Goal: Task Accomplishment & Management: Complete application form

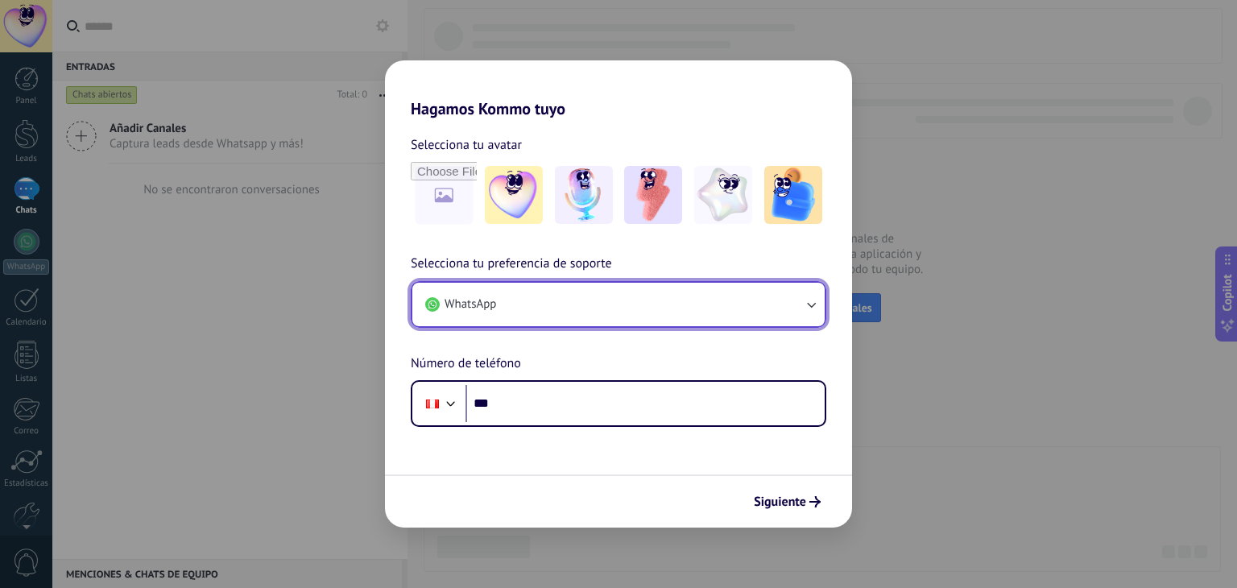
click at [814, 306] on icon "button" at bounding box center [811, 304] width 16 height 16
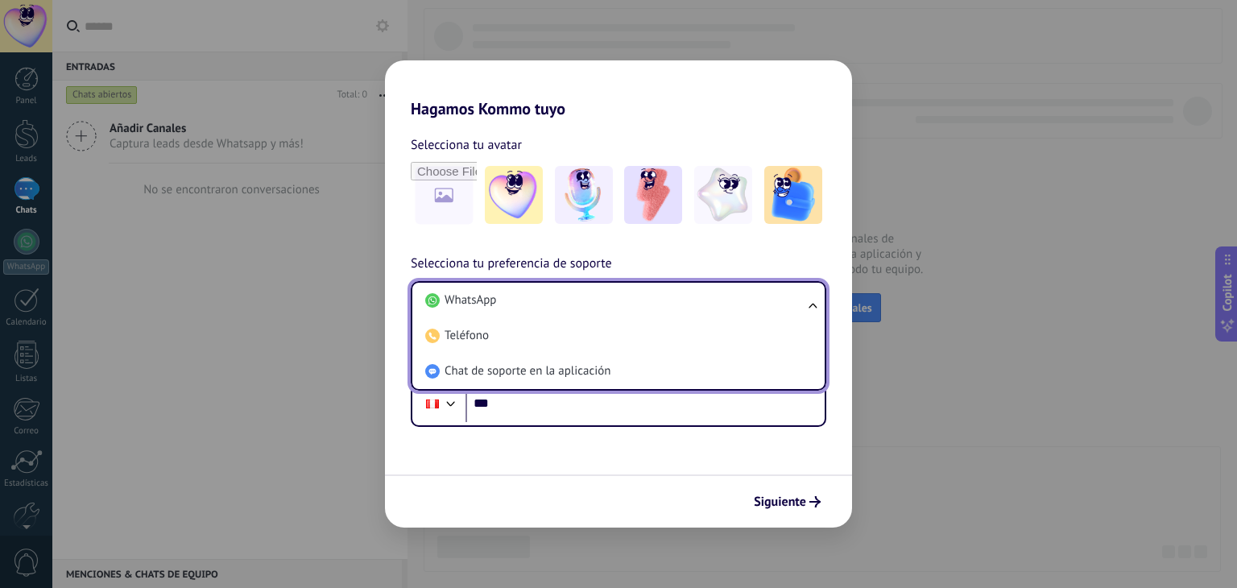
click at [814, 306] on ul "WhatsApp Teléfono Chat de soporte en la aplicación" at bounding box center [618, 335] width 415 height 109
click at [843, 248] on div "Selecciona tu avatar Selecciona tu preferencia de soporte WhatsApp WhatsApp Tel…" at bounding box center [618, 272] width 467 height 308
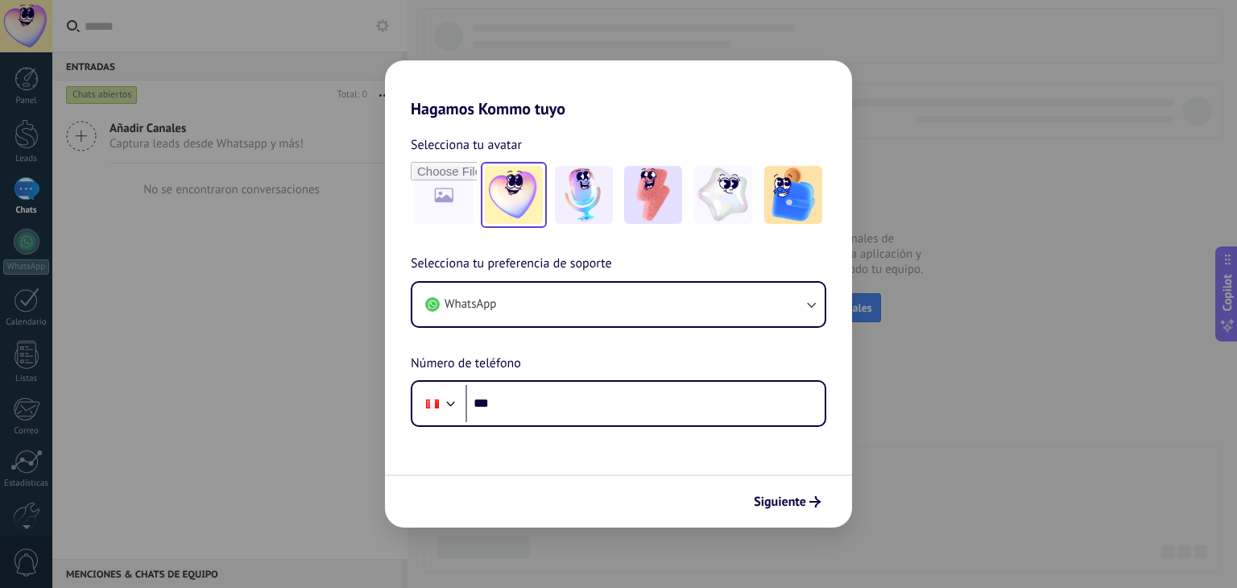
click at [518, 211] on img at bounding box center [514, 195] width 58 height 58
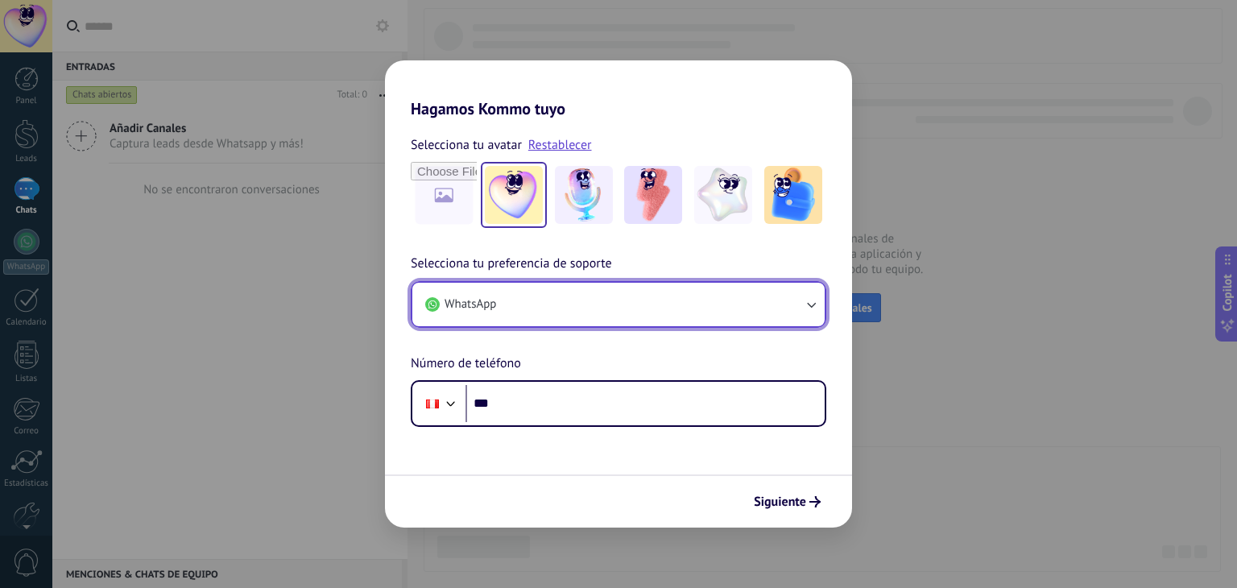
click at [806, 308] on icon "button" at bounding box center [811, 304] width 16 height 16
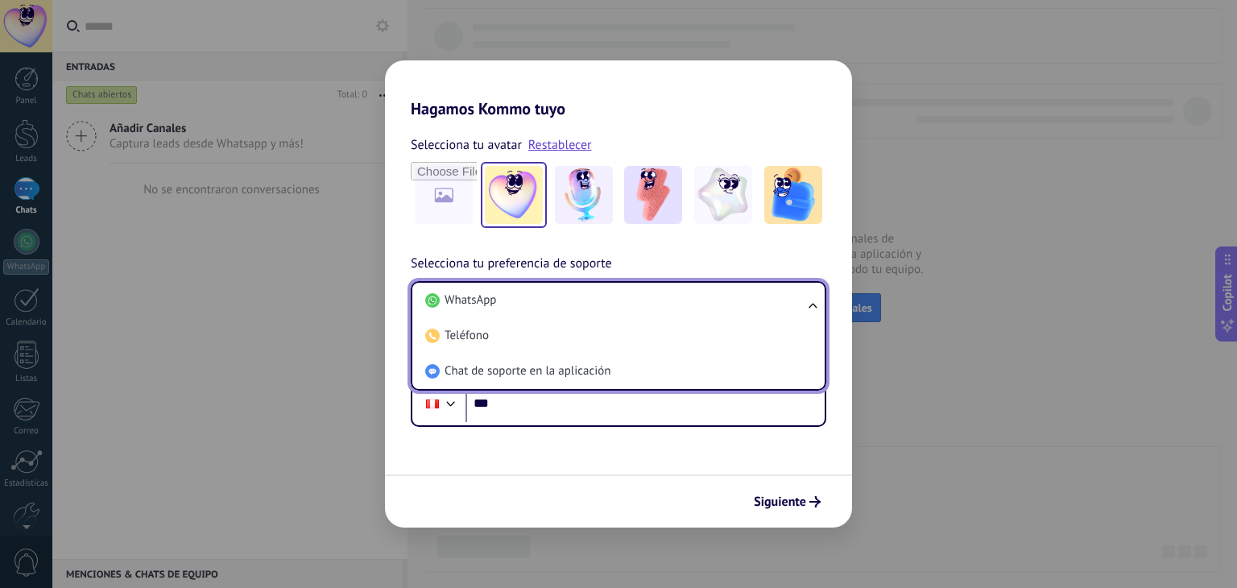
click at [806, 308] on ul "WhatsApp Teléfono Chat de soporte en la aplicación" at bounding box center [618, 335] width 415 height 109
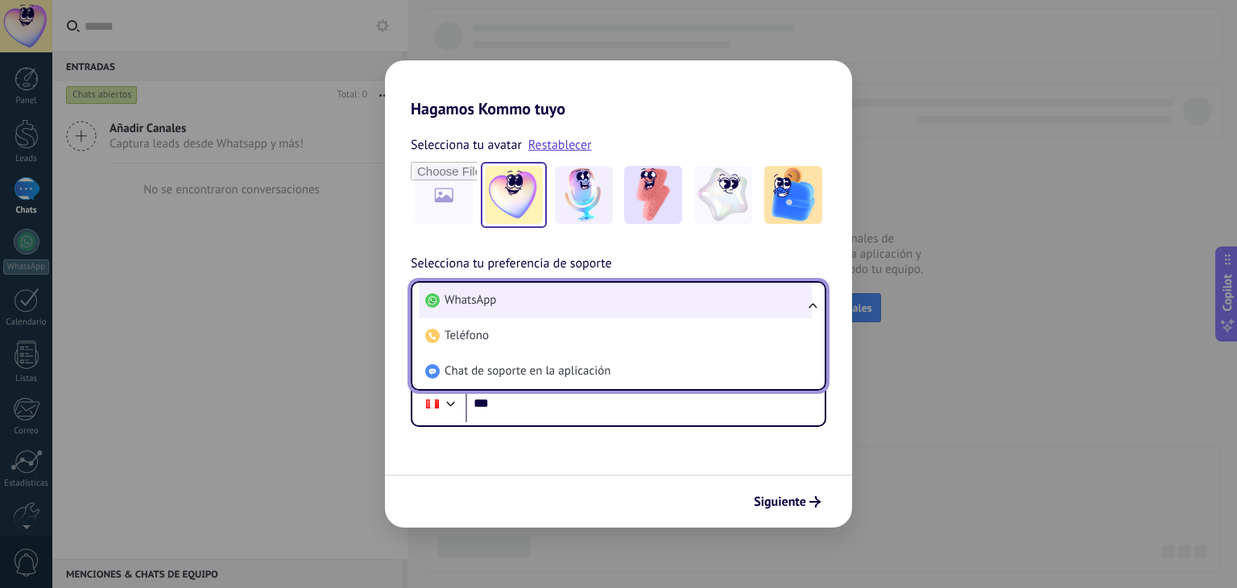
click at [469, 298] on span "WhatsApp" at bounding box center [470, 300] width 52 height 16
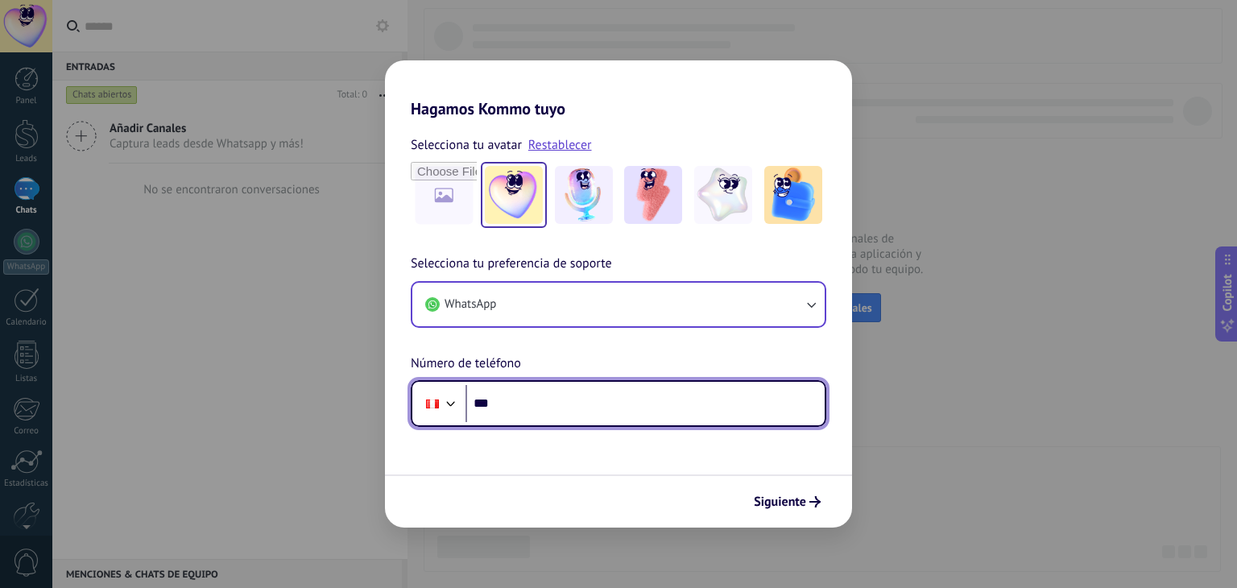
click at [595, 401] on input "***" at bounding box center [644, 403] width 359 height 37
type input "**********"
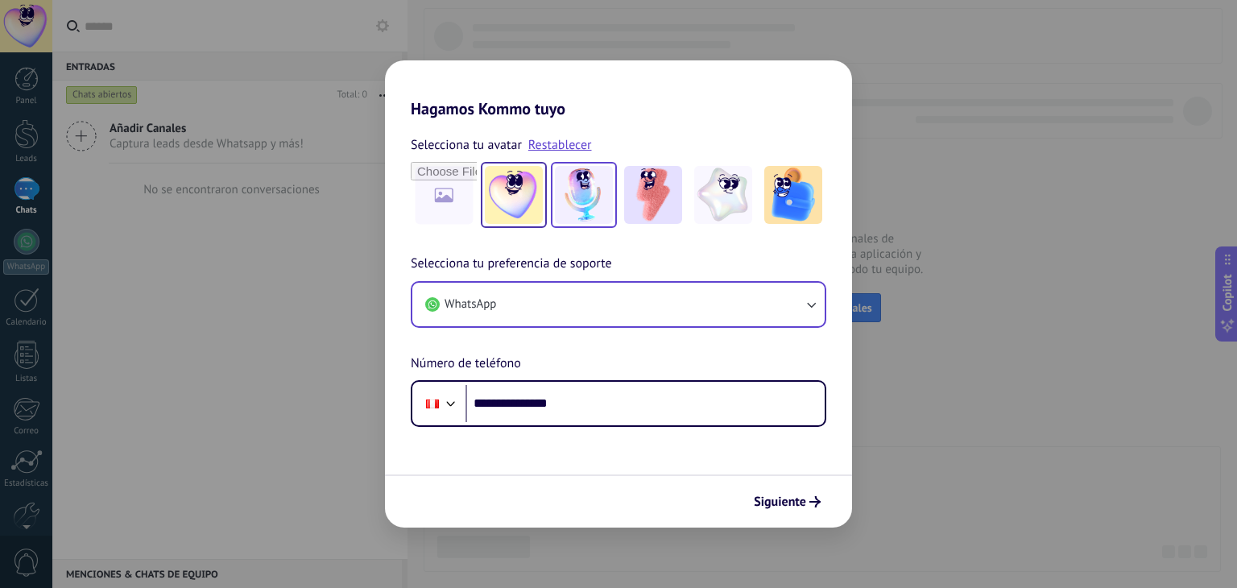
click at [585, 200] on img at bounding box center [584, 195] width 58 height 58
click at [773, 502] on span "Siguiente" at bounding box center [780, 501] width 52 height 11
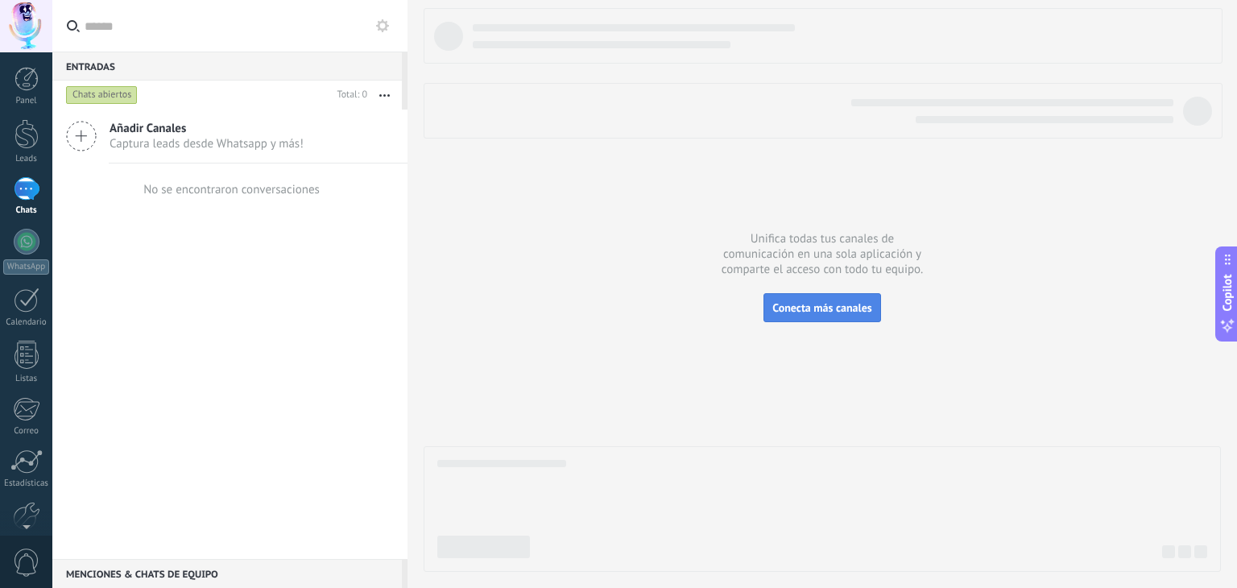
click at [836, 310] on span "Conecta más canales" at bounding box center [821, 307] width 99 height 14
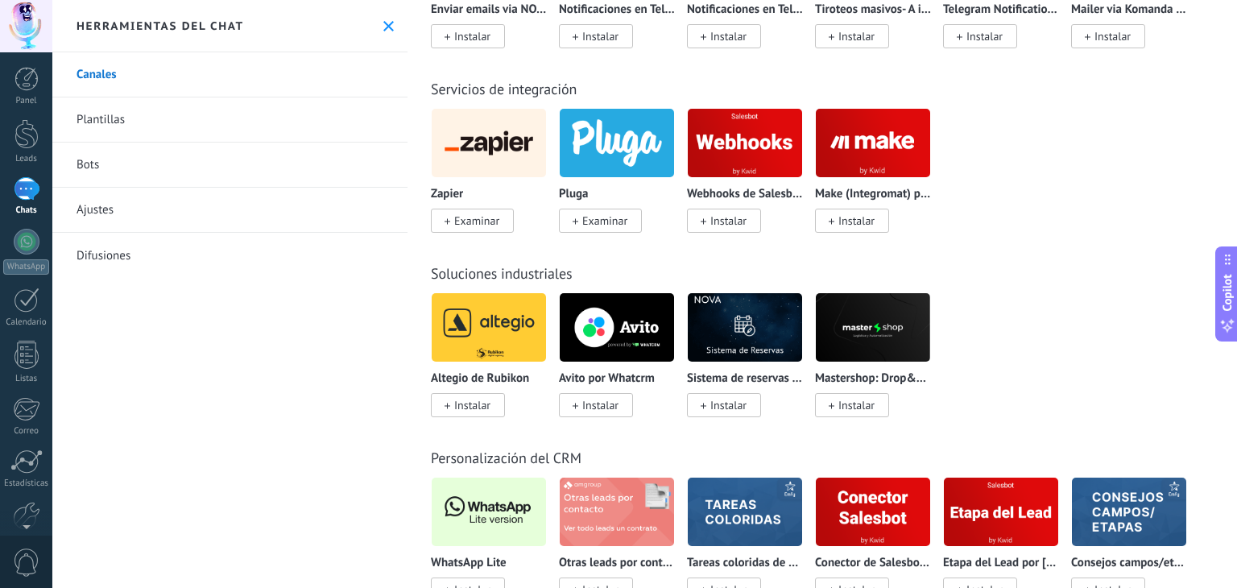
scroll to position [3703, 0]
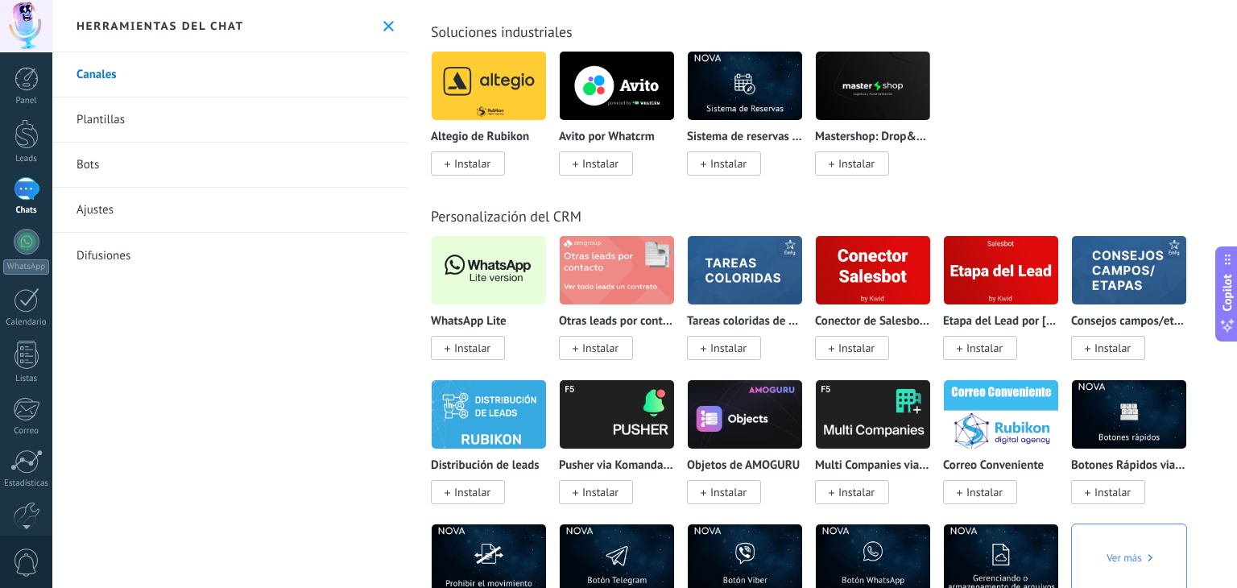
click at [489, 288] on img at bounding box center [489, 270] width 114 height 78
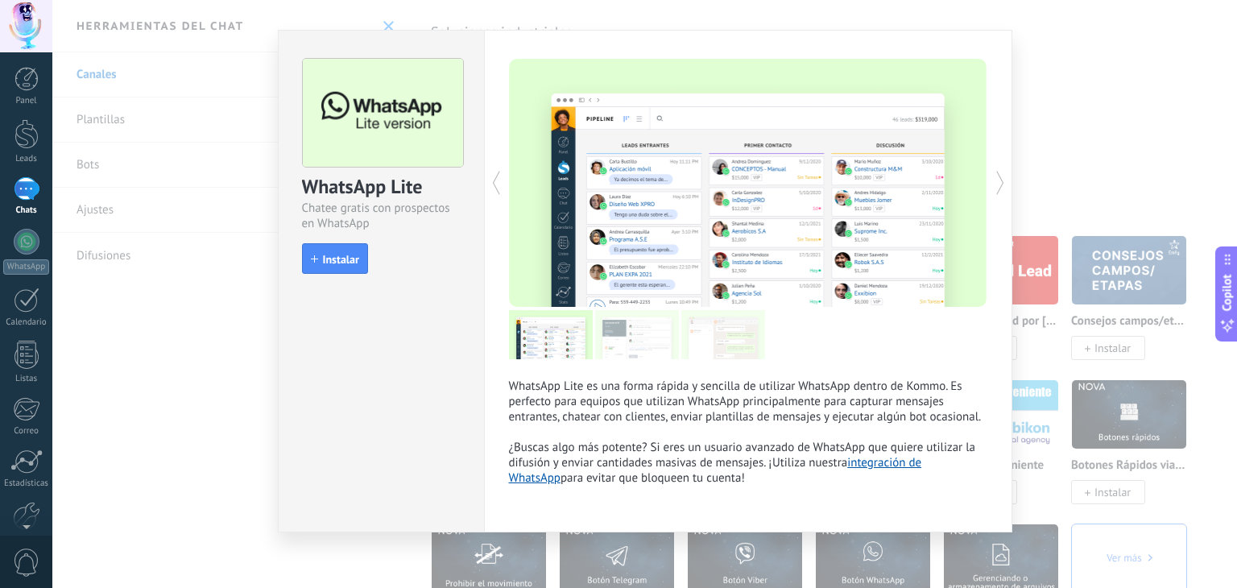
scroll to position [28, 0]
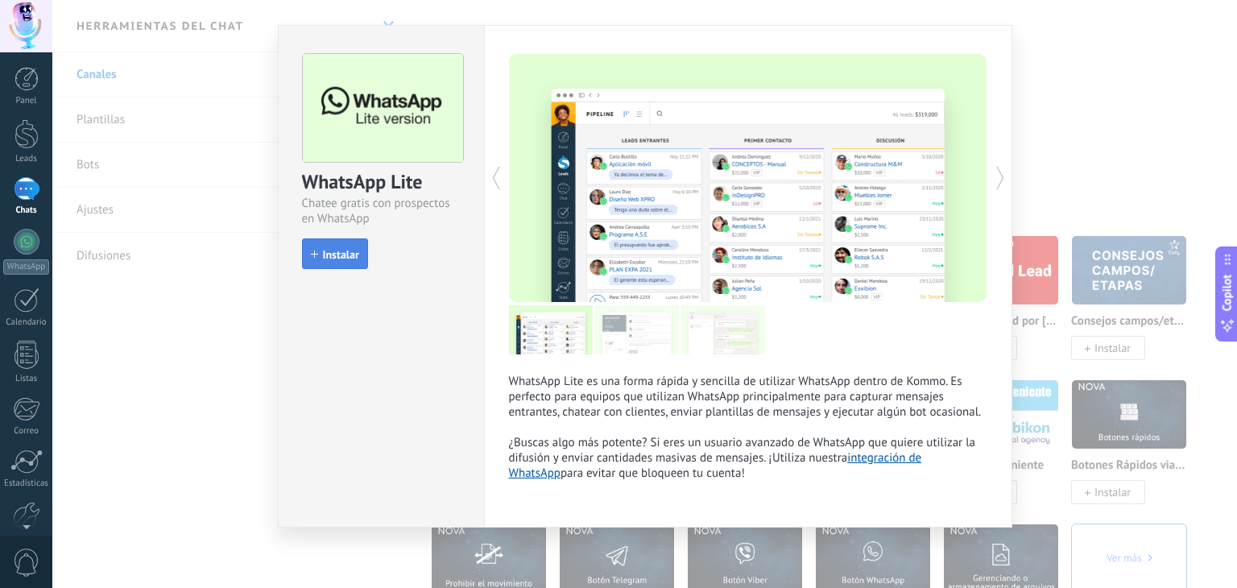
click at [341, 252] on span "Instalar" at bounding box center [341, 254] width 36 height 11
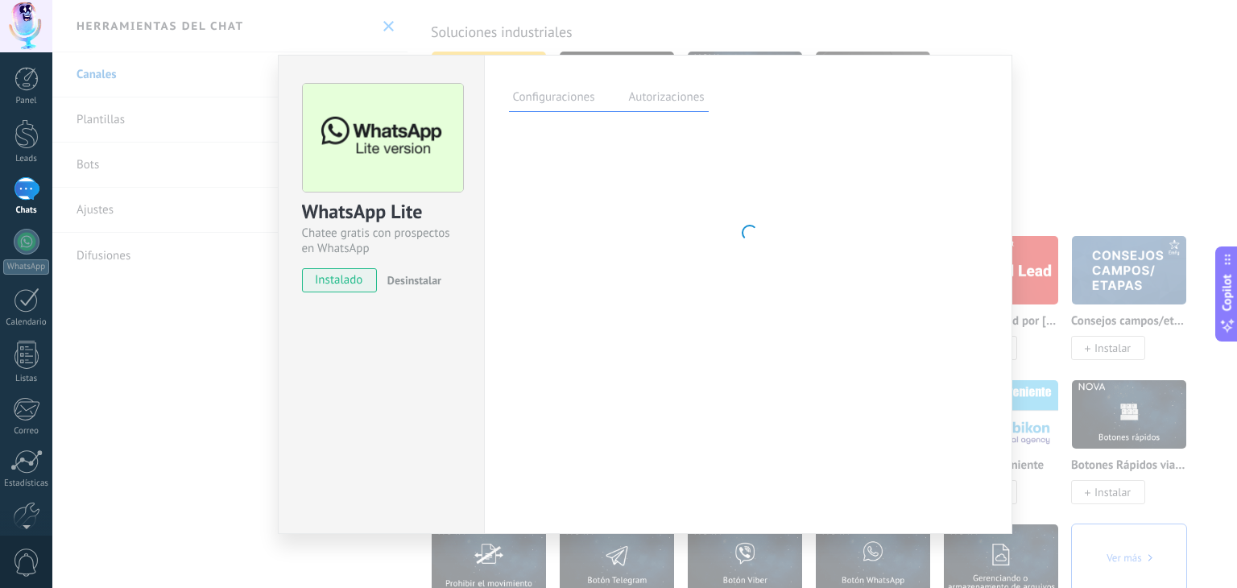
scroll to position [0, 0]
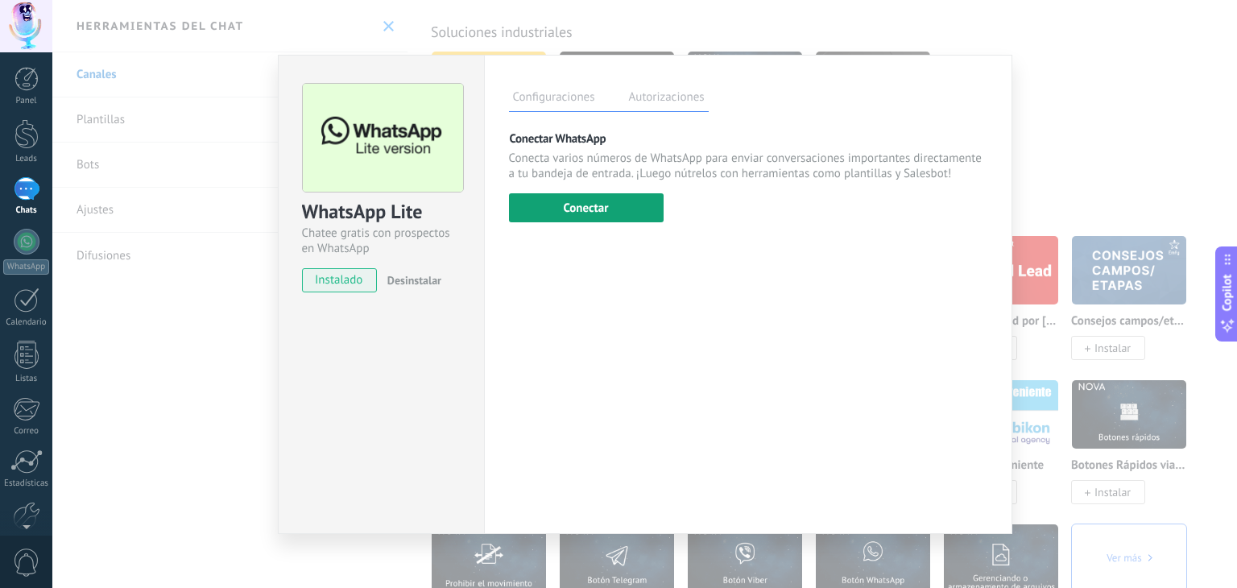
click at [580, 213] on button "Conectar" at bounding box center [586, 207] width 155 height 29
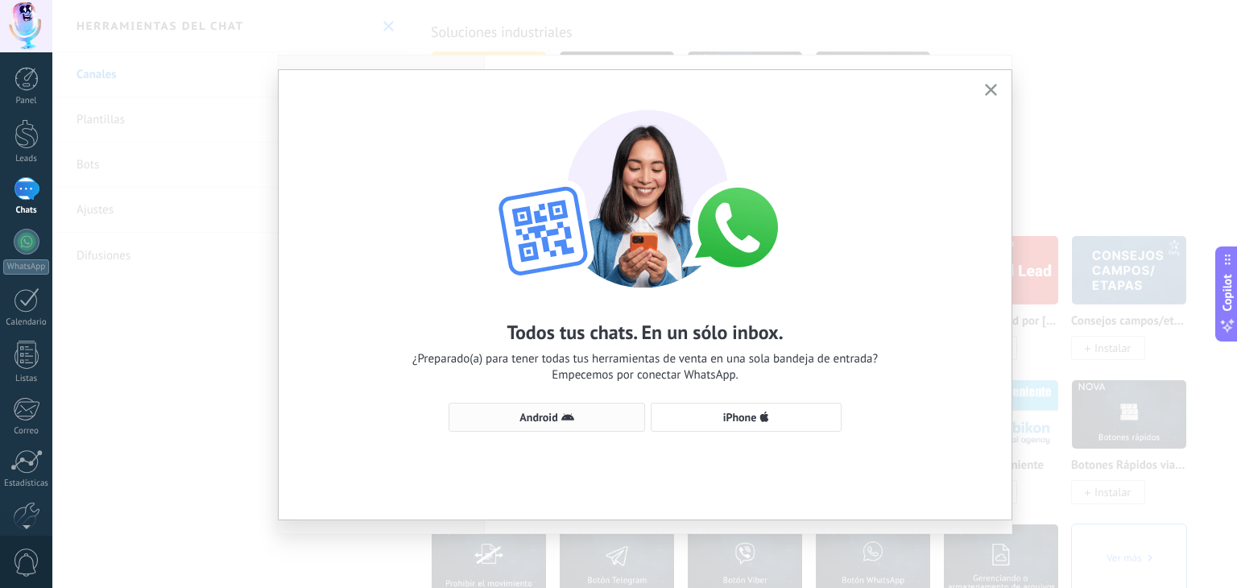
click at [546, 417] on span "Android" at bounding box center [538, 416] width 38 height 11
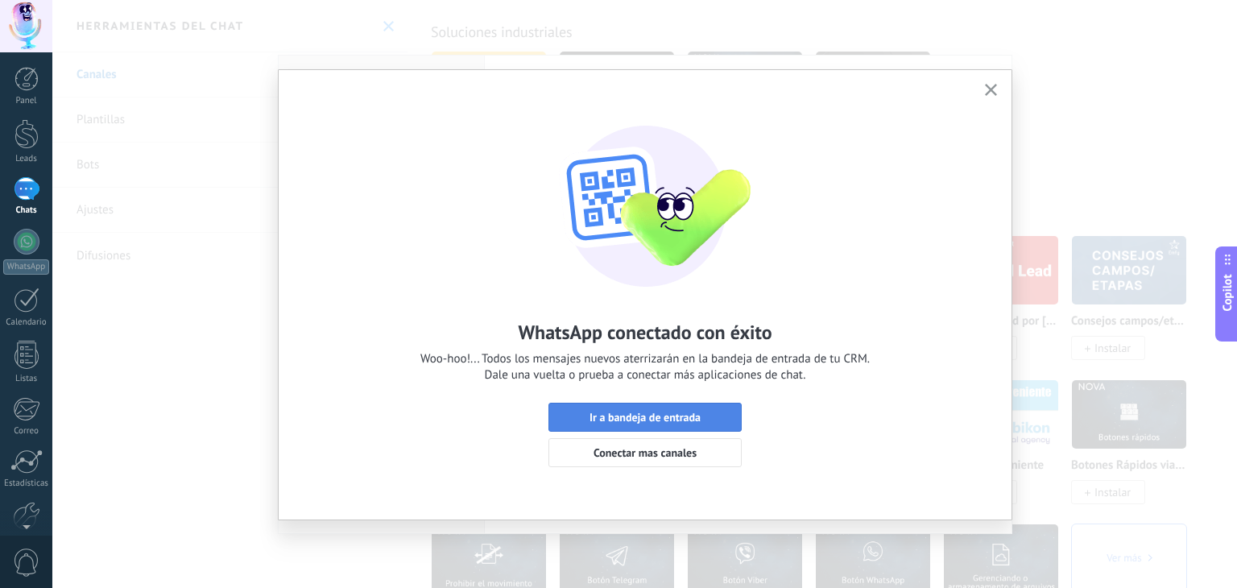
click at [681, 420] on span "Ir a bandeja de entrada" at bounding box center [644, 416] width 111 height 11
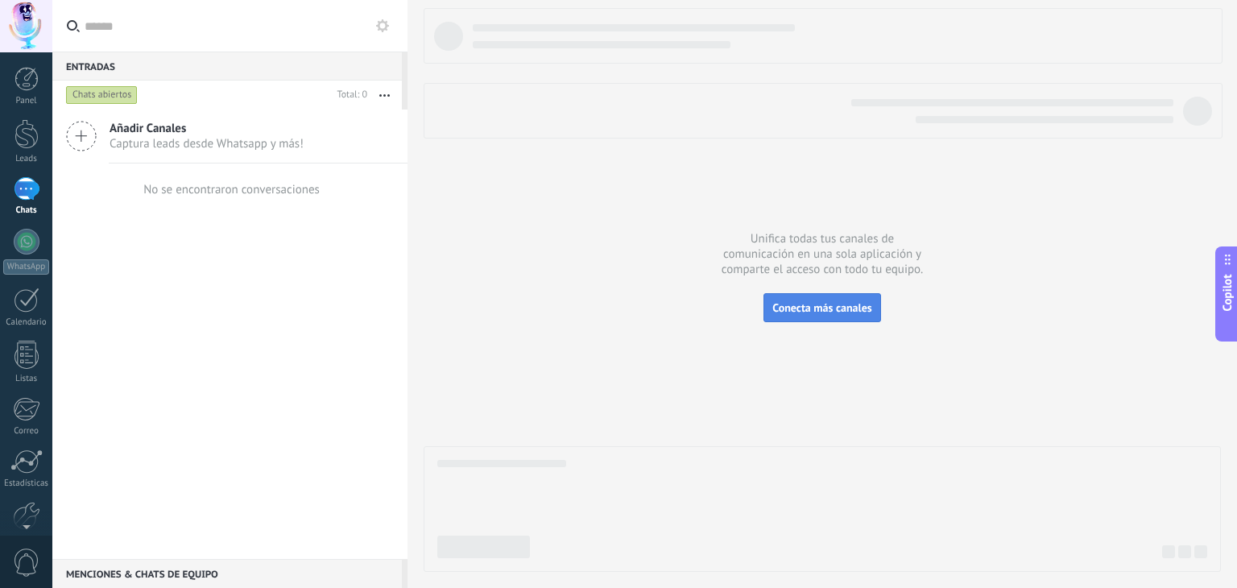
click at [825, 307] on span "Conecta más canales" at bounding box center [821, 307] width 99 height 14
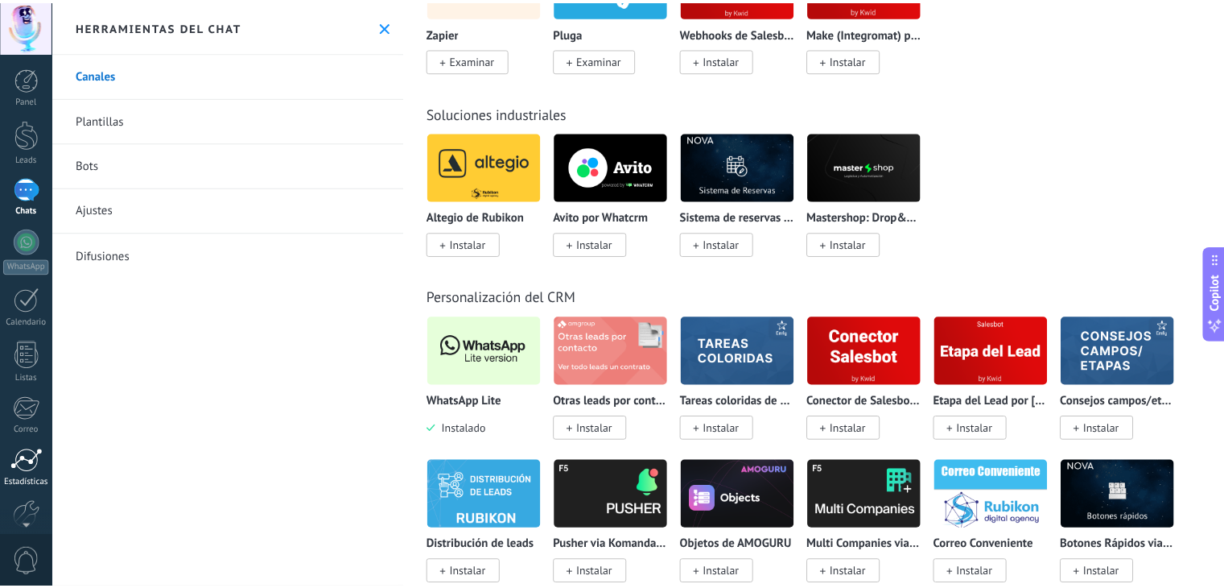
scroll to position [81, 0]
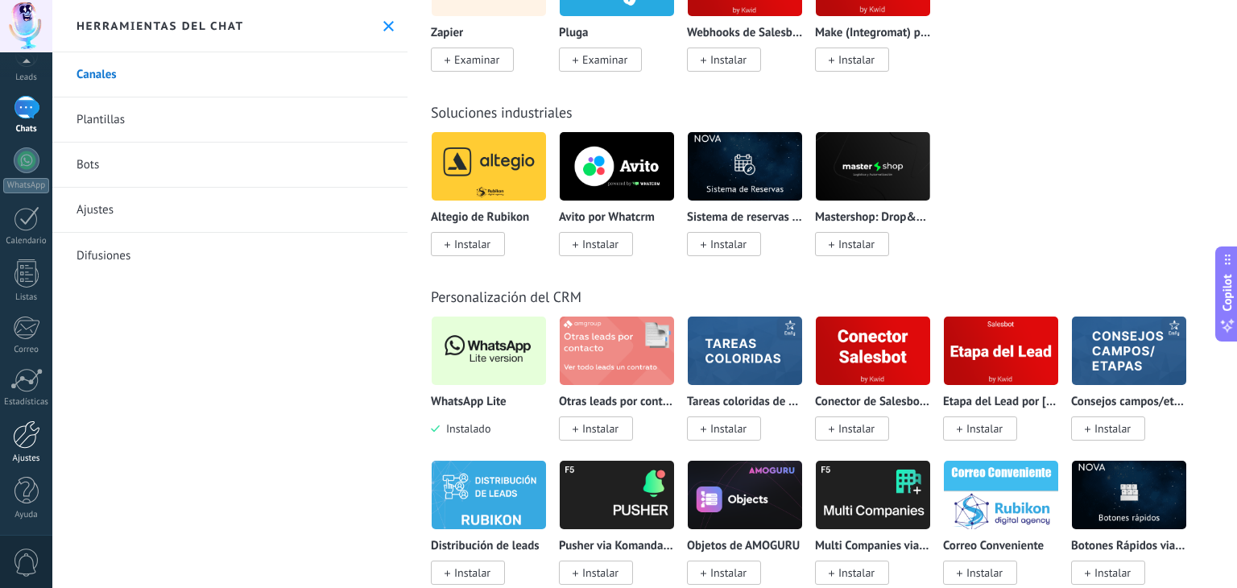
click at [23, 434] on div at bounding box center [26, 434] width 27 height 28
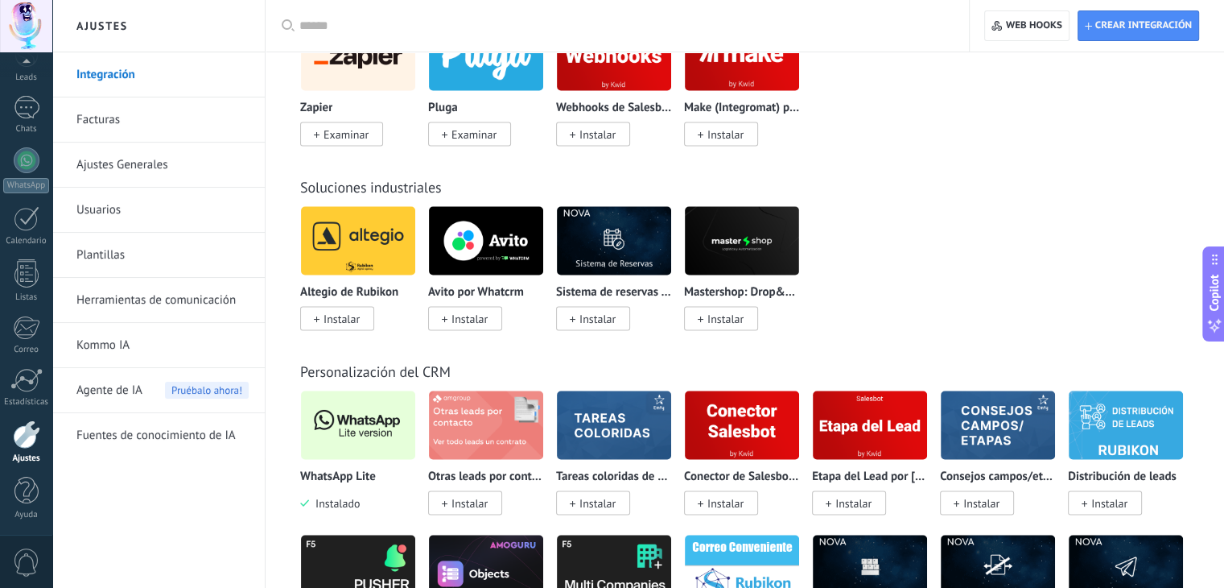
scroll to position [3301, 0]
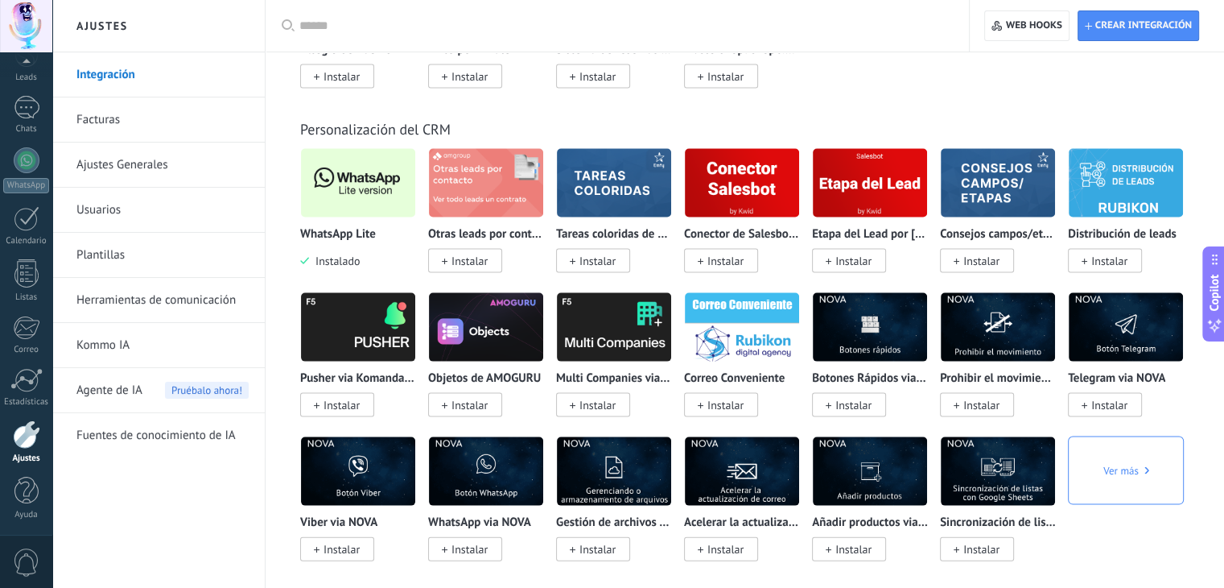
click at [328, 184] on img at bounding box center [358, 183] width 114 height 78
click at [354, 188] on img at bounding box center [358, 183] width 114 height 78
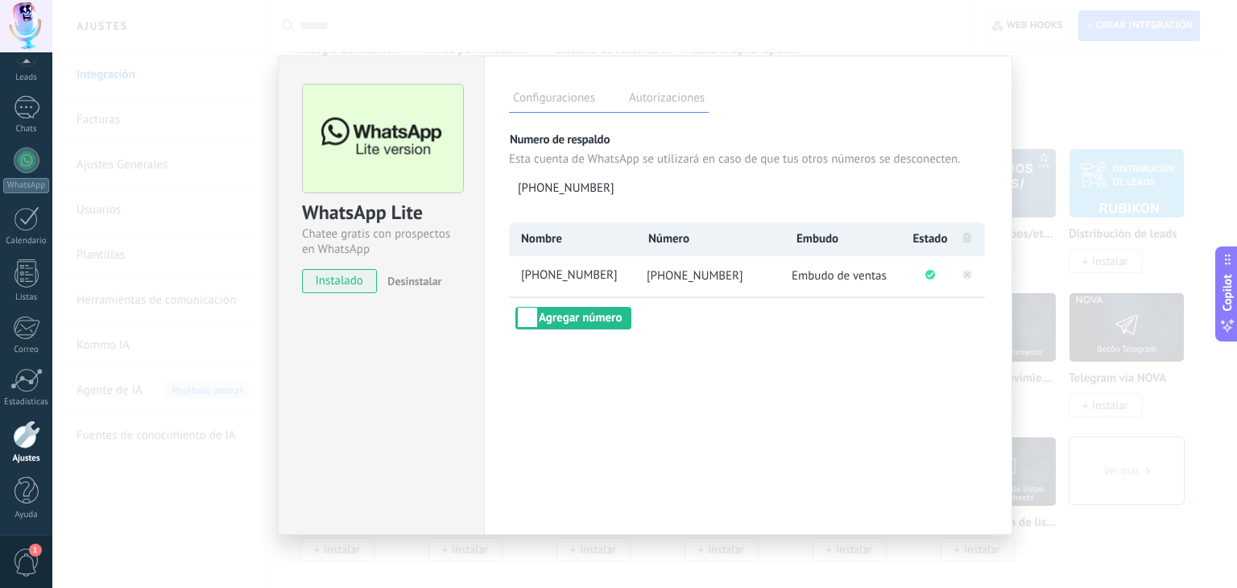
drag, startPoint x: 1082, startPoint y: 72, endPoint x: 1088, endPoint y: 65, distance: 9.7
click at [1082, 71] on div "WhatsApp Lite Chatee gratis con prospectos en WhatsApp instalado Desinstalar Co…" at bounding box center [644, 294] width 1184 height 588
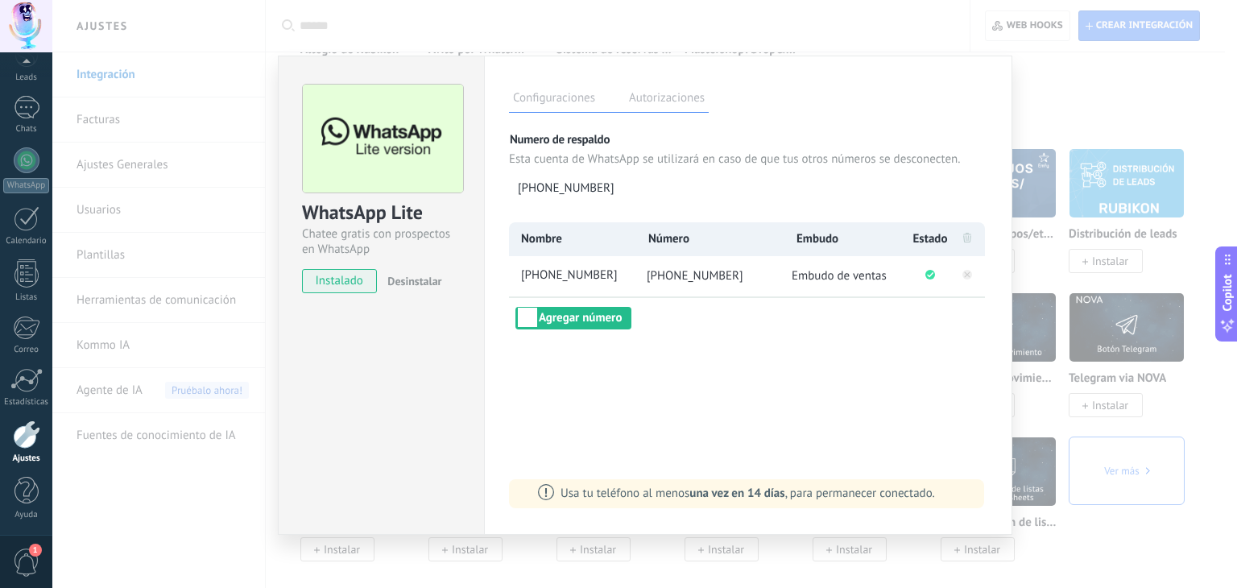
click at [1159, 550] on div "WhatsApp Lite Chatee gratis con prospectos en WhatsApp instalado Desinstalar Co…" at bounding box center [644, 294] width 1184 height 588
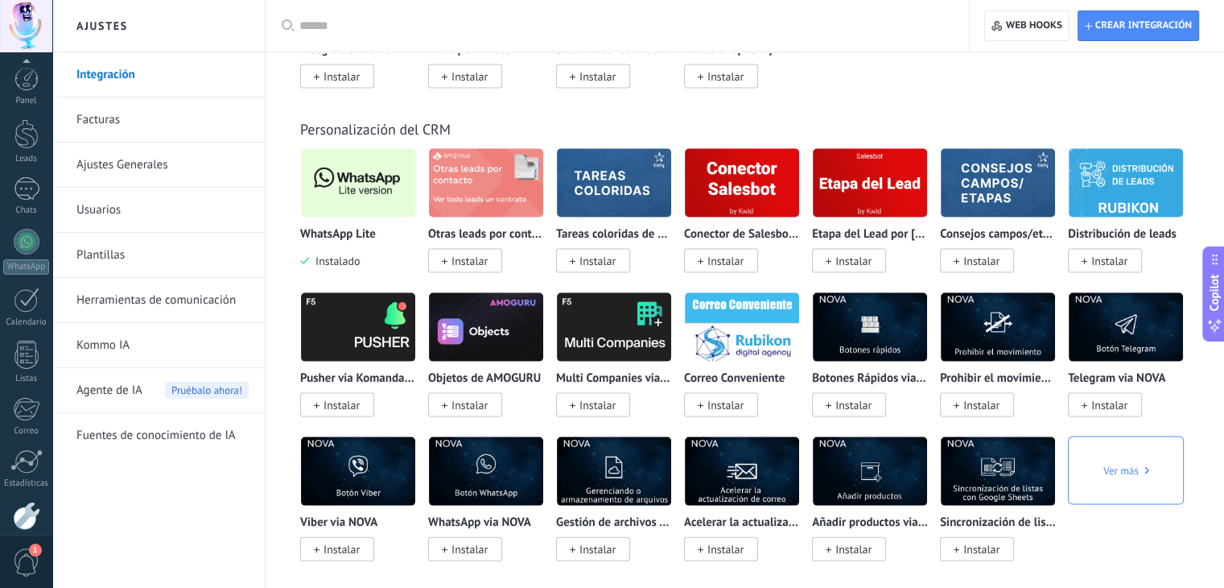
scroll to position [81, 0]
click at [23, 163] on div at bounding box center [27, 160] width 26 height 26
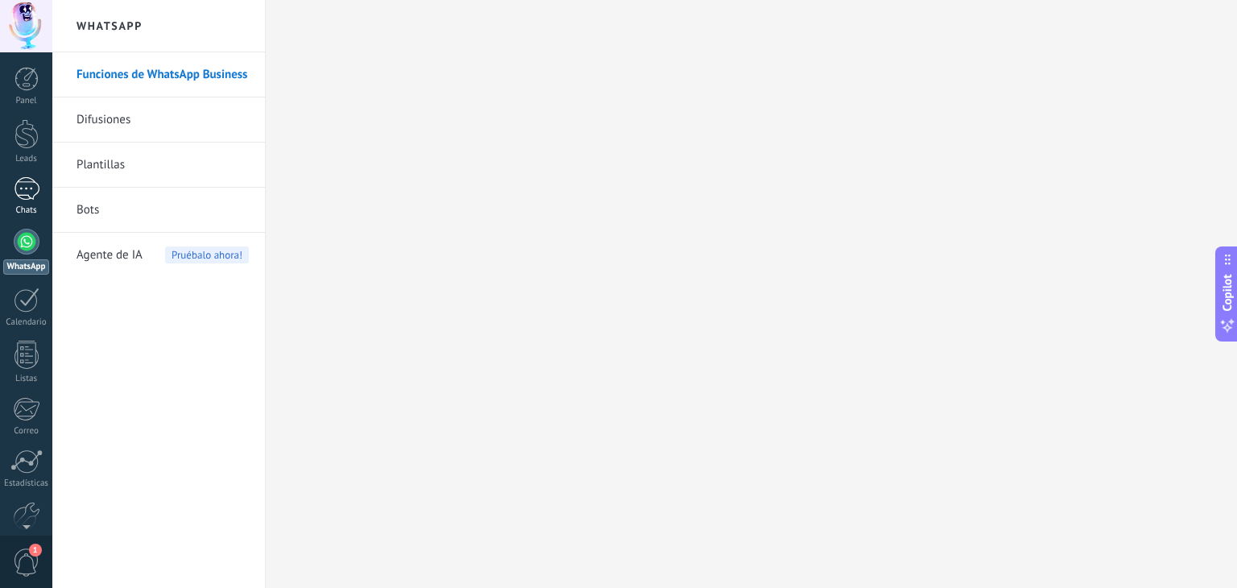
click at [29, 191] on div at bounding box center [27, 188] width 26 height 23
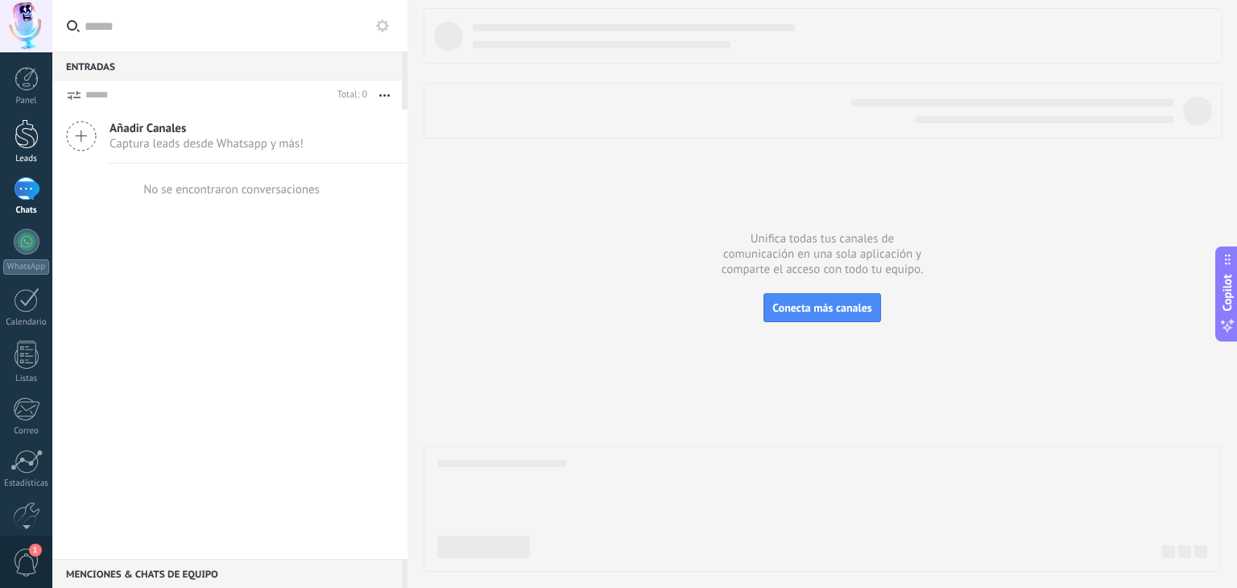
click at [26, 151] on link "Leads" at bounding box center [26, 141] width 52 height 45
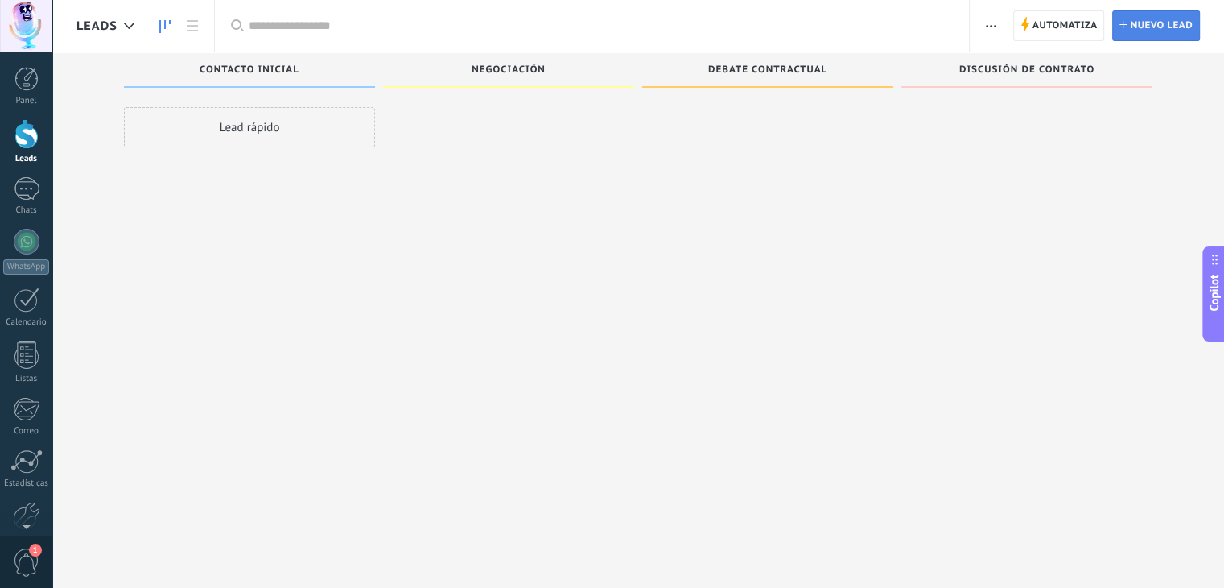
click at [1159, 32] on span "Nuevo lead" at bounding box center [1161, 25] width 63 height 29
click at [30, 201] on link "Chats" at bounding box center [26, 196] width 52 height 39
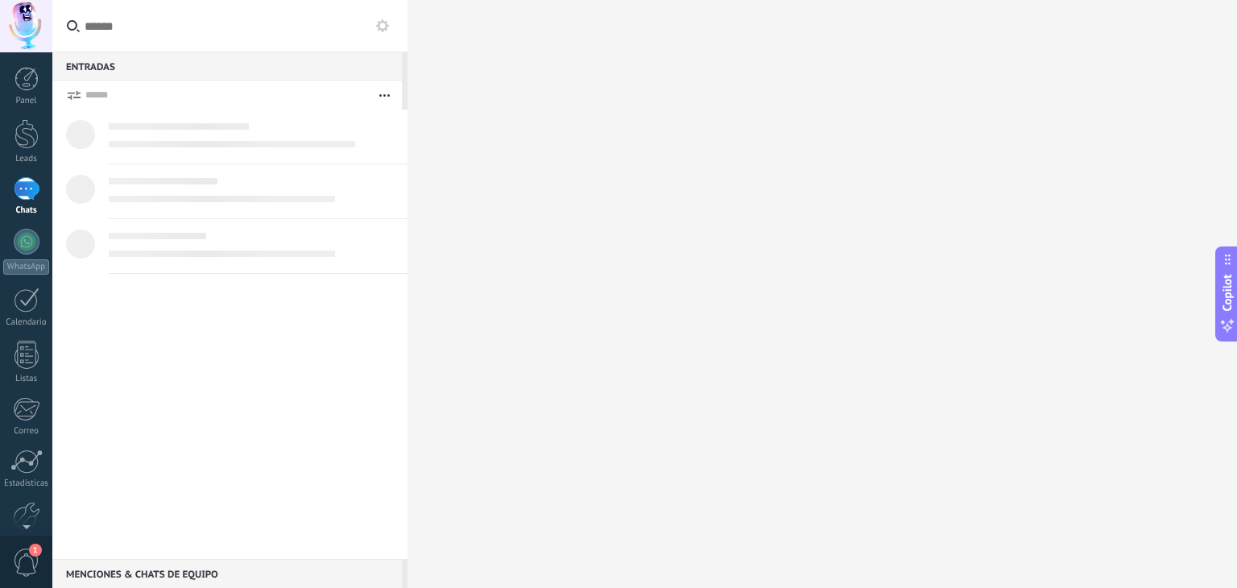
click at [25, 196] on div at bounding box center [27, 188] width 26 height 23
click at [386, 93] on button "button" at bounding box center [384, 95] width 35 height 29
click at [390, 28] on button at bounding box center [382, 25] width 19 height 19
click at [383, 26] on icon at bounding box center [382, 25] width 13 height 13
click at [23, 192] on div at bounding box center [27, 188] width 26 height 23
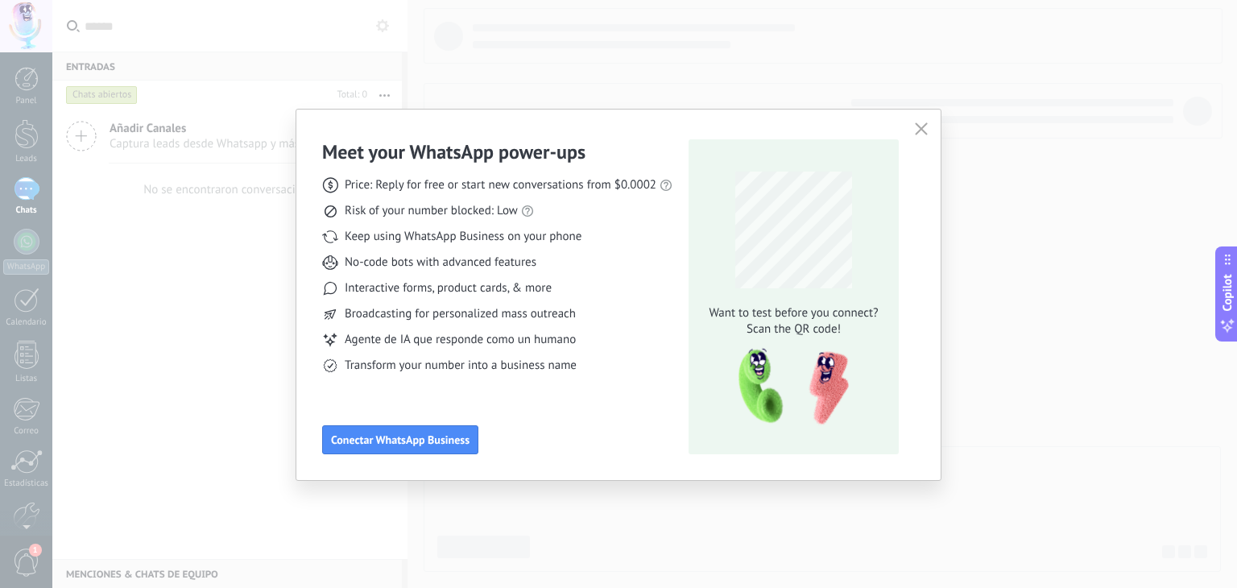
click at [915, 126] on icon "button" at bounding box center [921, 128] width 13 height 13
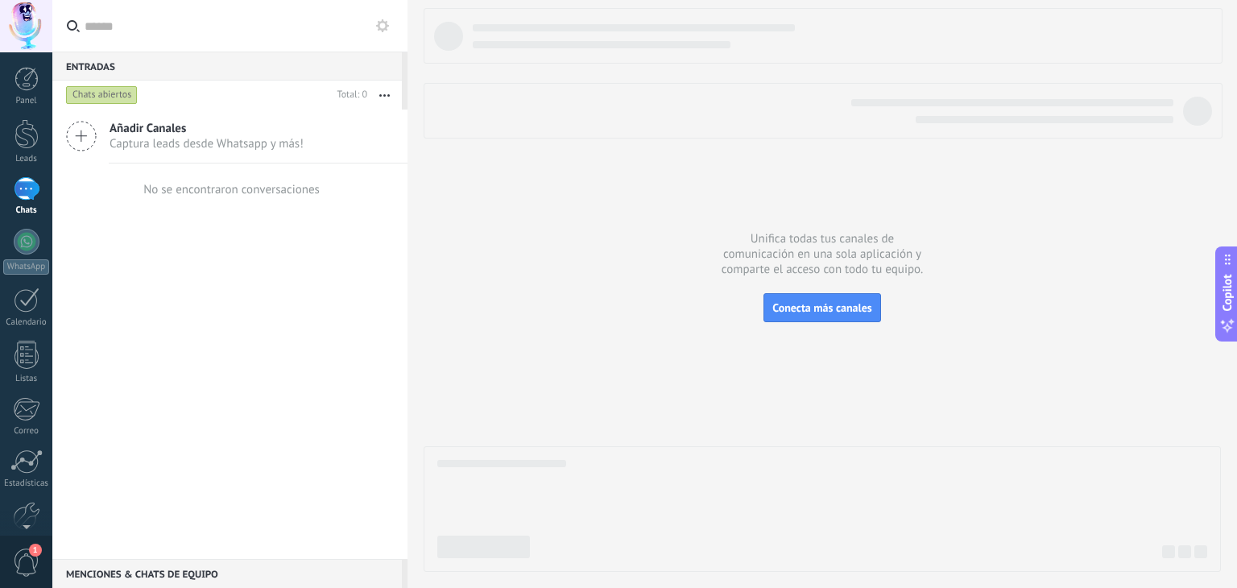
click at [383, 32] on button at bounding box center [382, 25] width 19 height 19
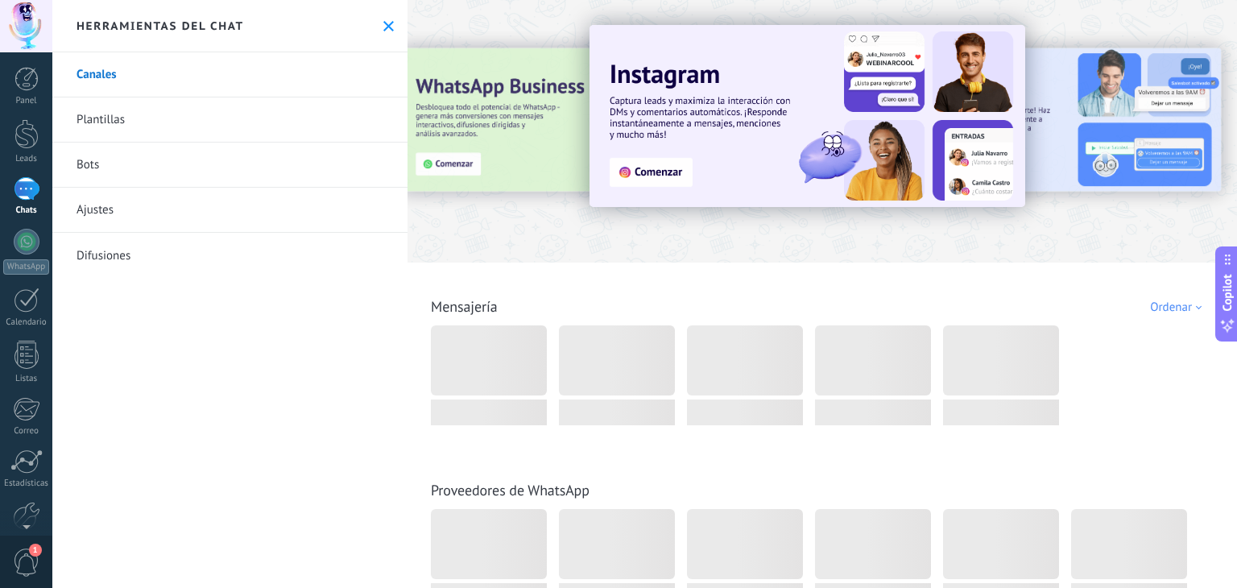
click at [113, 117] on link "Plantillas" at bounding box center [229, 119] width 355 height 45
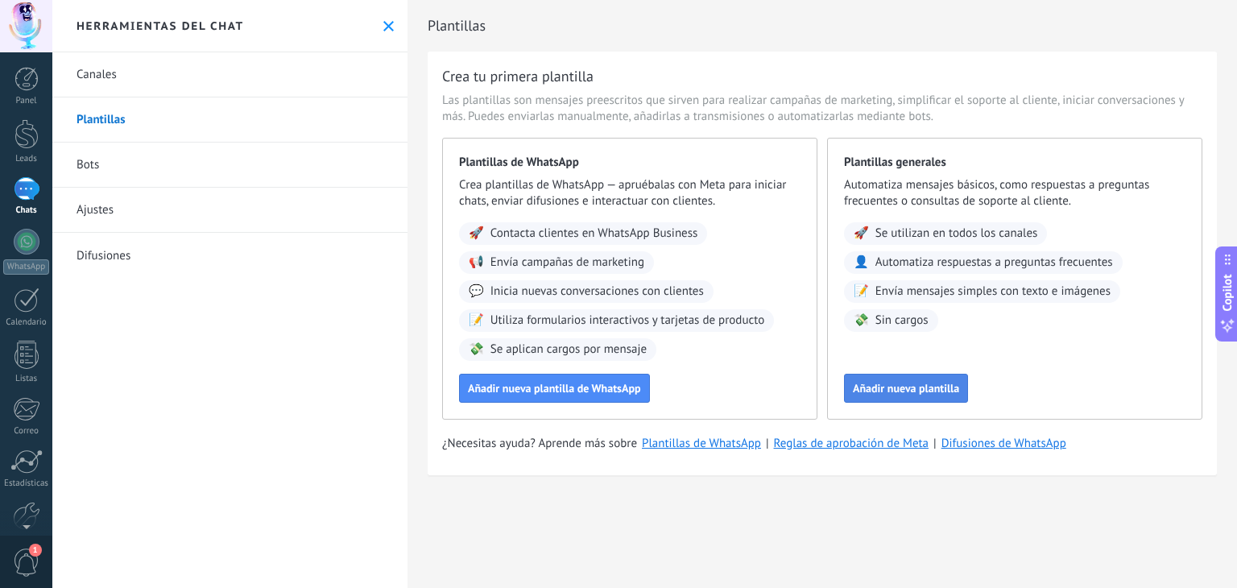
click at [906, 383] on span "Añadir nueva plantilla" at bounding box center [906, 387] width 106 height 11
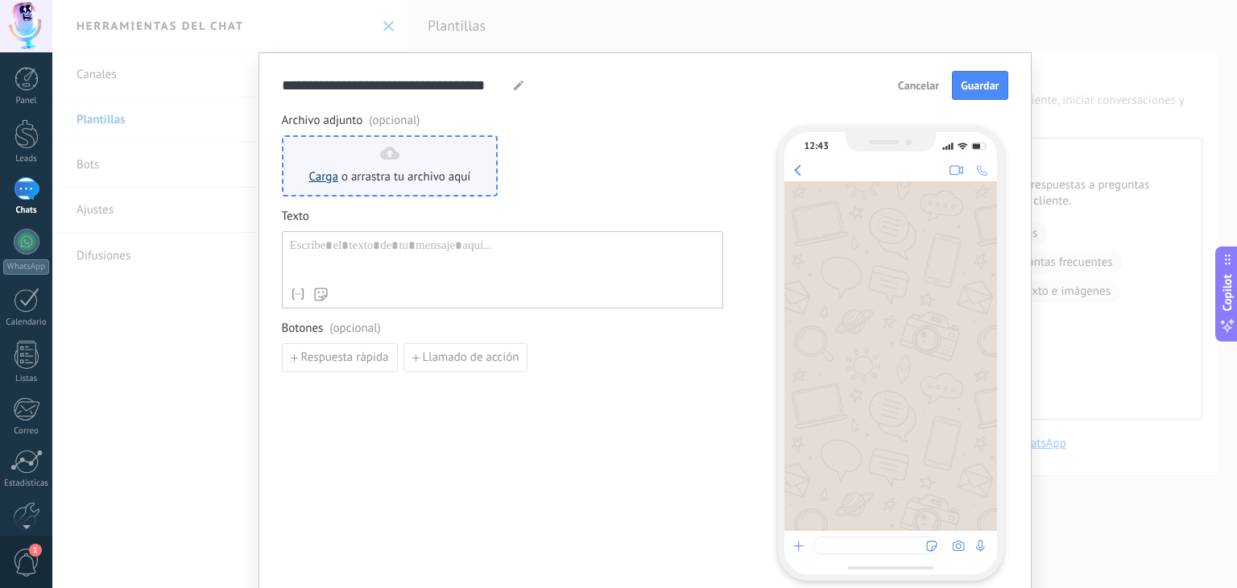
click at [324, 176] on link "Carga" at bounding box center [323, 176] width 29 height 15
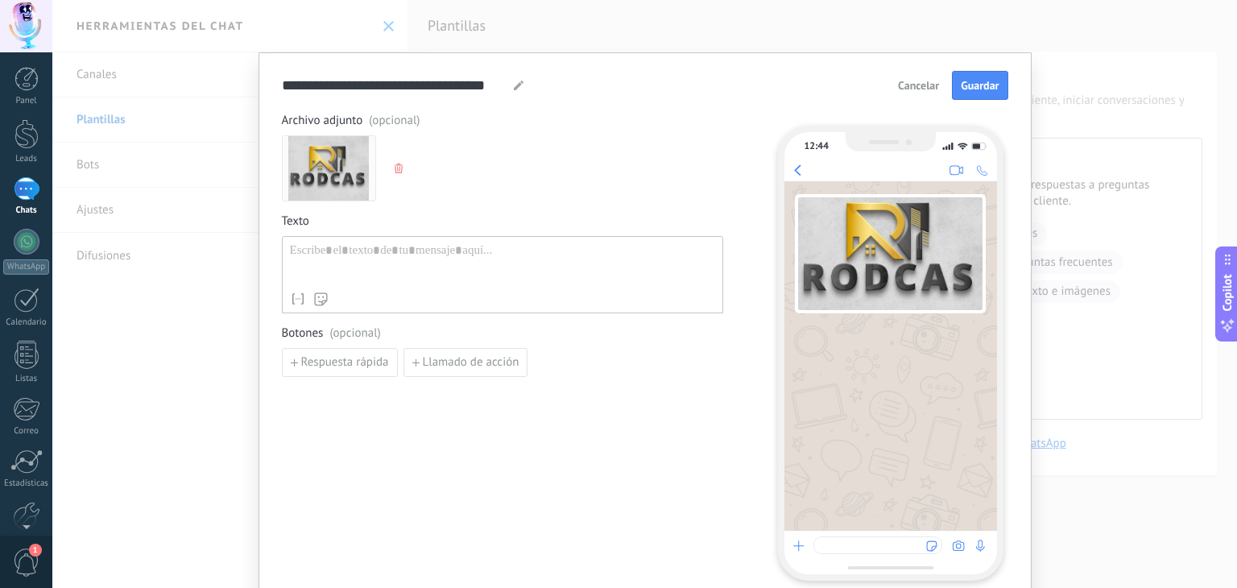
click at [364, 249] on div at bounding box center [502, 263] width 425 height 41
click at [403, 244] on div at bounding box center [502, 263] width 425 height 41
paste div
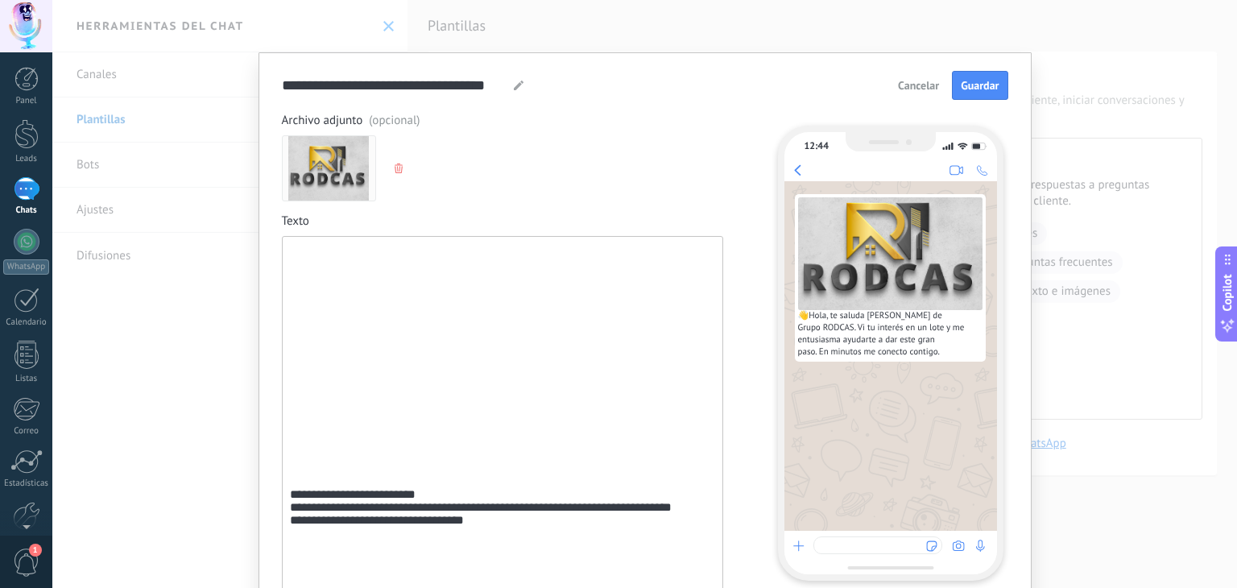
click at [377, 257] on div "**********" at bounding box center [502, 459] width 425 height 433
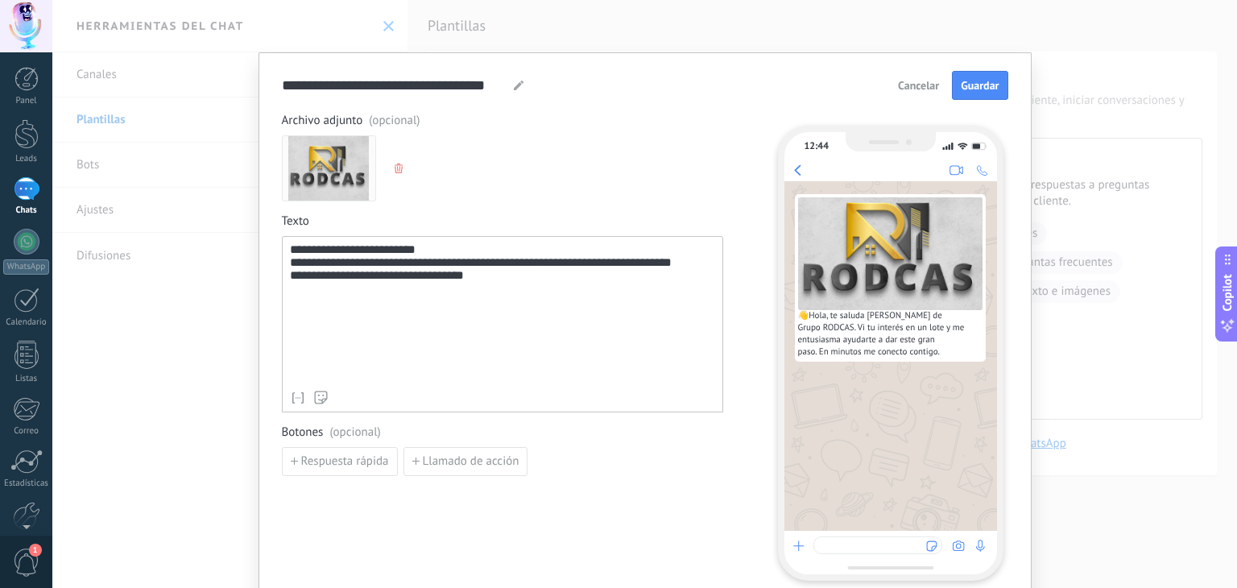
click at [448, 248] on div "**********" at bounding box center [502, 313] width 425 height 140
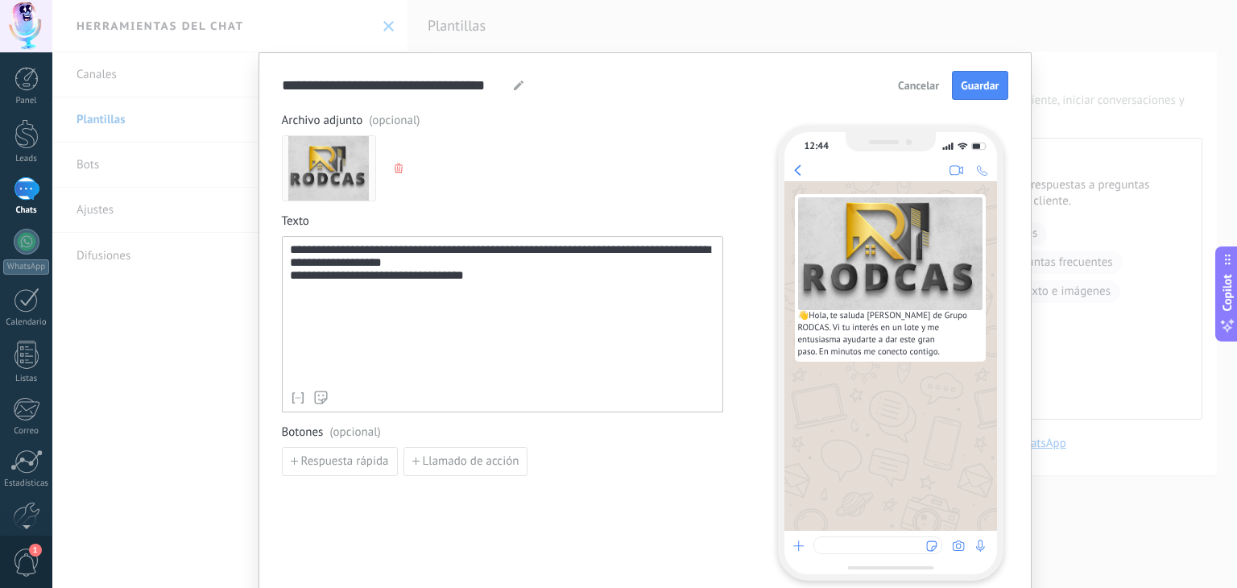
click at [500, 268] on div "**********" at bounding box center [502, 313] width 425 height 140
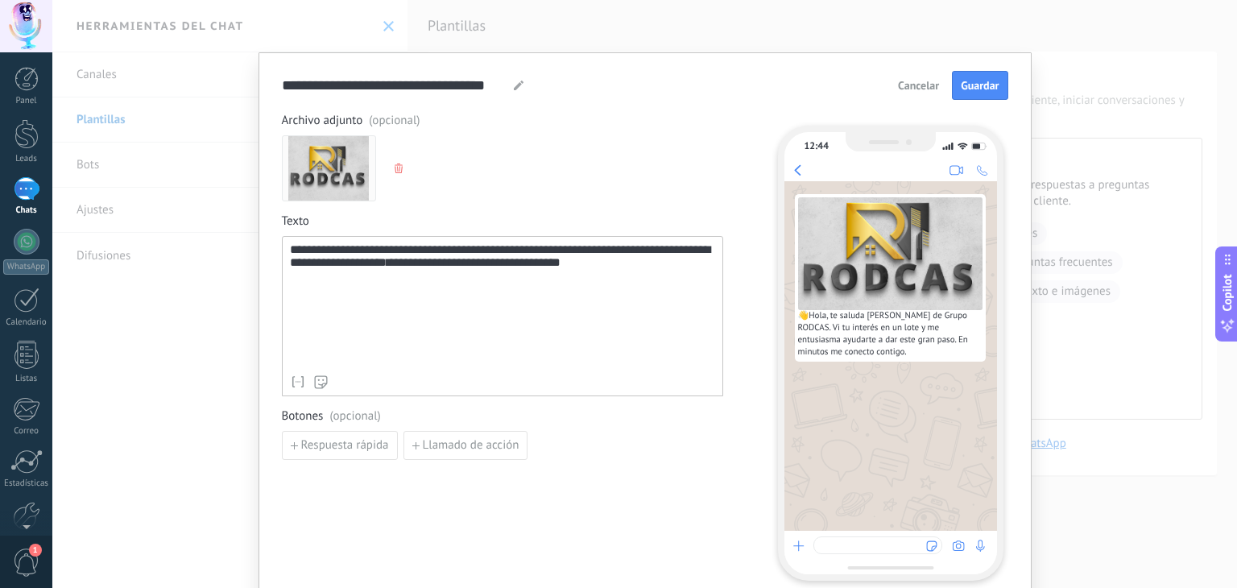
click at [633, 290] on div "**********" at bounding box center [502, 305] width 425 height 124
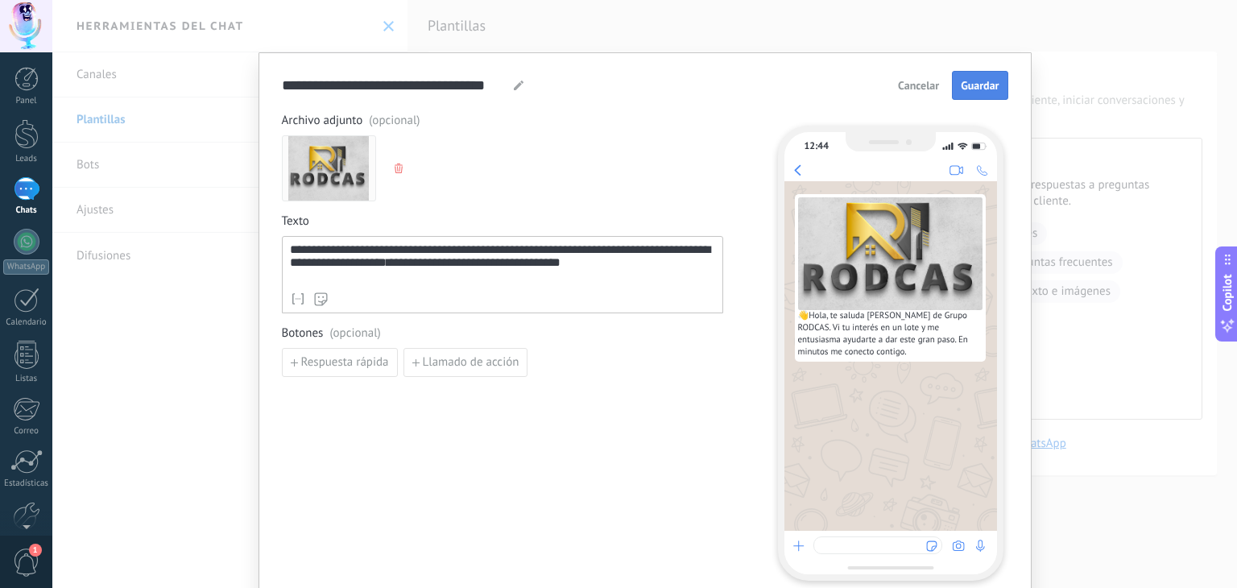
click at [981, 76] on button "Guardar" at bounding box center [980, 85] width 56 height 29
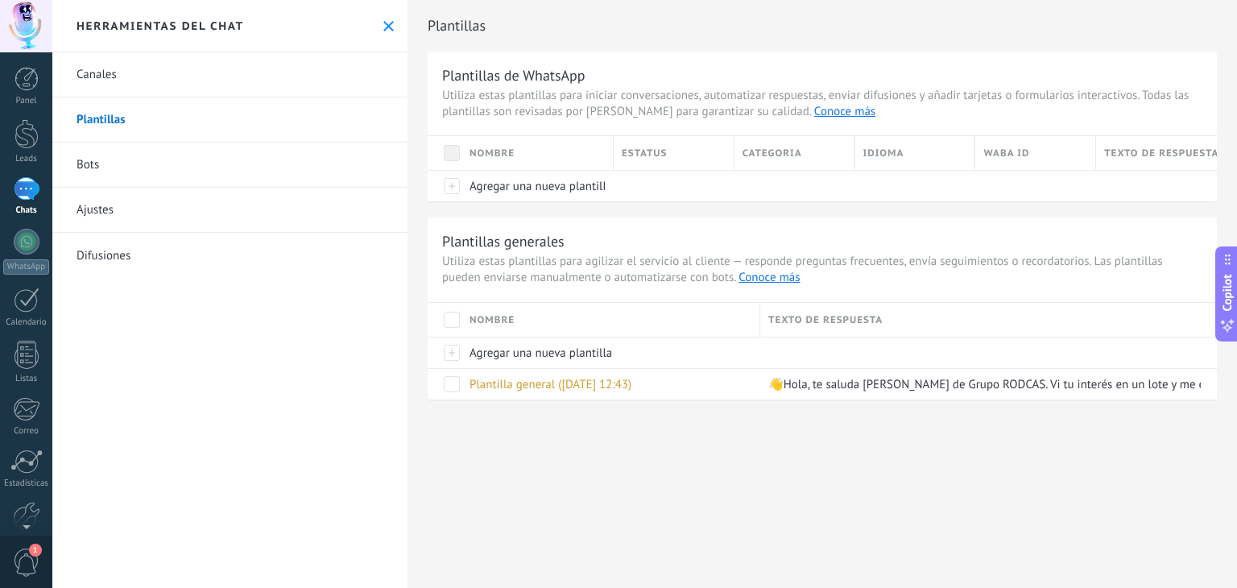
click at [28, 197] on div at bounding box center [27, 188] width 26 height 23
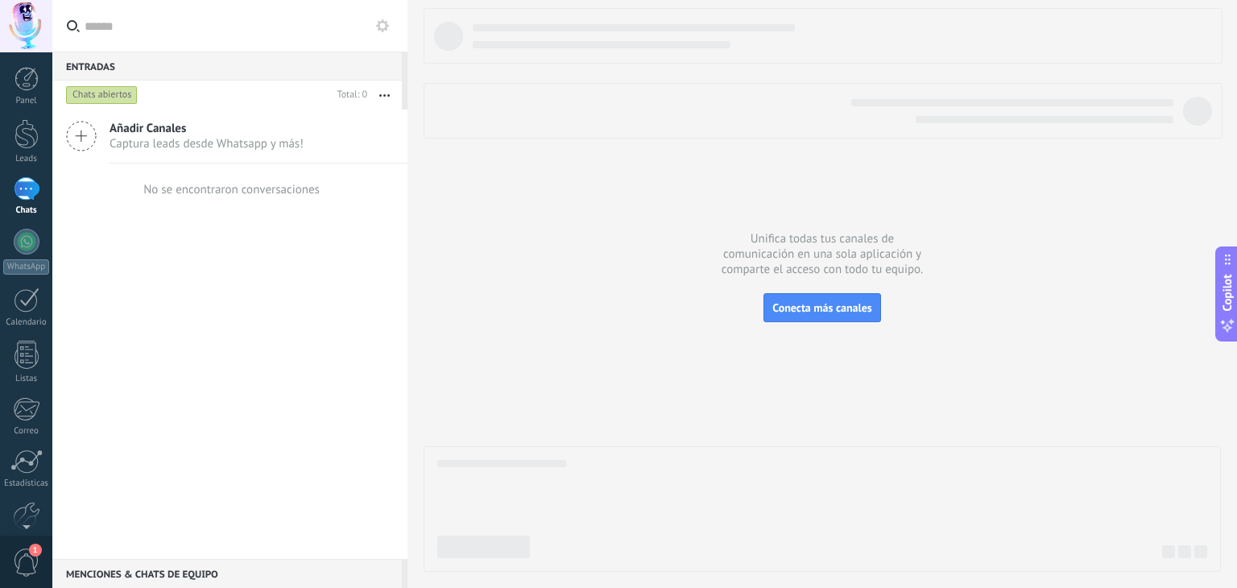
click at [26, 189] on div at bounding box center [27, 188] width 26 height 23
click at [29, 200] on div at bounding box center [27, 188] width 26 height 23
click at [841, 303] on span "Conecta más canales" at bounding box center [821, 307] width 99 height 14
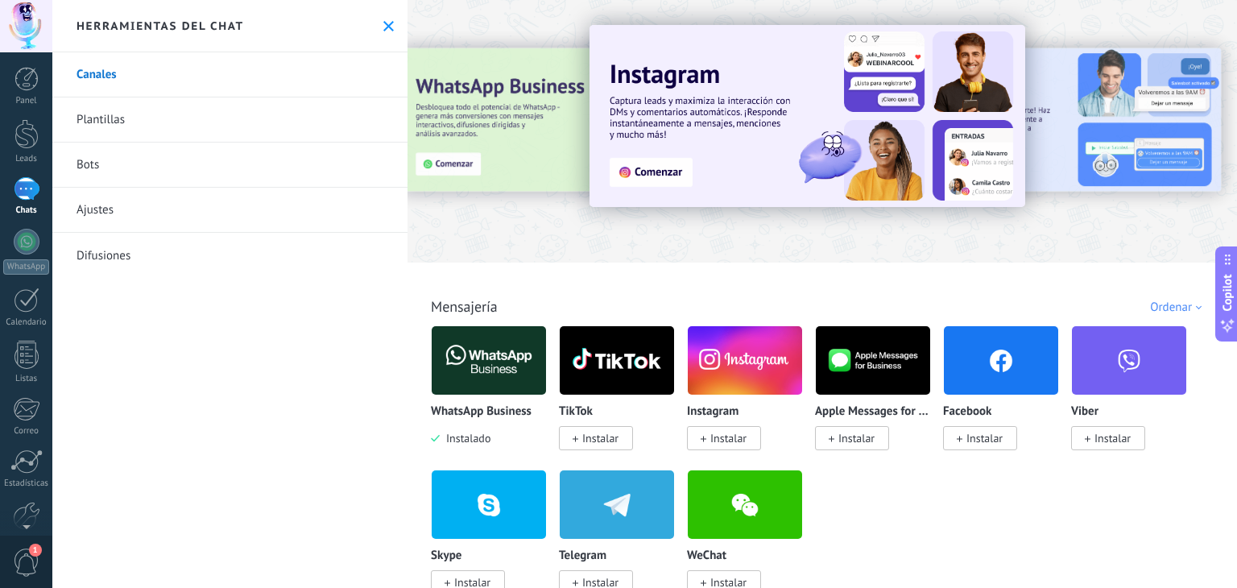
click at [31, 196] on div at bounding box center [27, 188] width 26 height 23
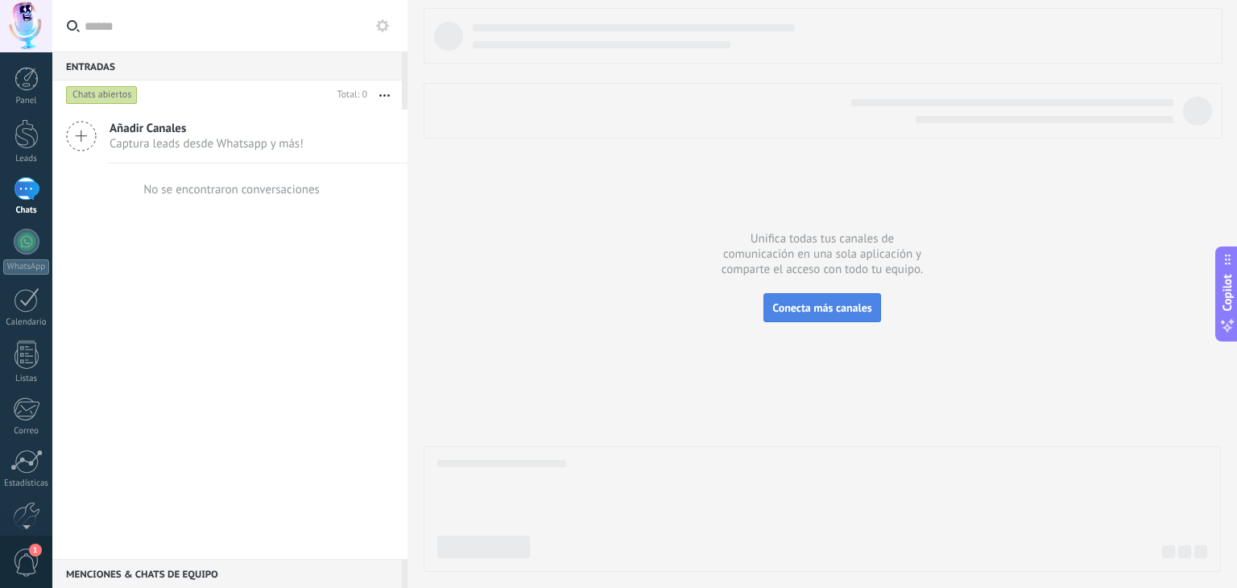
click at [822, 300] on span "Conecta más canales" at bounding box center [821, 307] width 99 height 14
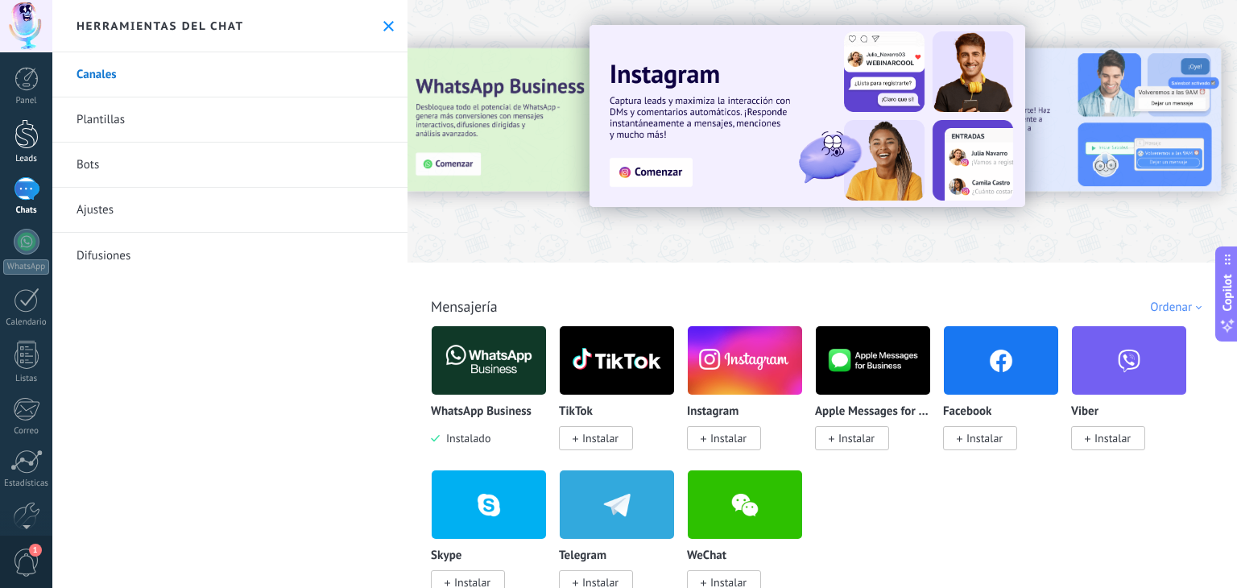
click at [27, 139] on div at bounding box center [26, 134] width 24 height 30
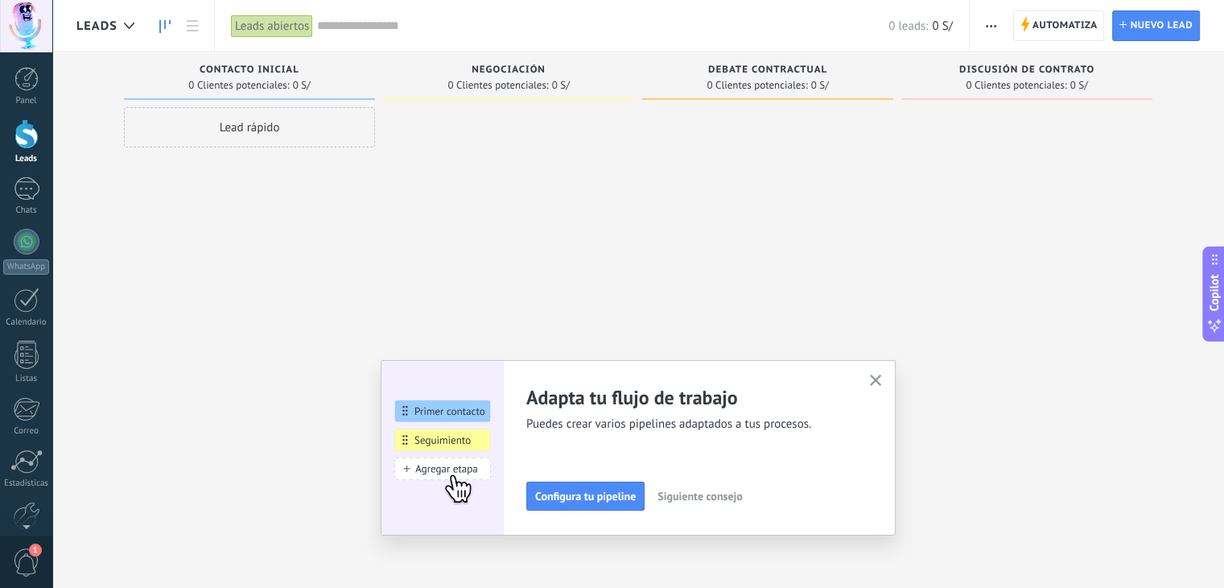
click at [876, 380] on icon "button" at bounding box center [876, 380] width 12 height 12
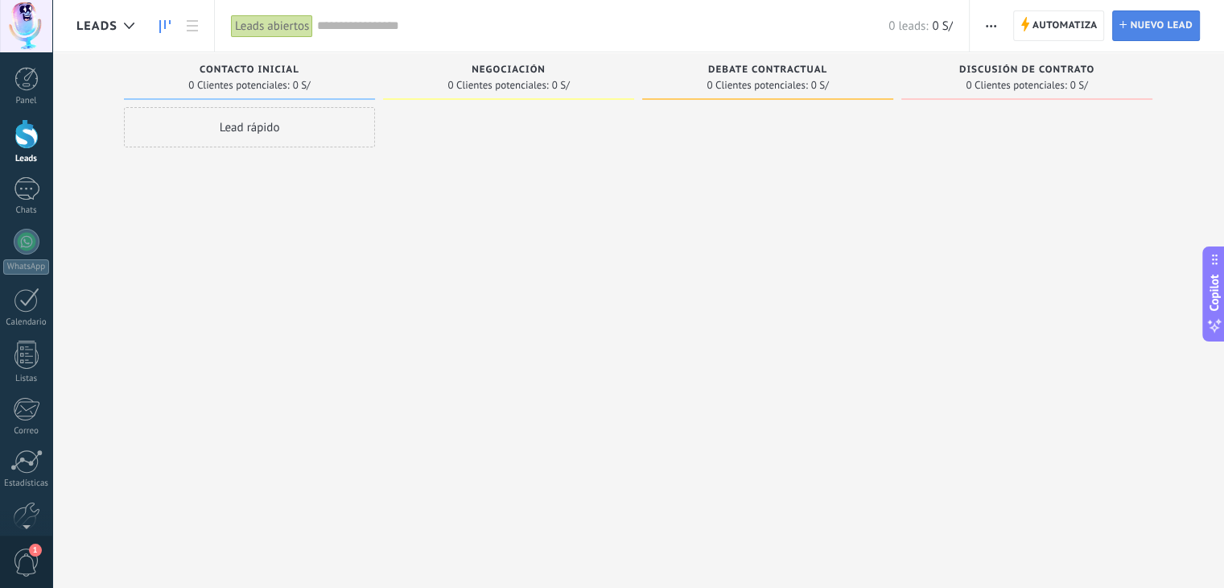
click at [1159, 23] on span "Nuevo lead" at bounding box center [1161, 25] width 63 height 29
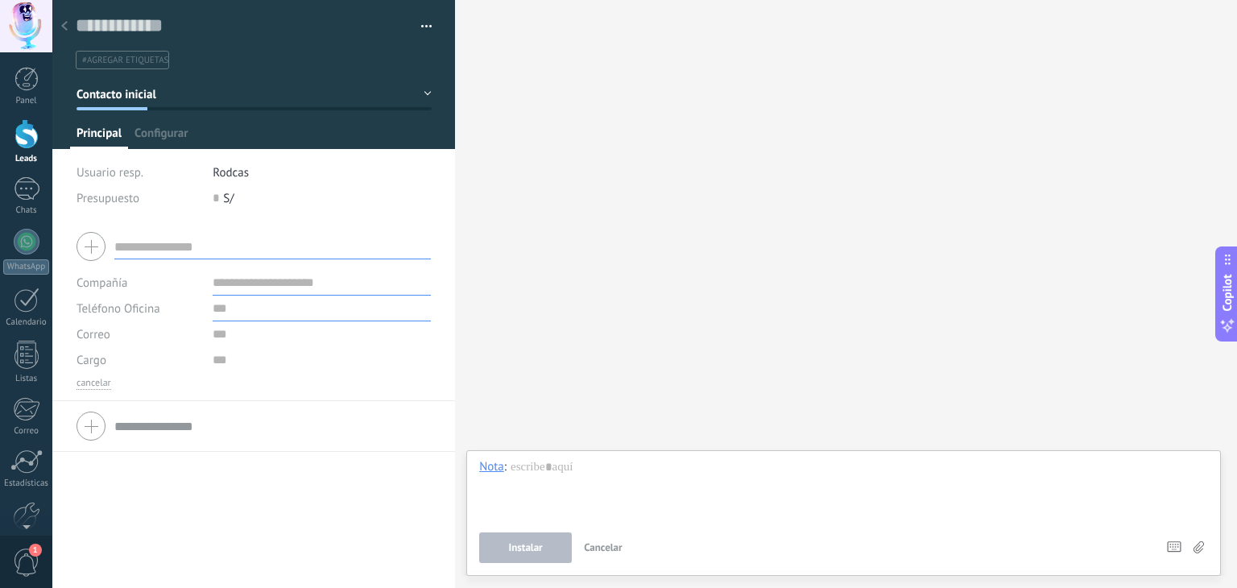
click at [242, 308] on input "text" at bounding box center [322, 308] width 218 height 26
type input "**********"
click at [98, 559] on span "Guardar" at bounding box center [104, 562] width 38 height 11
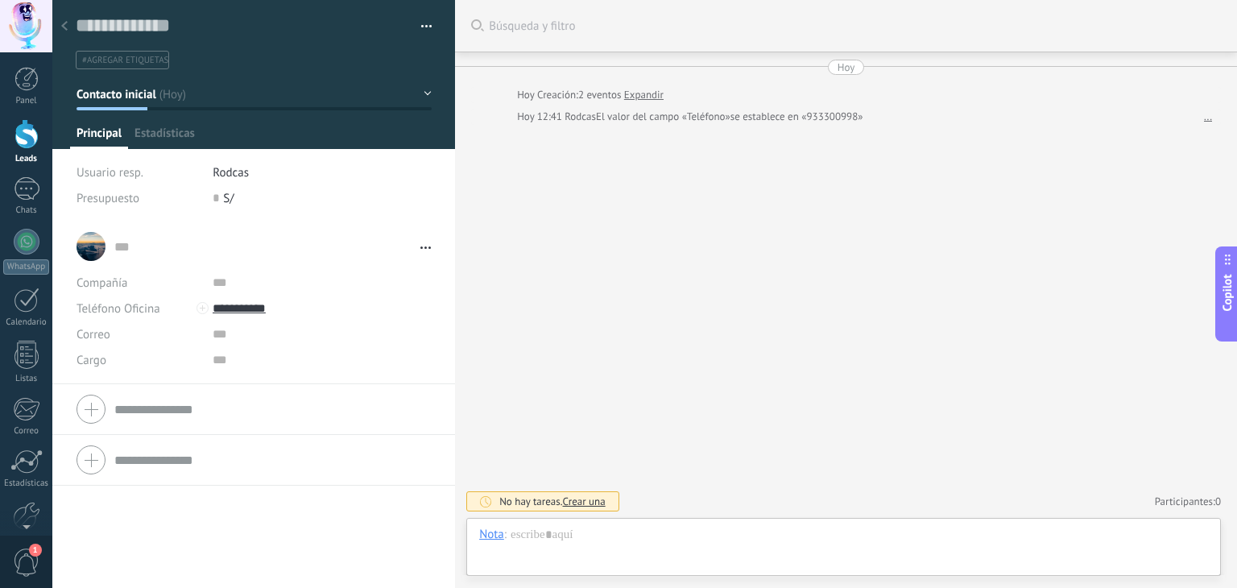
scroll to position [23, 0]
click at [259, 303] on input "**********" at bounding box center [322, 308] width 218 height 26
drag, startPoint x: 336, startPoint y: 361, endPoint x: 746, endPoint y: 374, distance: 410.8
click at [746, 374] on div "Buscar Búsqueda y filtro Carga más [DATE] [DATE] Creación: 2 eventos Expandir […" at bounding box center [846, 294] width 782 height 588
drag, startPoint x: 275, startPoint y: 308, endPoint x: 211, endPoint y: 312, distance: 64.6
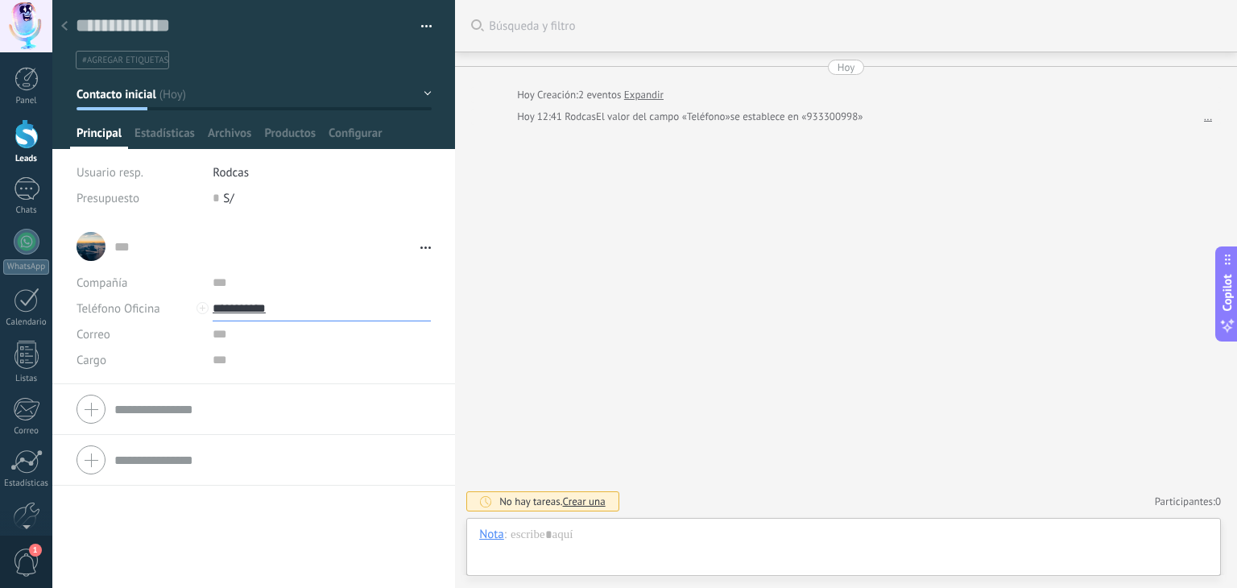
click at [213, 312] on input "**********" at bounding box center [322, 308] width 218 height 26
type input "**********"
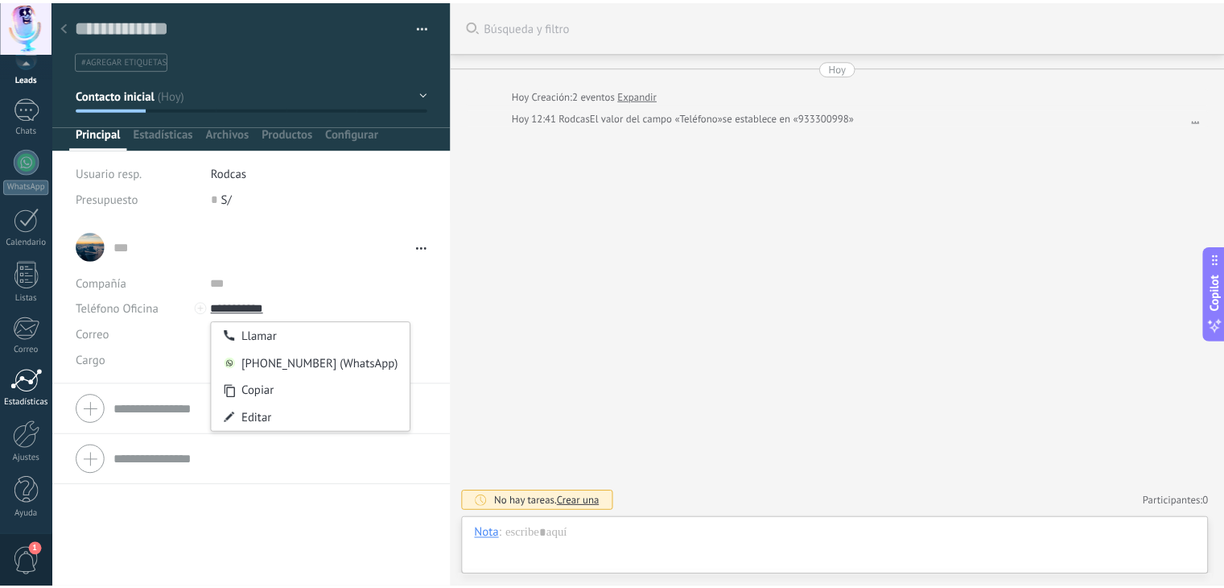
scroll to position [81, 0]
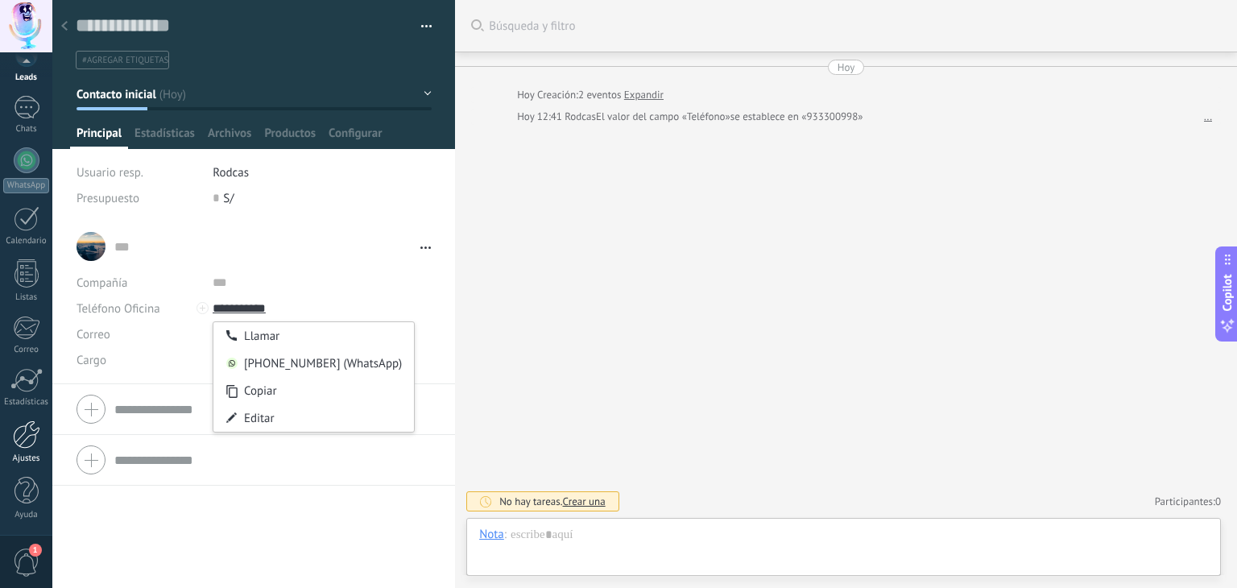
click at [22, 436] on div at bounding box center [26, 434] width 27 height 28
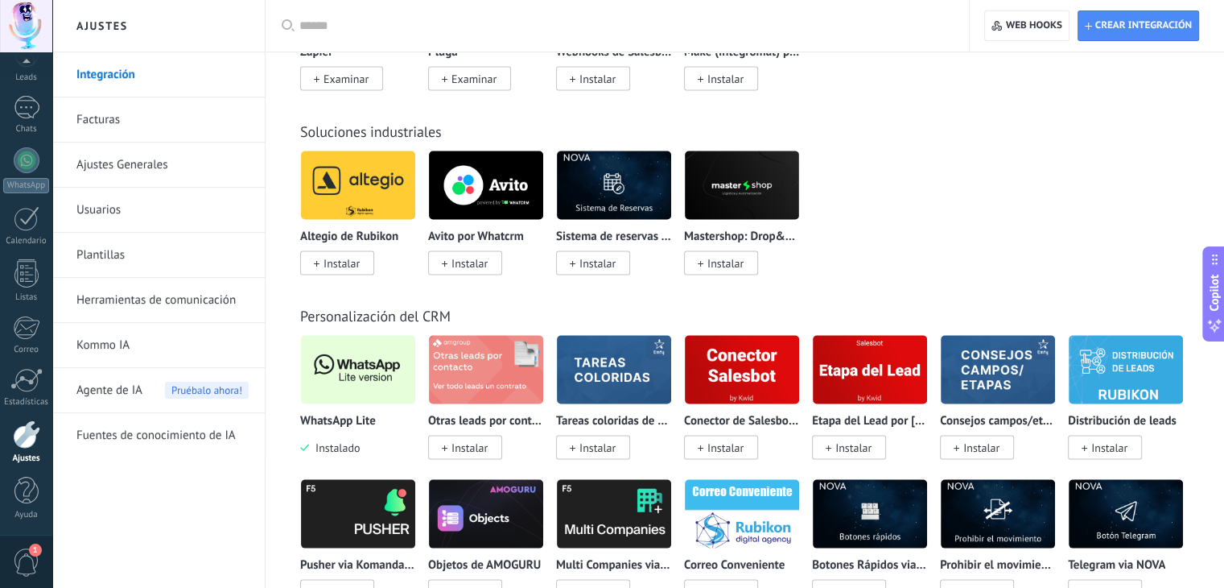
scroll to position [3220, 0]
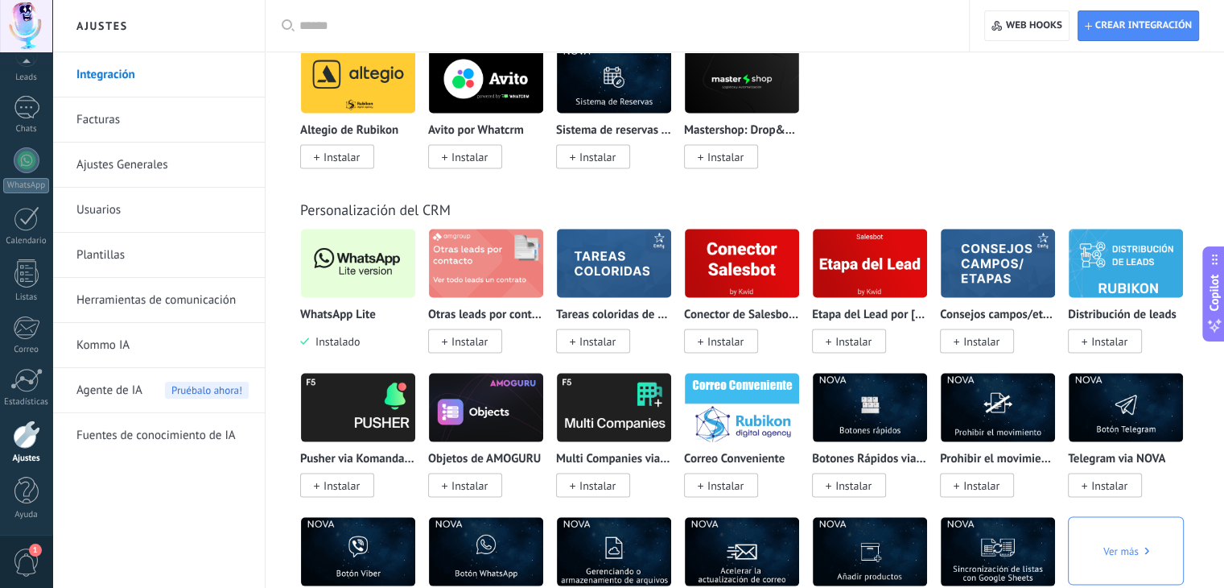
click at [368, 268] on img at bounding box center [358, 264] width 114 height 78
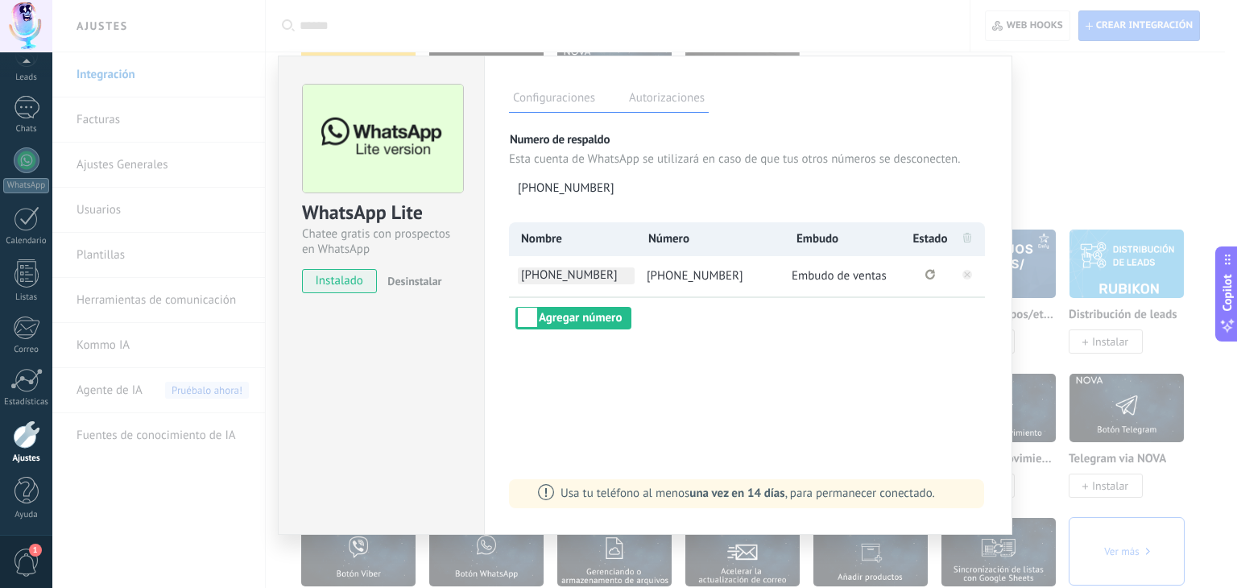
click at [560, 274] on span "[PHONE_NUMBER]" at bounding box center [576, 275] width 117 height 17
type input "*"
type input "*****"
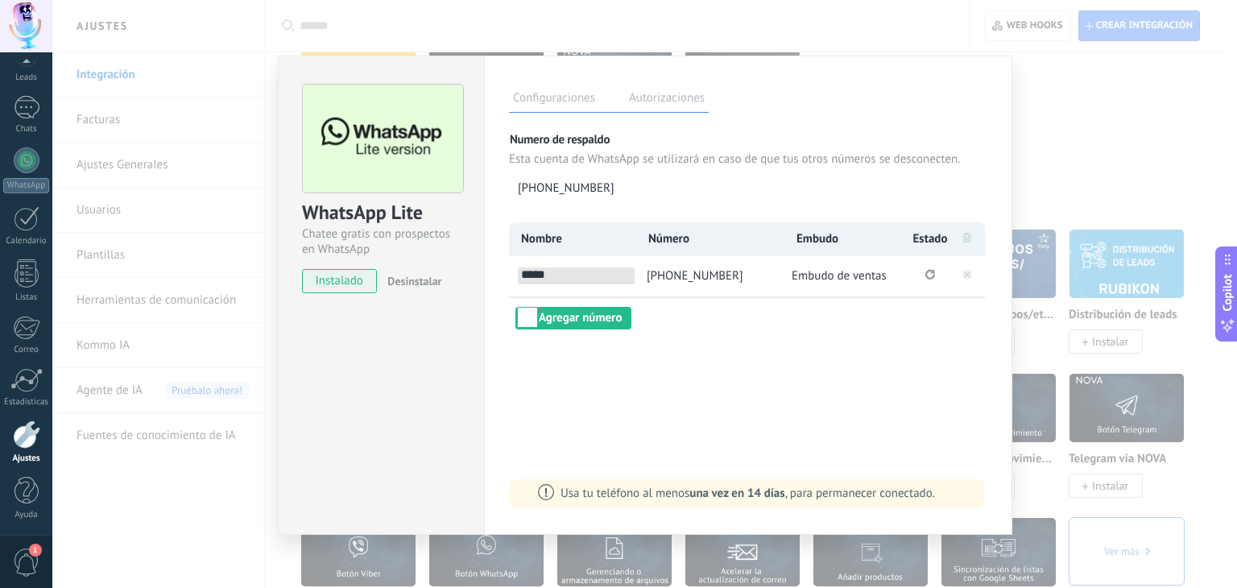
click at [718, 406] on div "Configuraciones Autorizaciones Esta pestaña registra a los usuarios que han con…" at bounding box center [748, 295] width 528 height 479
click at [923, 390] on div "Configuraciones Autorizaciones Esta pestaña registra a los usuarios que han con…" at bounding box center [748, 295] width 528 height 479
click at [930, 275] on icon "Se ha perdido la conexión. Pulse para volver a conectarse." at bounding box center [930, 274] width 10 height 10
click at [679, 275] on span "[PHONE_NUMBER]" at bounding box center [694, 275] width 97 height 15
click at [602, 320] on button "Agregar número" at bounding box center [573, 318] width 116 height 23
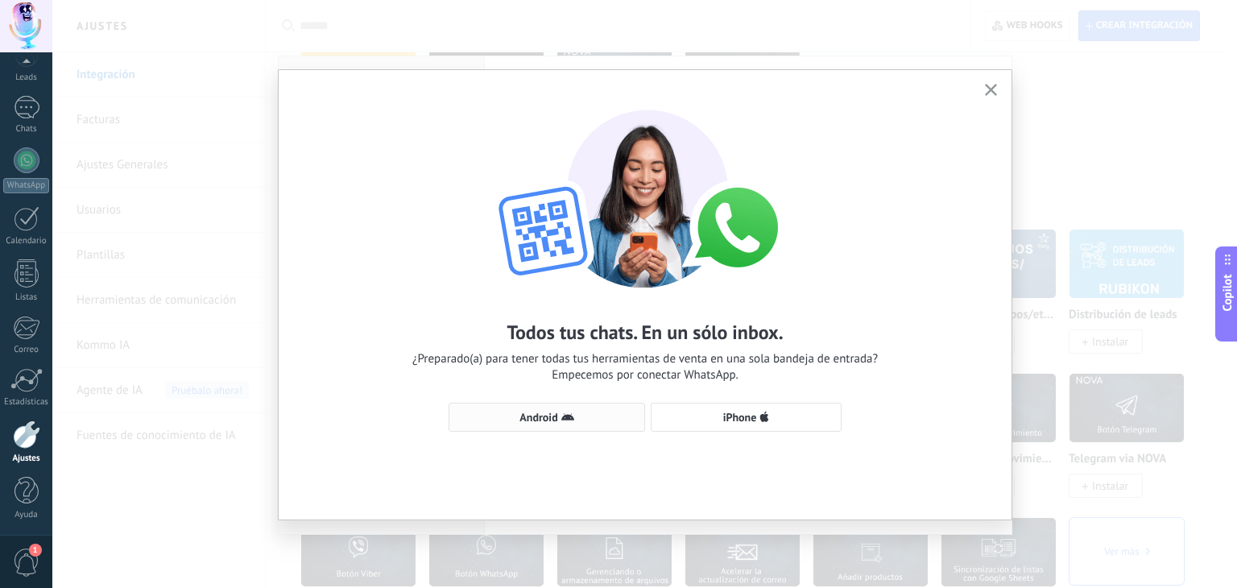
click at [554, 415] on span "Android" at bounding box center [538, 416] width 38 height 11
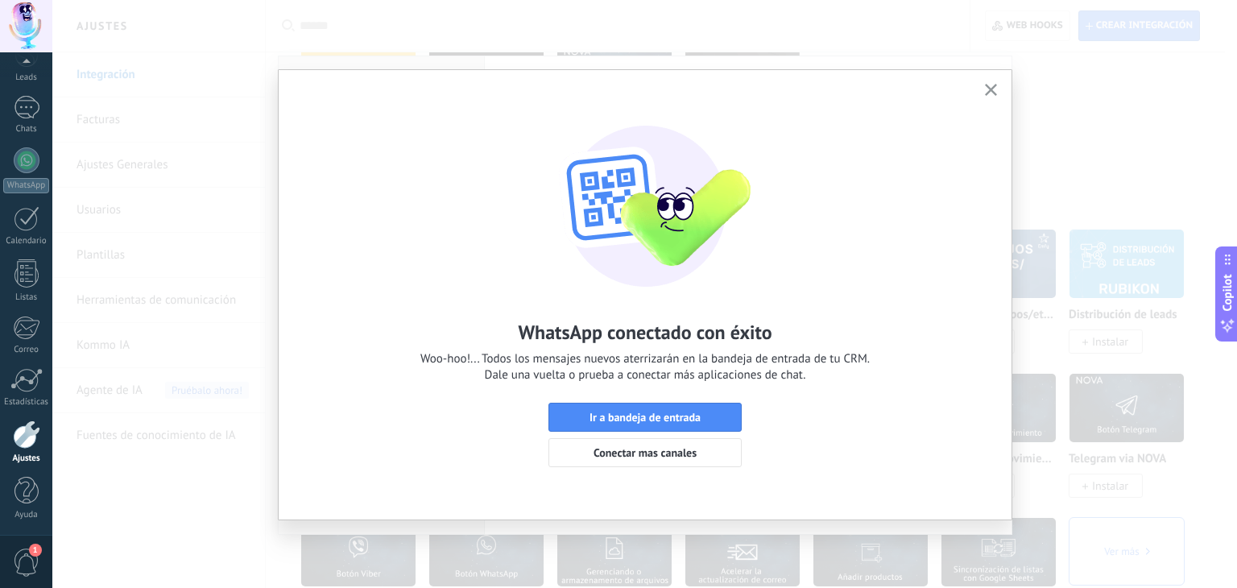
click at [994, 89] on icon "button" at bounding box center [991, 90] width 12 height 12
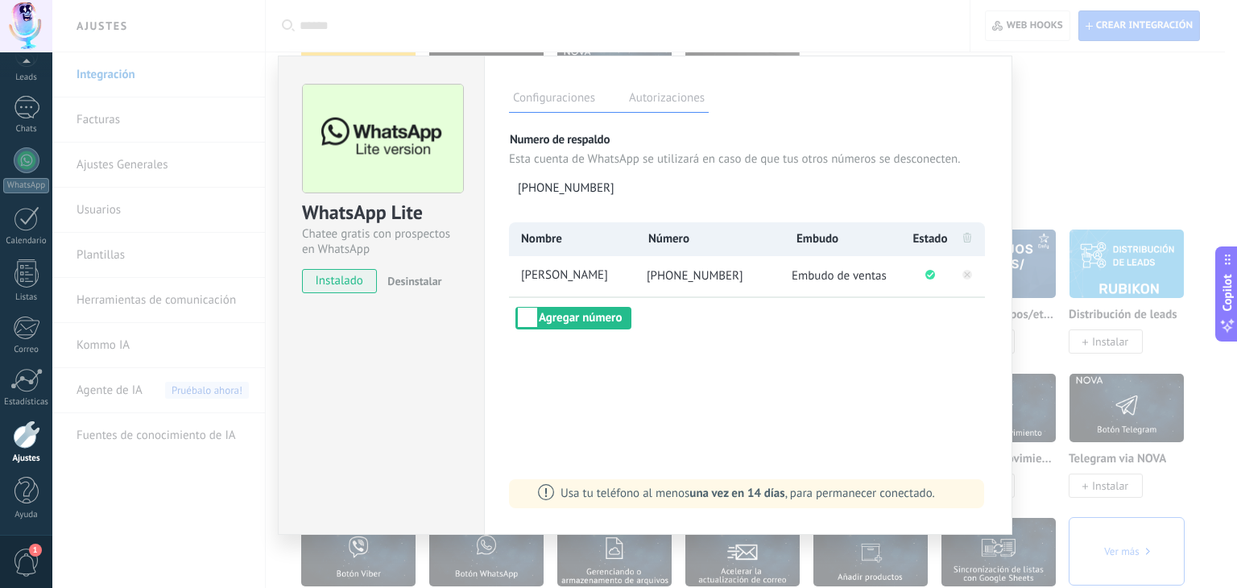
click at [1092, 126] on div "WhatsApp Lite Chatee gratis con prospectos en WhatsApp instalado Desinstalar Co…" at bounding box center [644, 294] width 1184 height 588
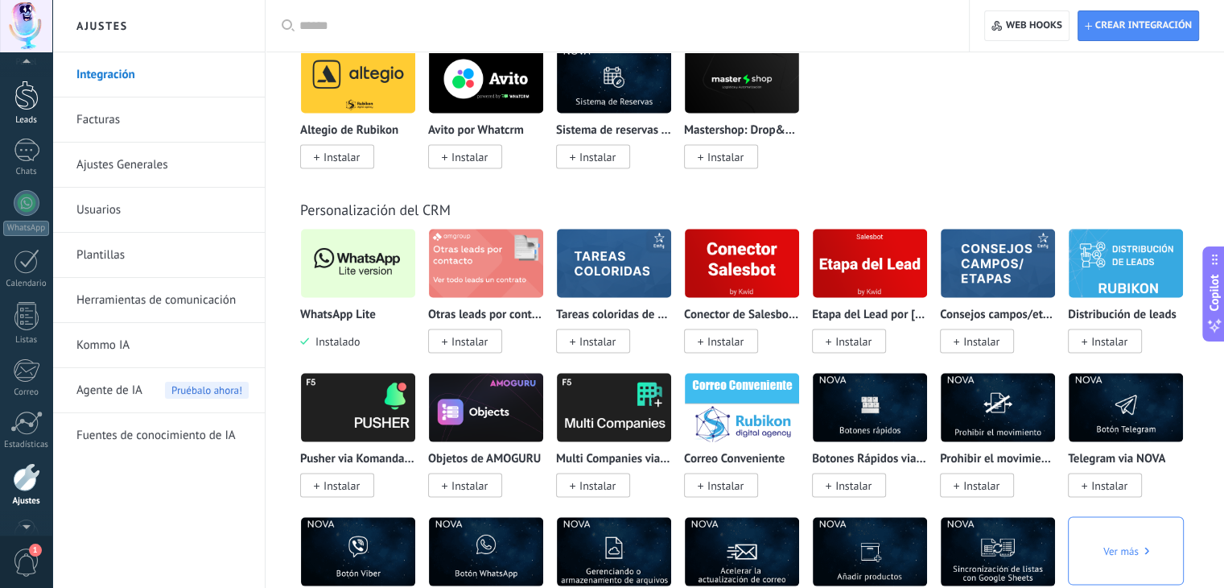
scroll to position [0, 0]
click at [20, 145] on div at bounding box center [26, 134] width 24 height 30
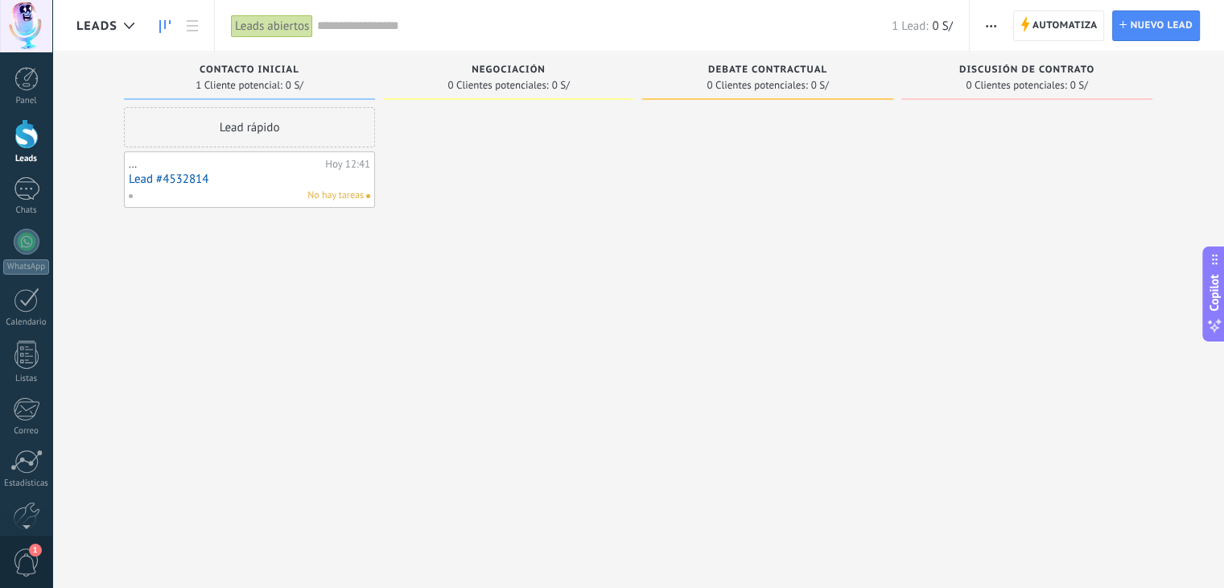
click at [187, 180] on link "Lead #4532814" at bounding box center [250, 179] width 242 height 14
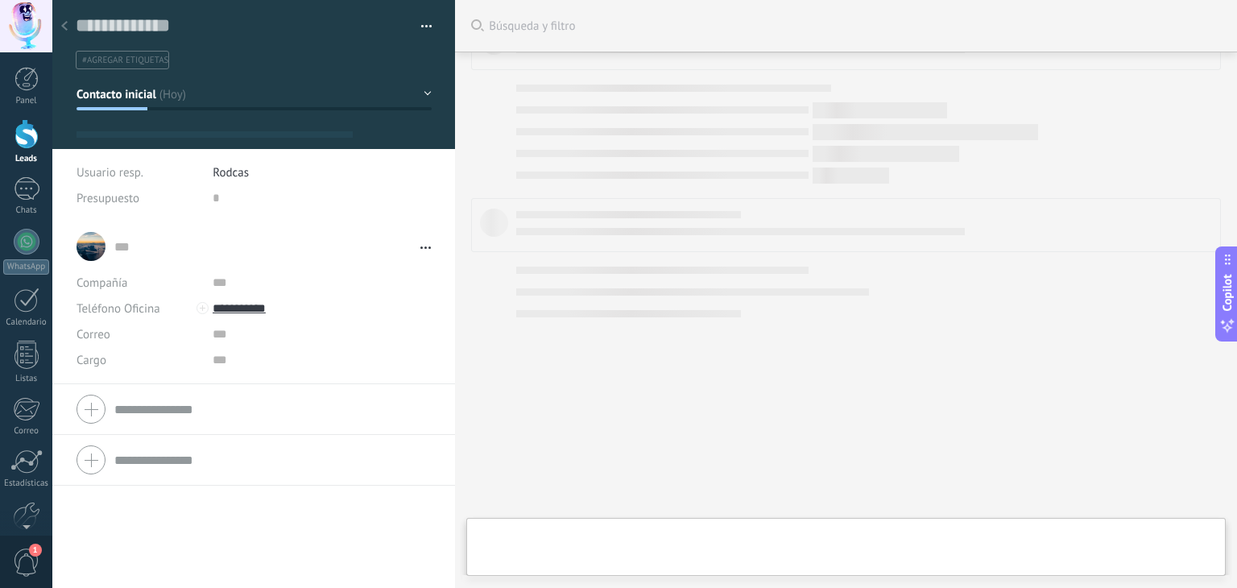
type textarea "**********"
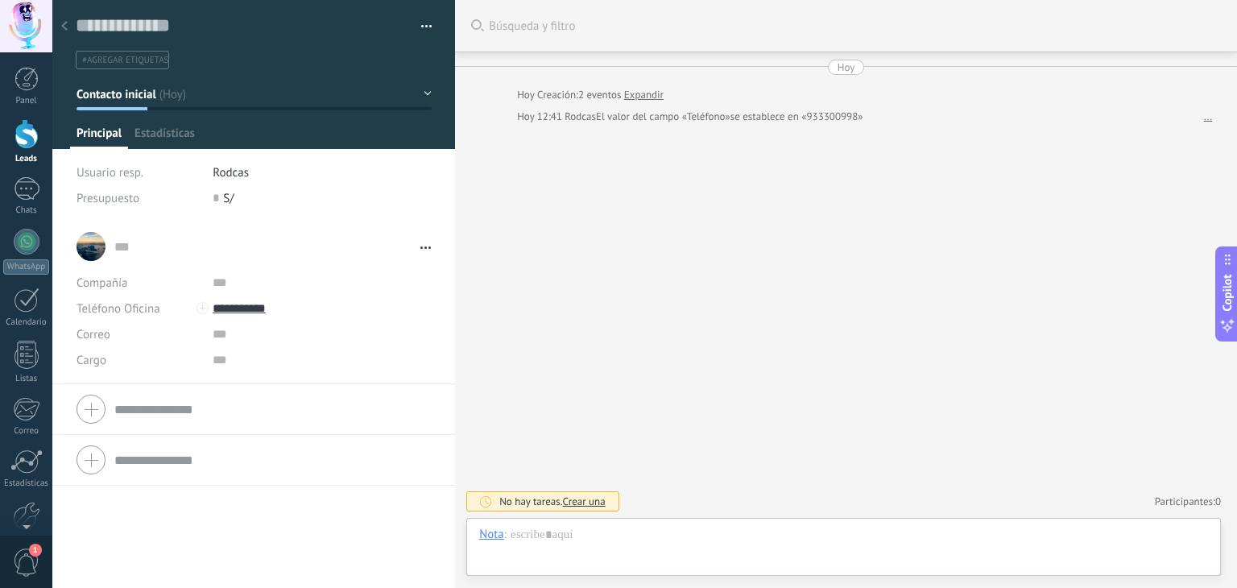
scroll to position [23, 0]
click at [262, 308] on input "**********" at bounding box center [322, 308] width 218 height 26
type input "**********"
click at [269, 361] on div "[PERSON_NAME] (WhatsApp)" at bounding box center [308, 362] width 191 height 27
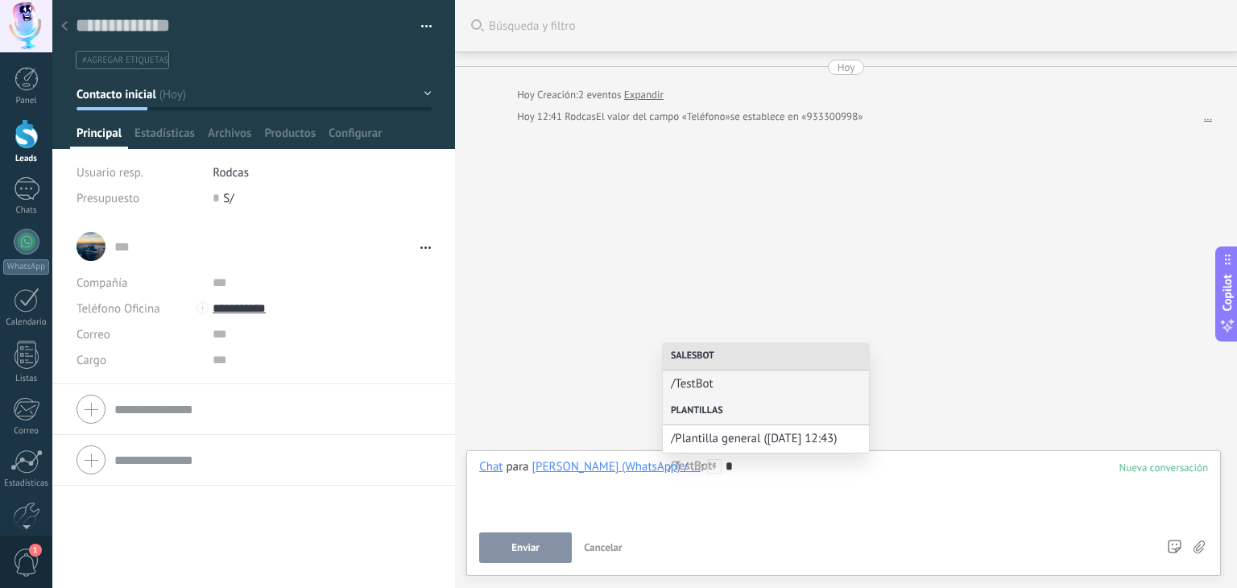
click at [704, 411] on div "Plantillas" at bounding box center [766, 411] width 206 height 27
click at [675, 407] on div "Plantillas" at bounding box center [766, 411] width 206 height 27
click at [689, 439] on span "/Plantilla general ([DATE] 12:43)" at bounding box center [759, 438] width 177 height 15
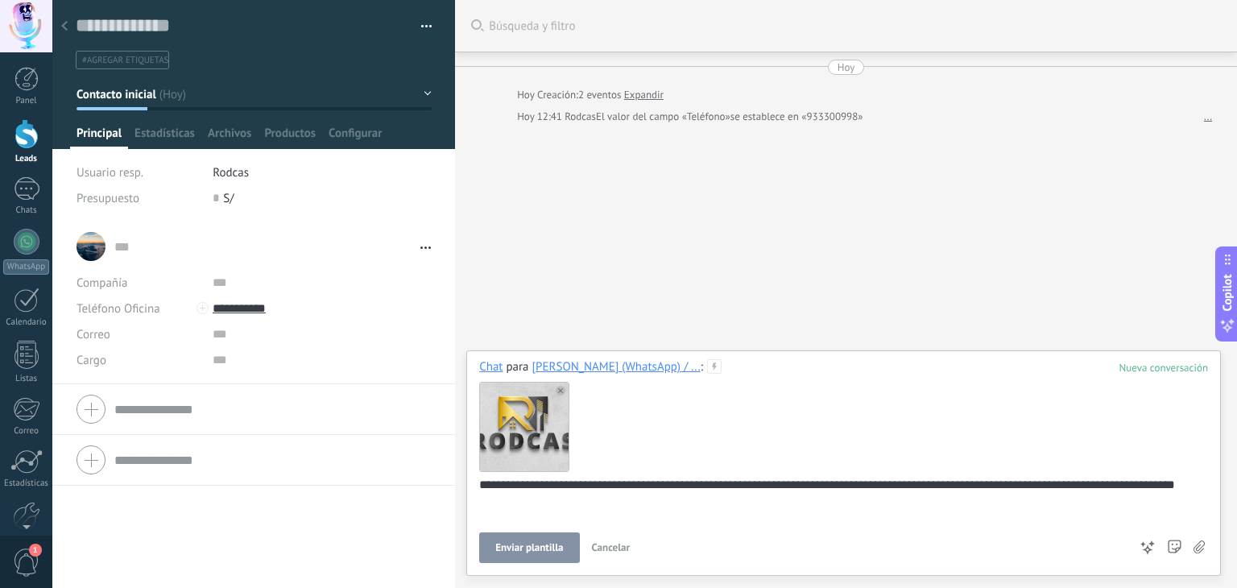
click at [515, 547] on span "Enviar plantilla" at bounding box center [529, 547] width 68 height 11
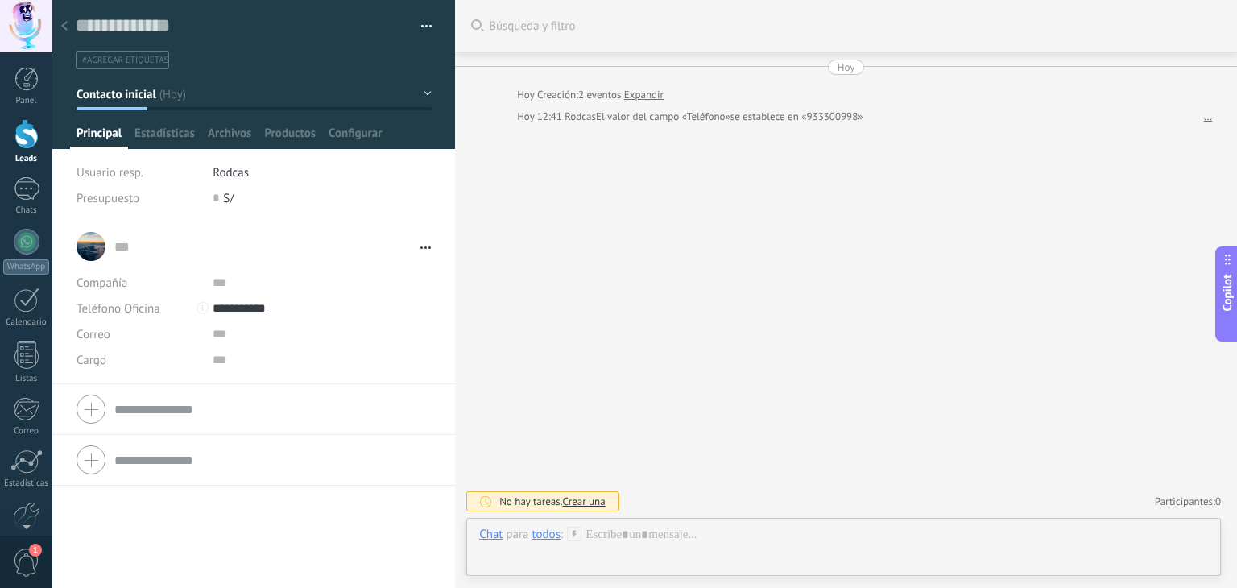
scroll to position [100, 0]
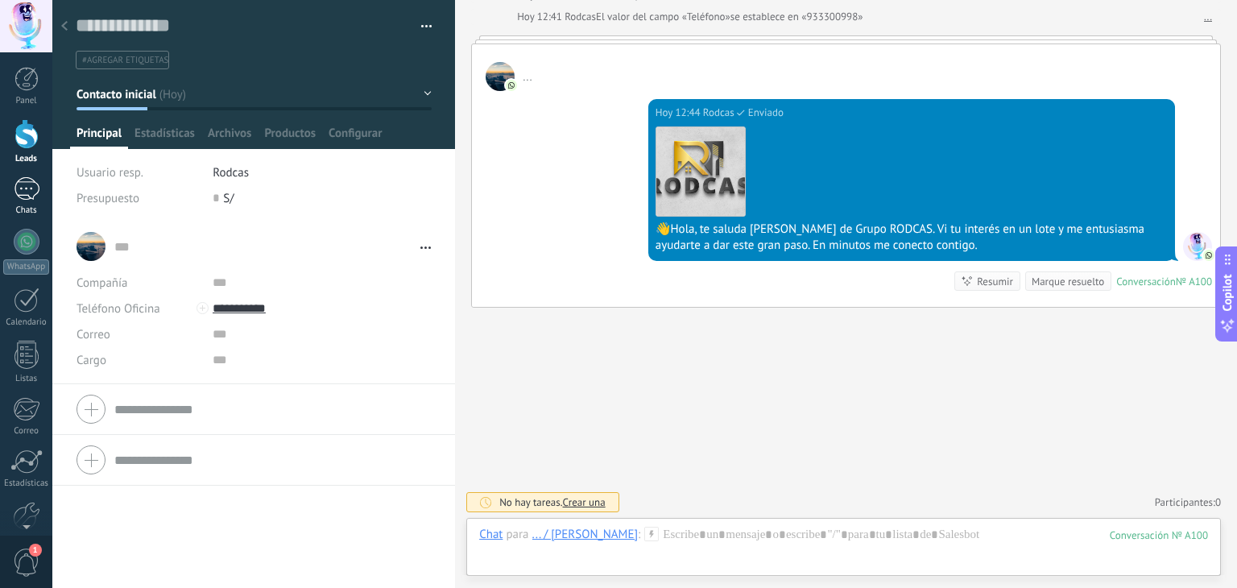
click at [23, 195] on div at bounding box center [27, 188] width 26 height 23
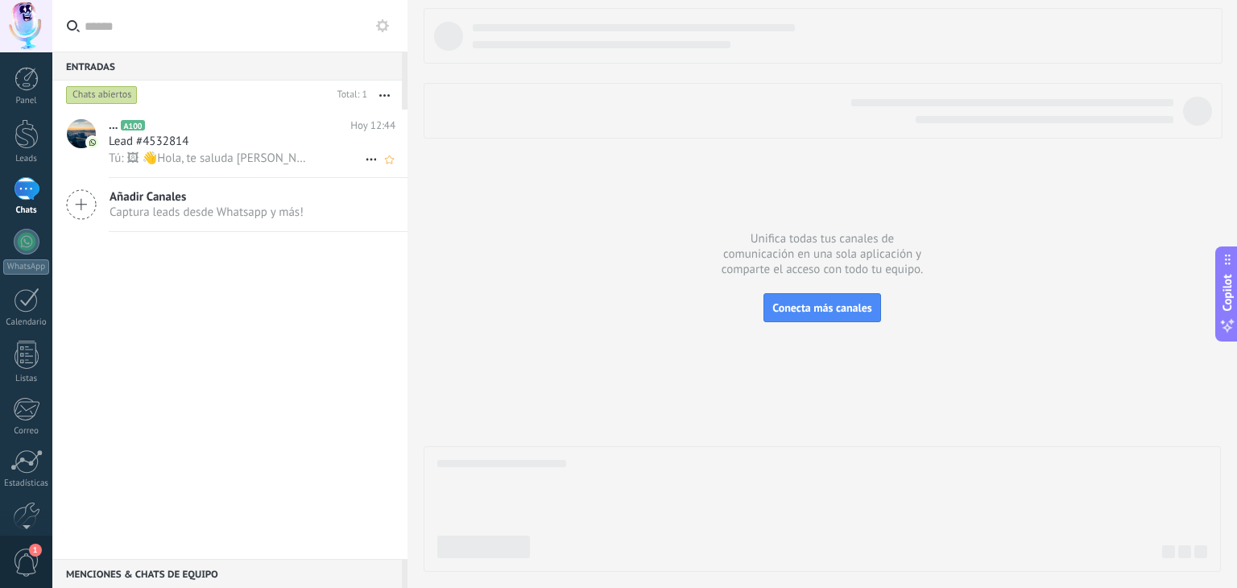
click at [238, 151] on div "Tú: 🖼 👋Hola, te saluda [PERSON_NAME] de Grupo RODCAS. Vi tu interés en un lote …" at bounding box center [252, 158] width 287 height 17
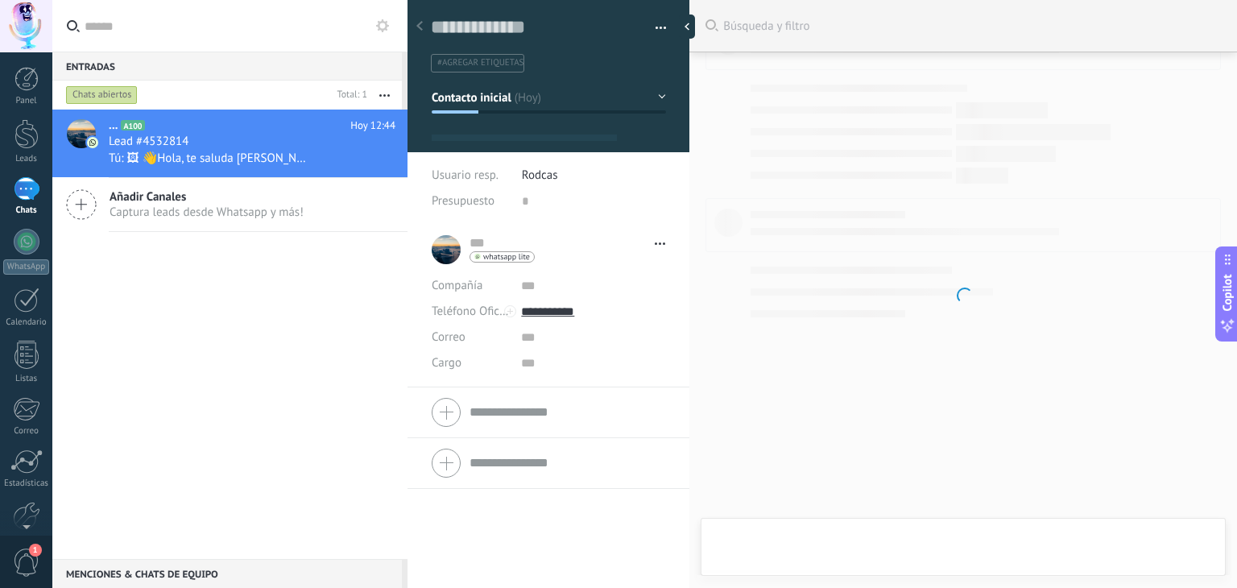
type textarea "**********"
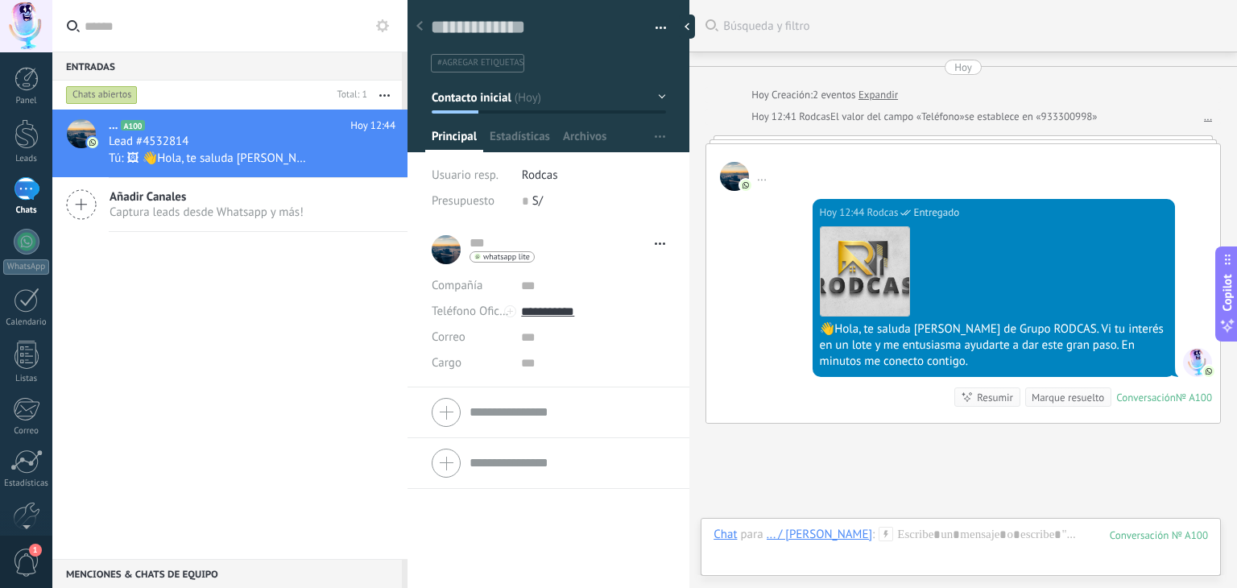
click at [32, 196] on div at bounding box center [27, 188] width 26 height 23
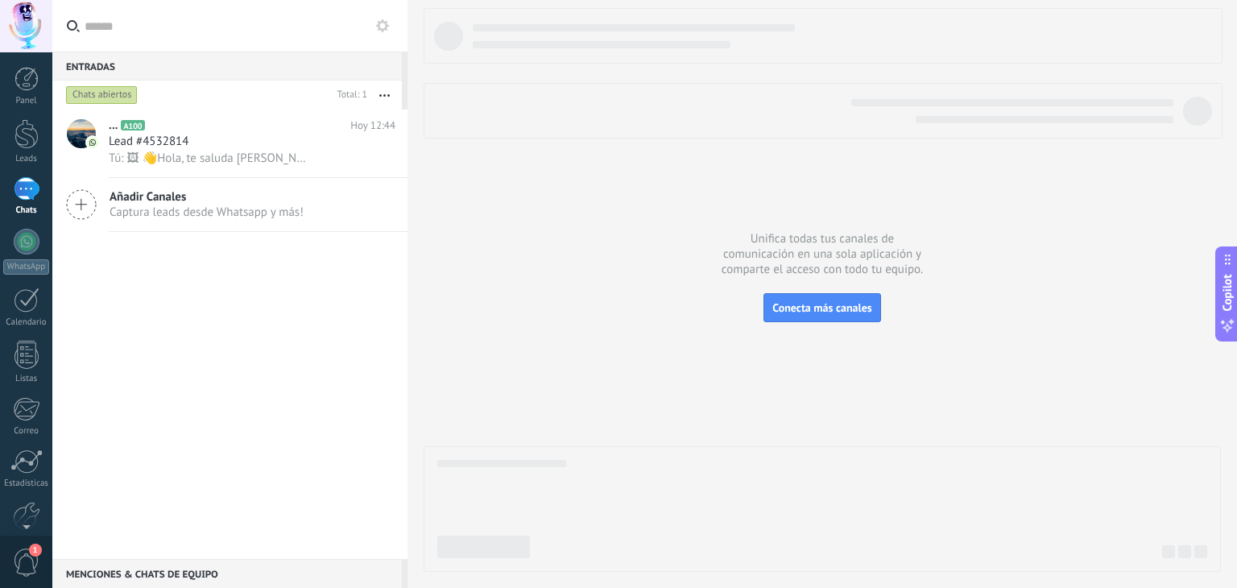
click at [379, 23] on use at bounding box center [382, 25] width 13 height 13
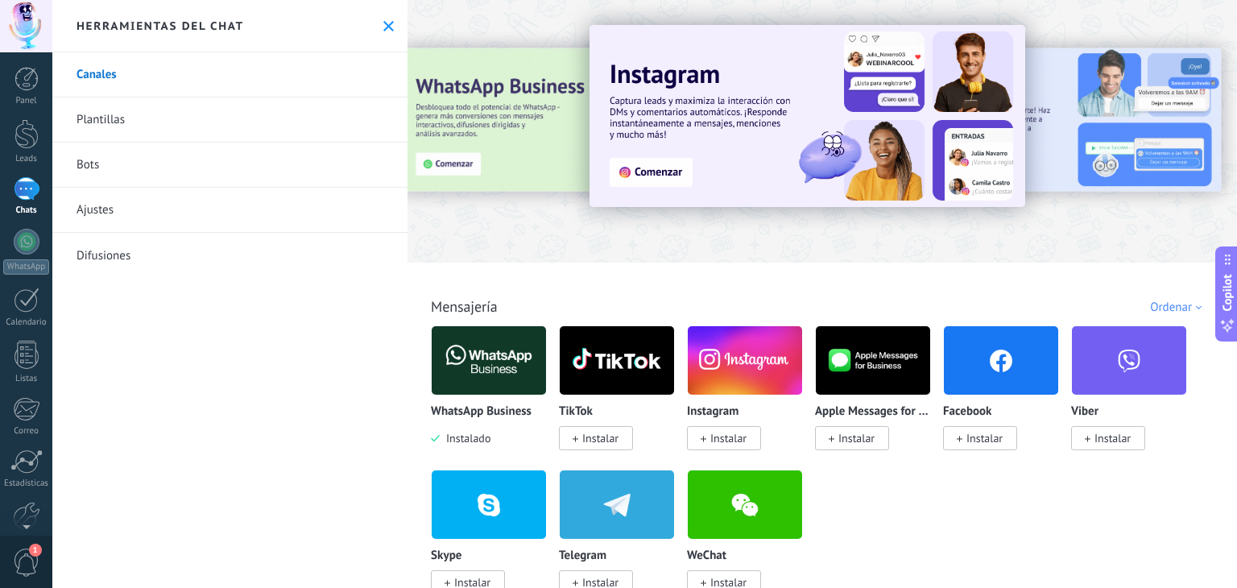
click at [113, 121] on link "Plantillas" at bounding box center [229, 119] width 355 height 45
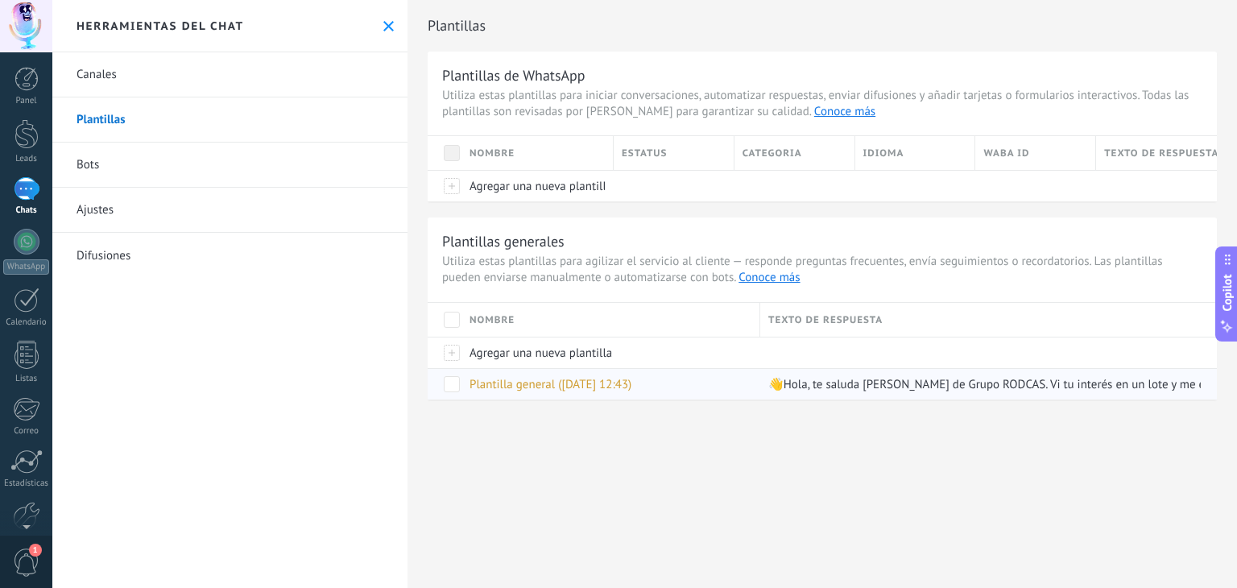
click at [596, 385] on span "Plantilla general ([DATE] 12:43)" at bounding box center [550, 384] width 162 height 15
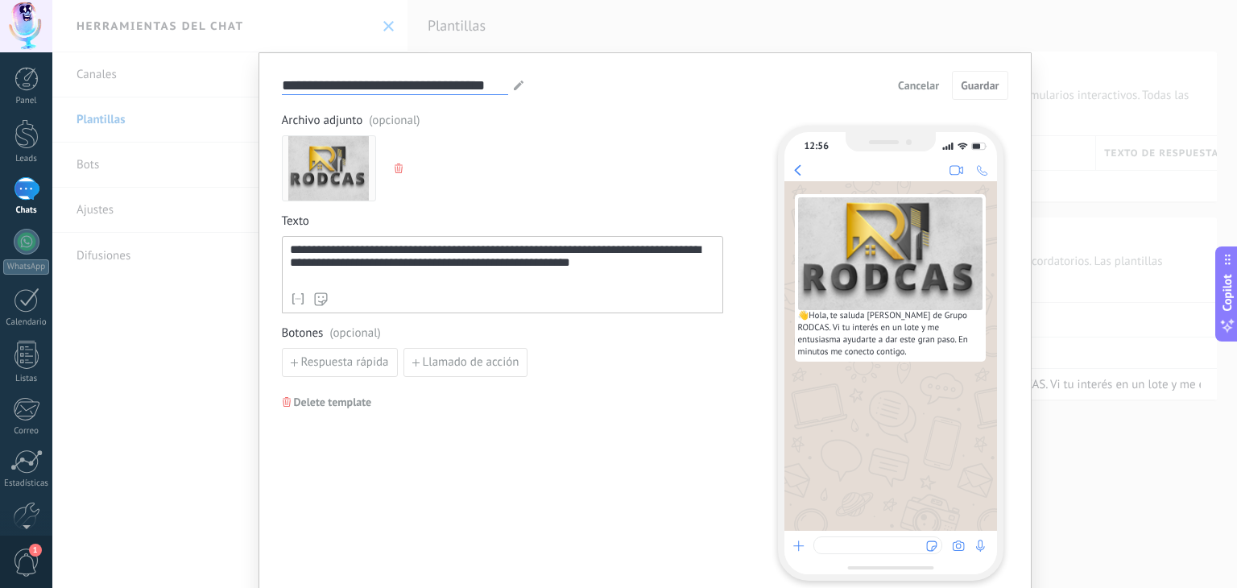
drag, startPoint x: 498, startPoint y: 91, endPoint x: 387, endPoint y: 127, distance: 116.1
click at [387, 127] on form "**********" at bounding box center [645, 325] width 726 height 509
type input "*"
type input "****"
click at [970, 80] on span "Guardar" at bounding box center [979, 85] width 38 height 11
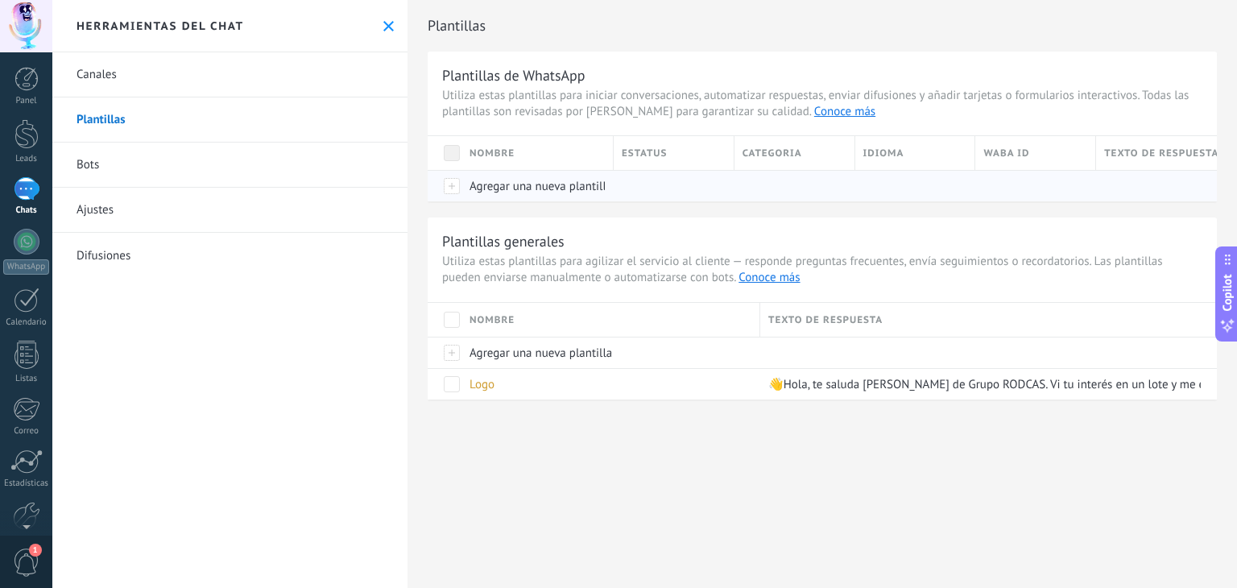
click at [496, 185] on span "Agregar una nueva plantilla" at bounding box center [540, 186] width 142 height 15
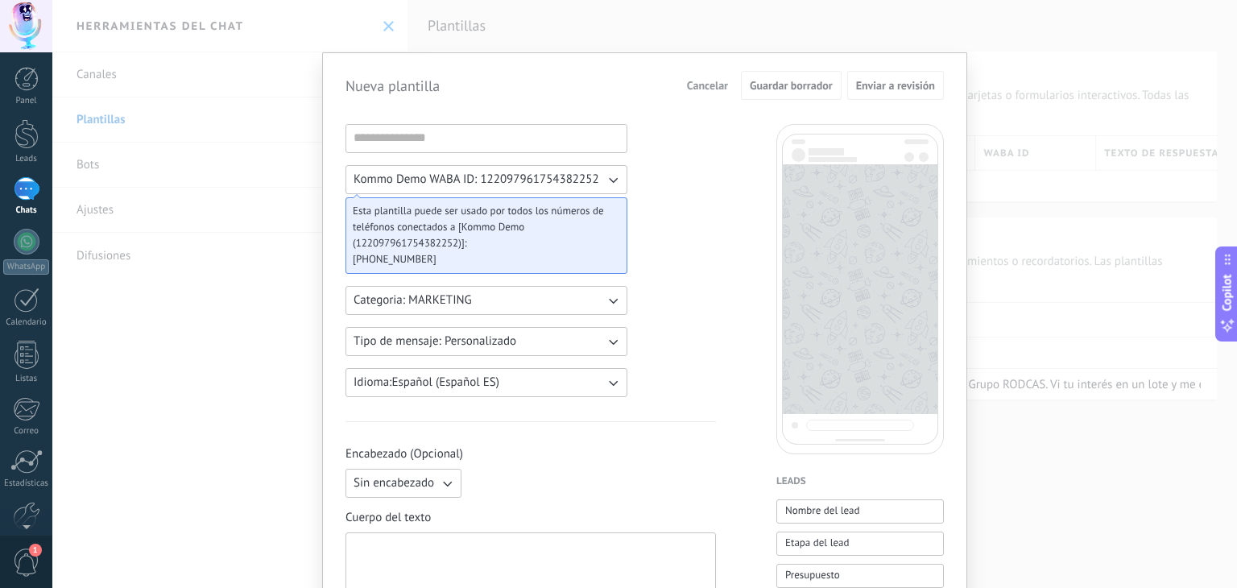
click at [1074, 454] on div "Nueva plantilla Cancelar Guardar borrador Enviar a revisión Kommo Demo WABA ID:…" at bounding box center [644, 294] width 1184 height 588
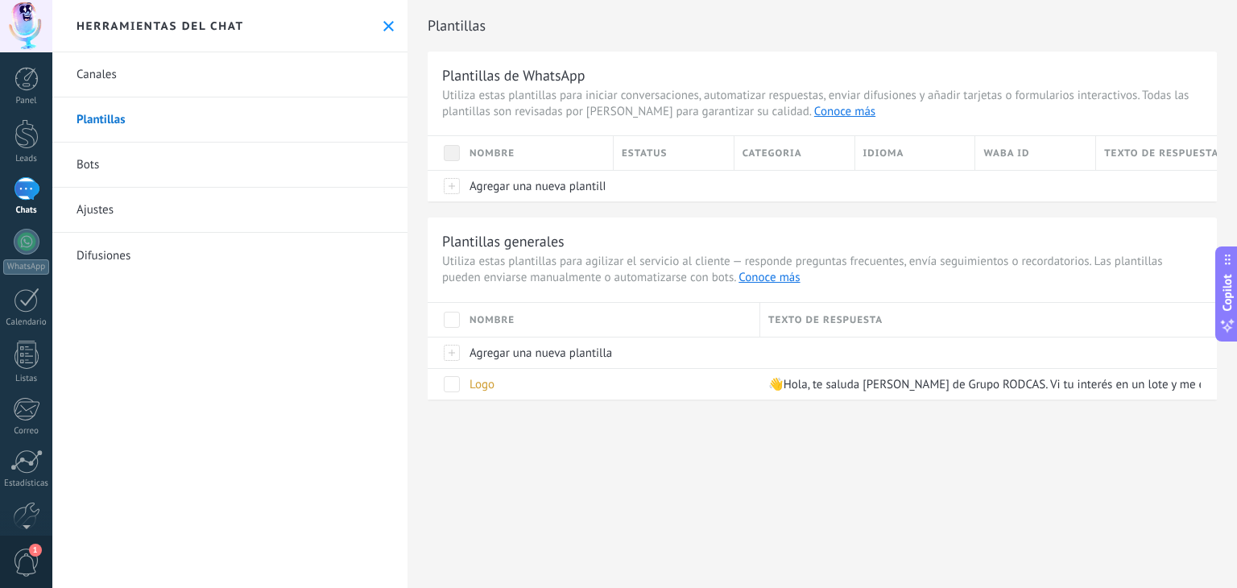
click at [101, 118] on link "Plantillas" at bounding box center [229, 119] width 355 height 45
click at [530, 353] on span "Agregar una nueva plantilla" at bounding box center [540, 352] width 142 height 15
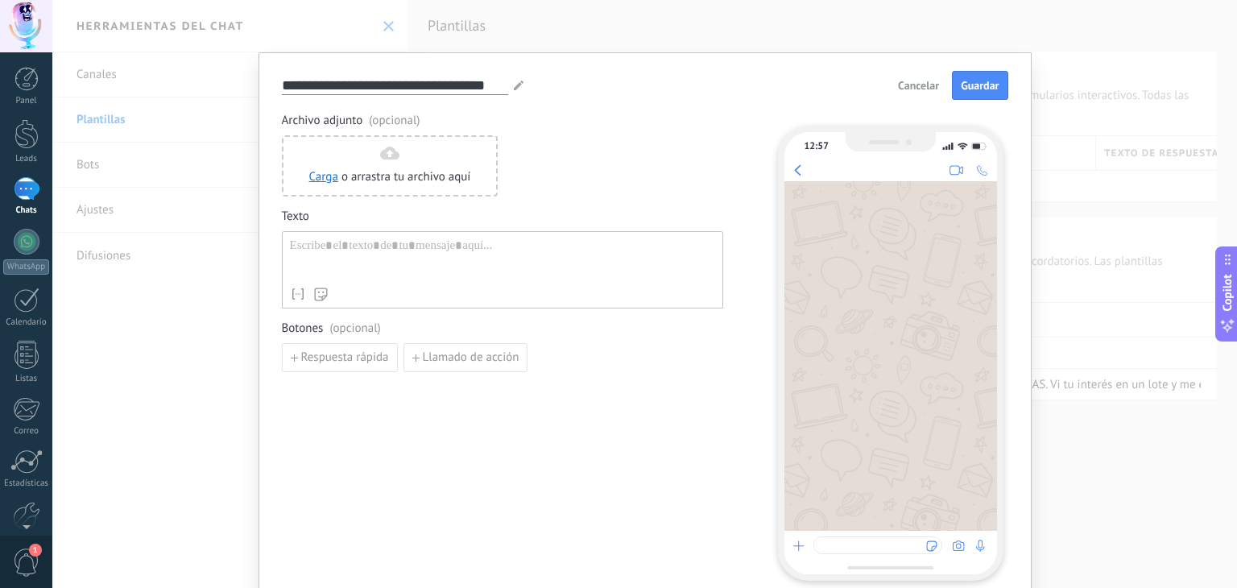
click at [403, 86] on input "**********" at bounding box center [395, 85] width 226 height 19
click at [499, 82] on input "**********" at bounding box center [395, 85] width 226 height 19
type input "*"
click at [301, 85] on input "*********" at bounding box center [314, 85] width 65 height 19
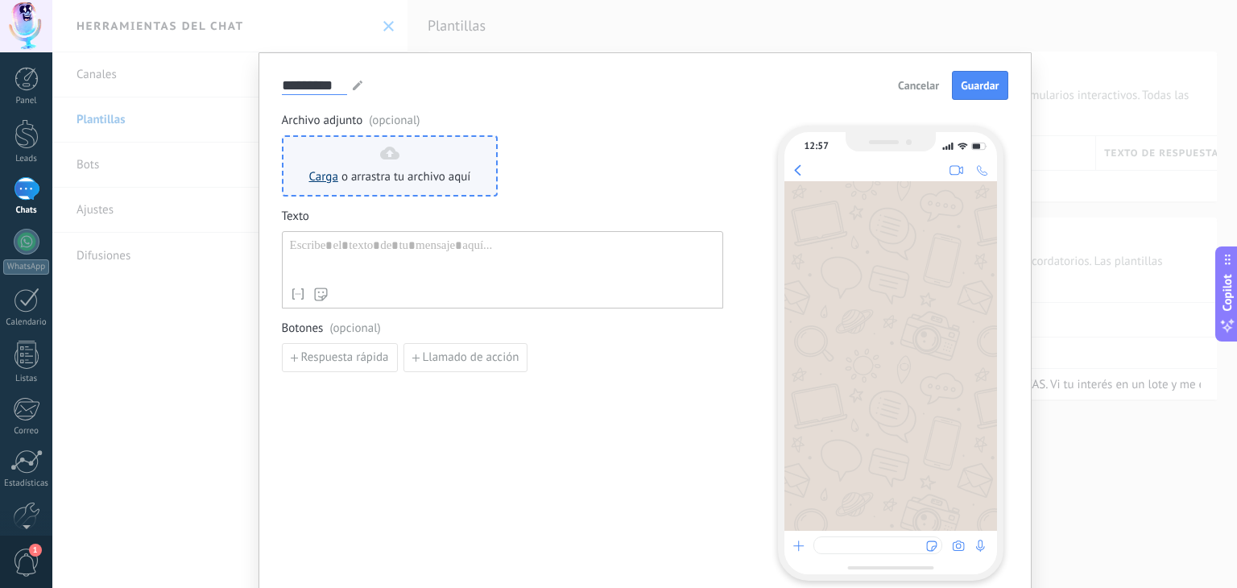
type input "*********"
click at [322, 177] on link "Carga" at bounding box center [323, 176] width 29 height 15
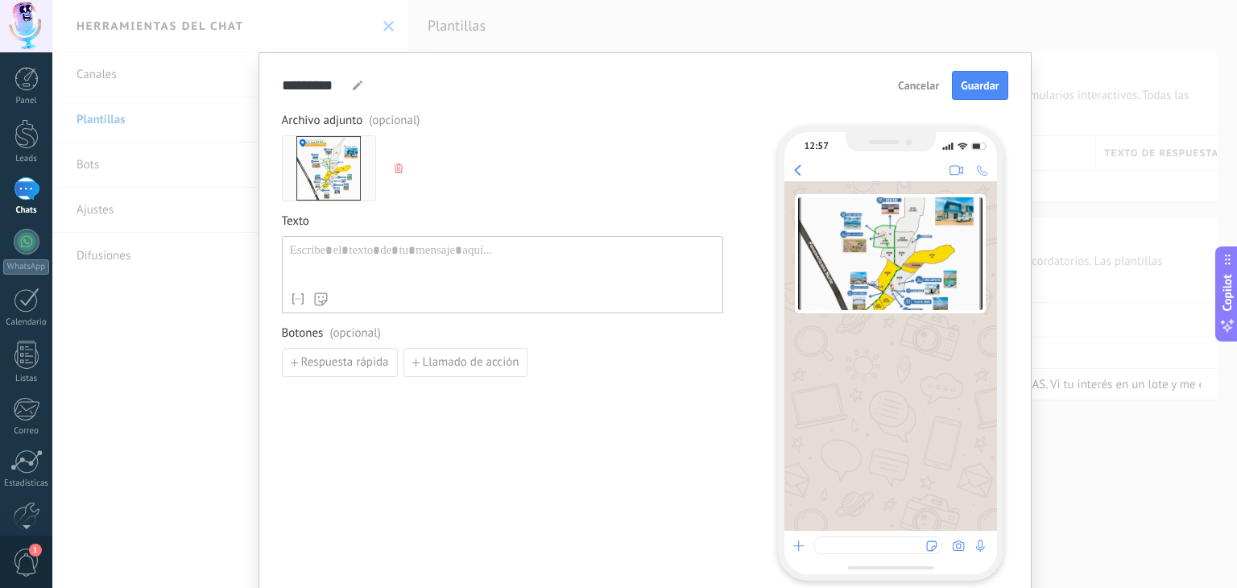
click at [315, 245] on div at bounding box center [502, 263] width 425 height 41
paste div
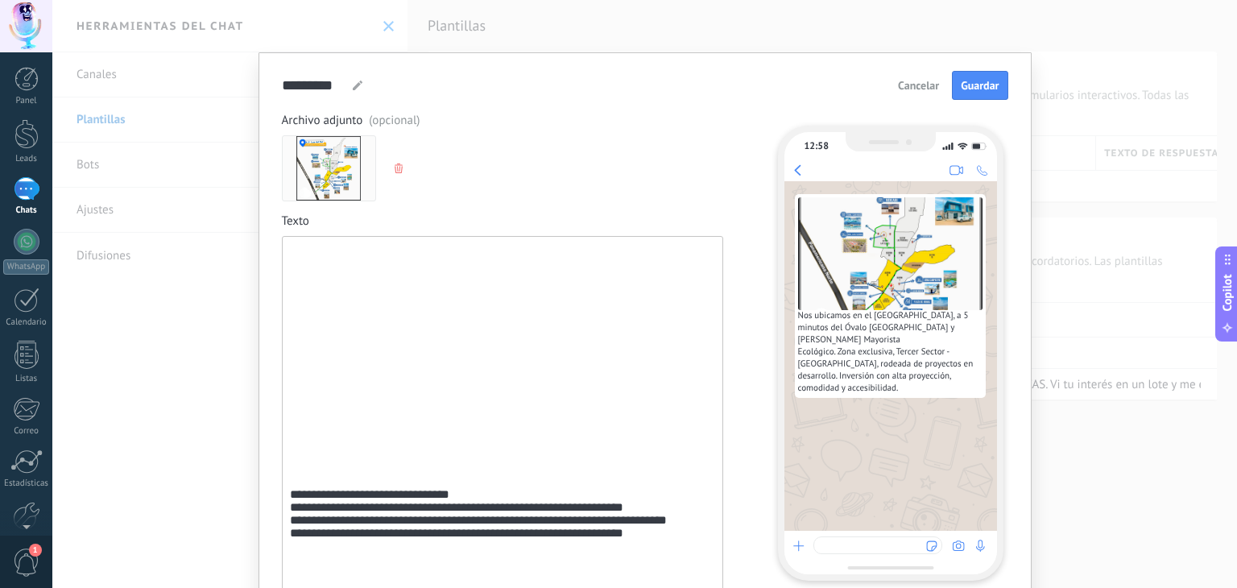
click at [312, 254] on div "**********" at bounding box center [502, 467] width 425 height 448
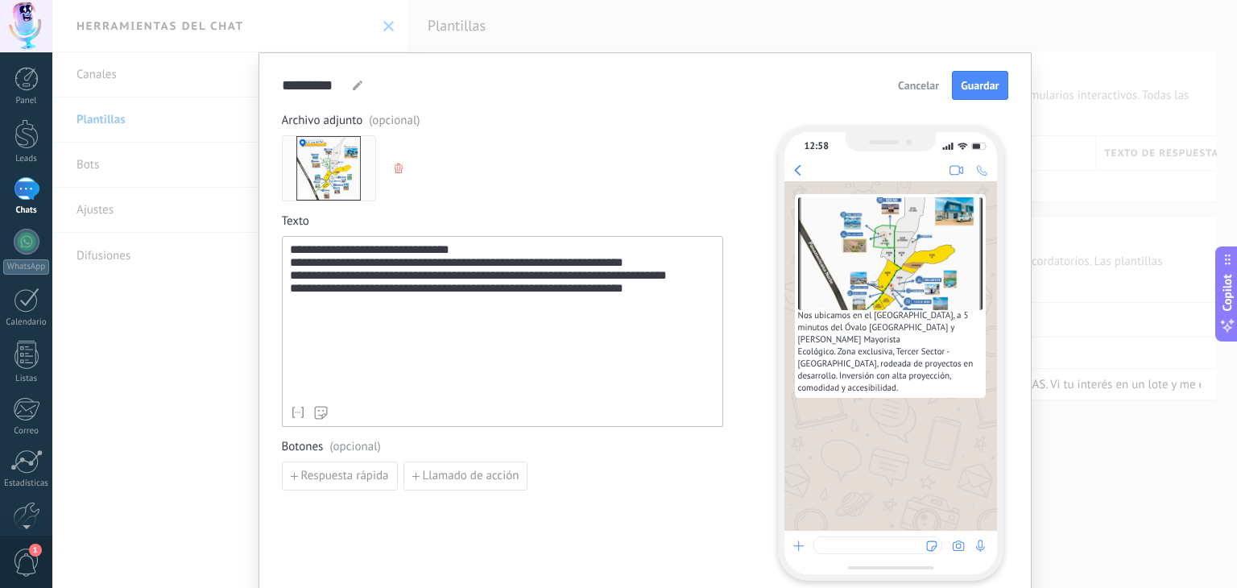
click at [483, 250] on div "**********" at bounding box center [502, 320] width 425 height 155
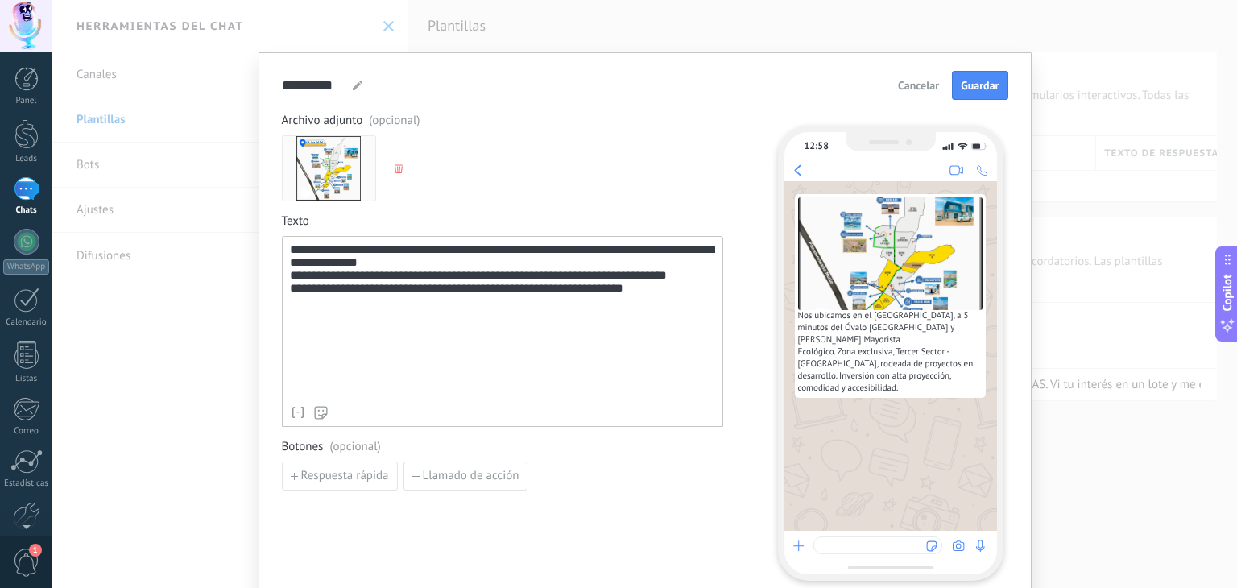
click at [460, 263] on div "**********" at bounding box center [502, 320] width 425 height 155
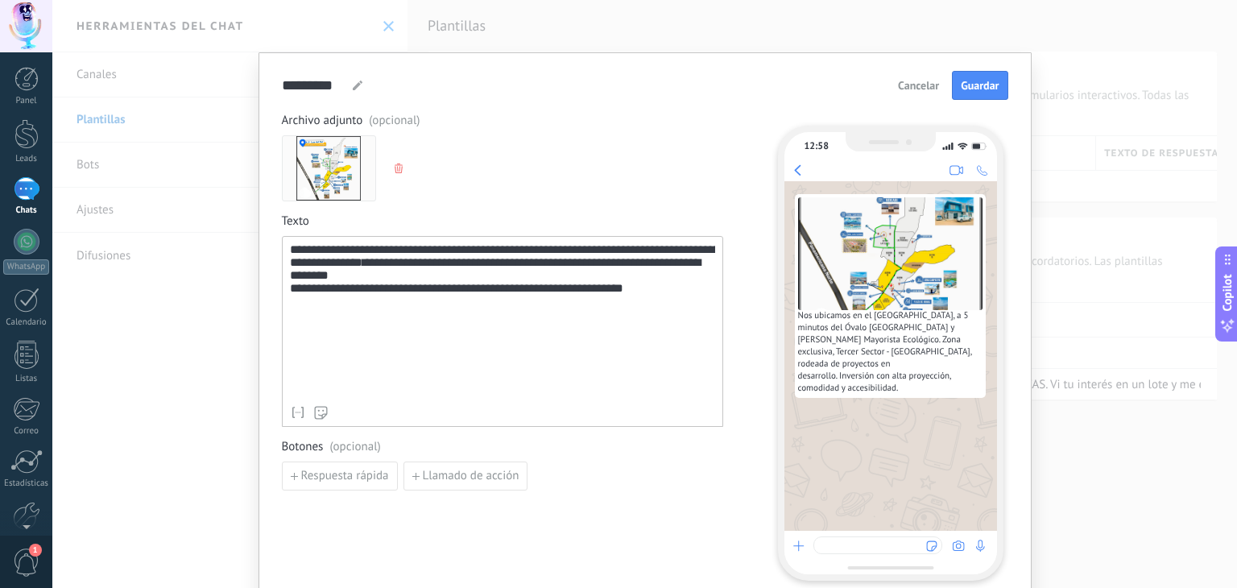
click at [463, 281] on div "**********" at bounding box center [502, 320] width 425 height 155
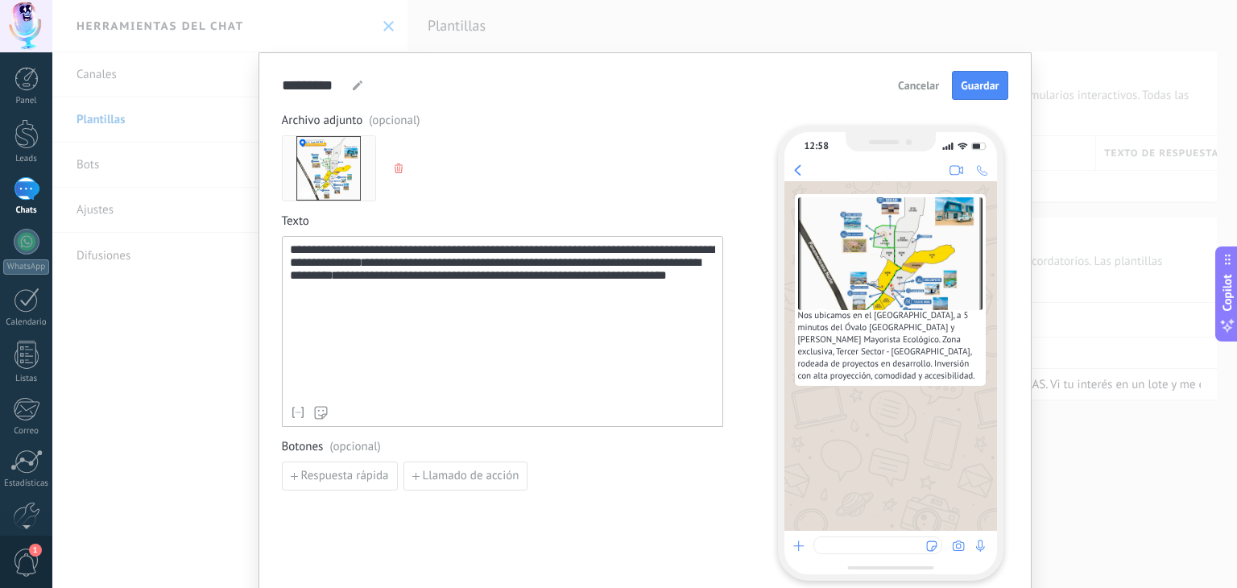
click at [432, 306] on div "**********" at bounding box center [502, 320] width 425 height 155
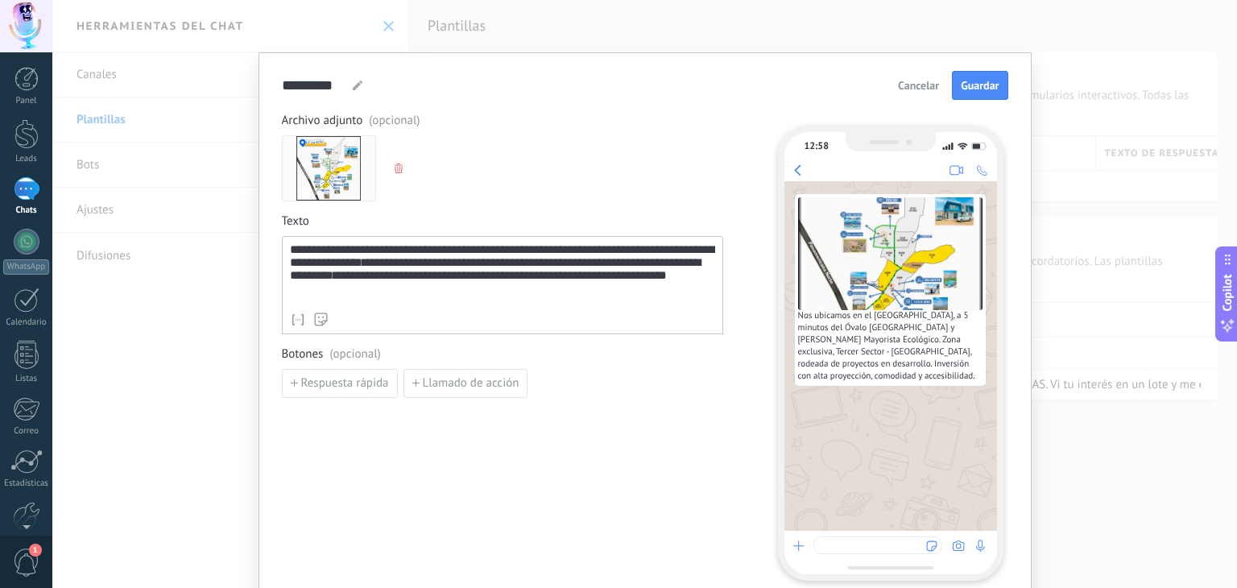
click at [686, 269] on div "**********" at bounding box center [502, 274] width 425 height 62
click at [977, 85] on span "Guardar" at bounding box center [979, 85] width 38 height 11
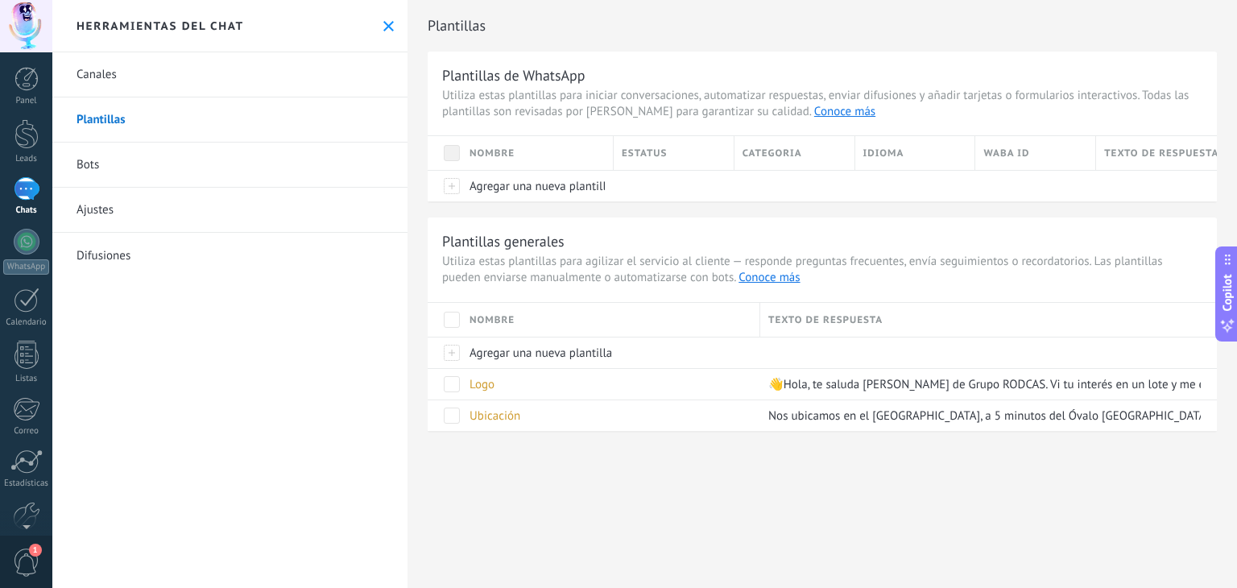
click at [29, 196] on div at bounding box center [27, 188] width 26 height 23
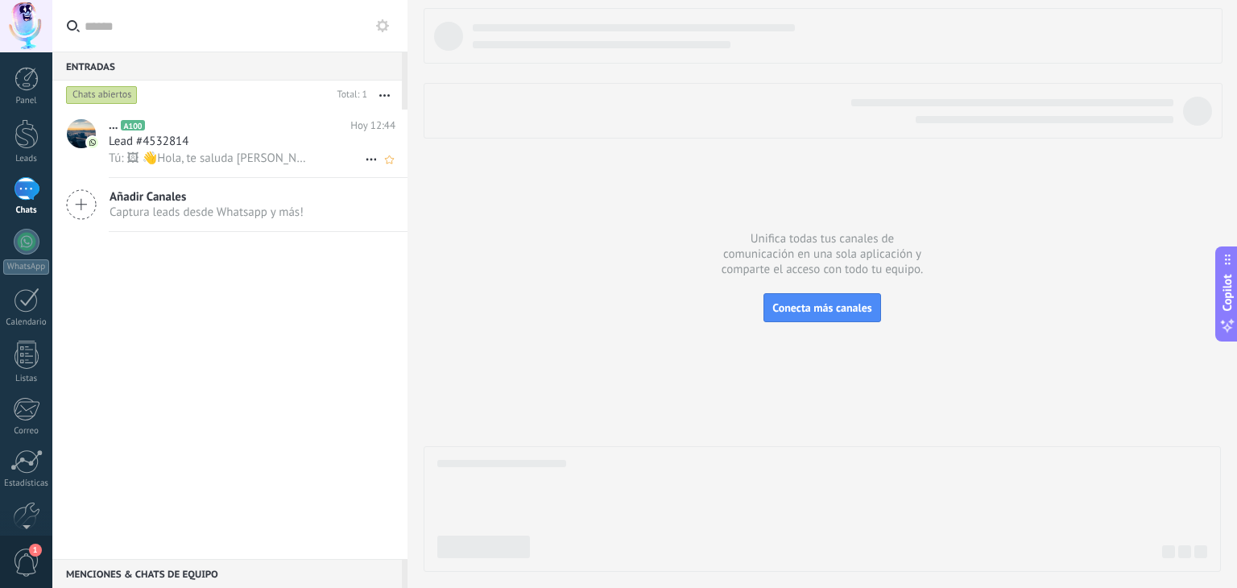
click at [165, 141] on span "Lead #4532814" at bounding box center [149, 142] width 80 height 16
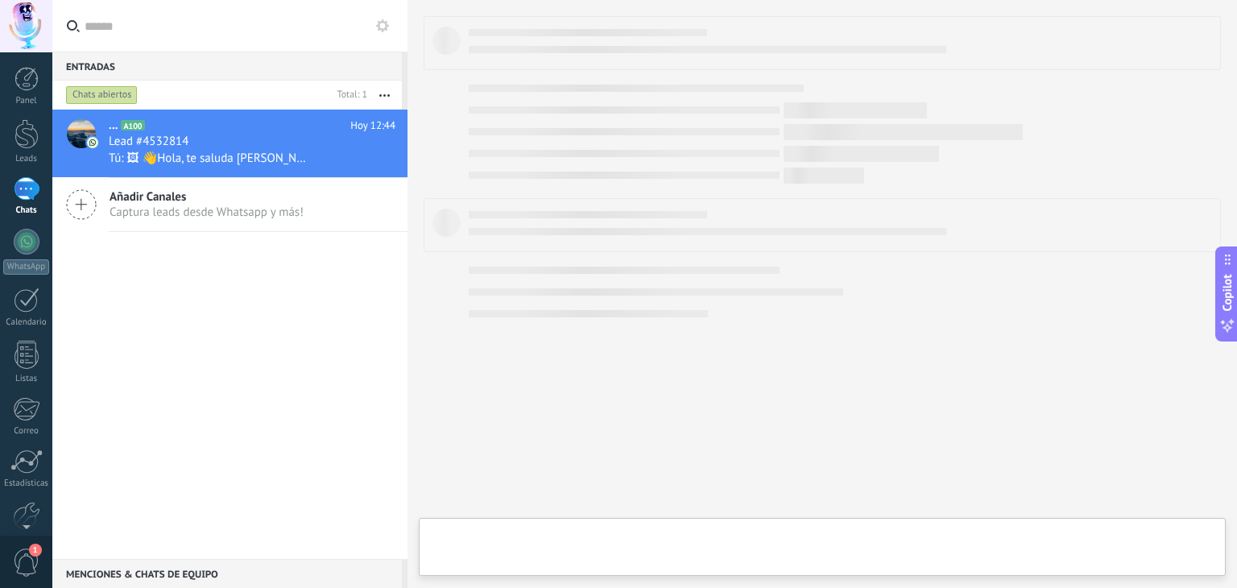
type textarea "**********"
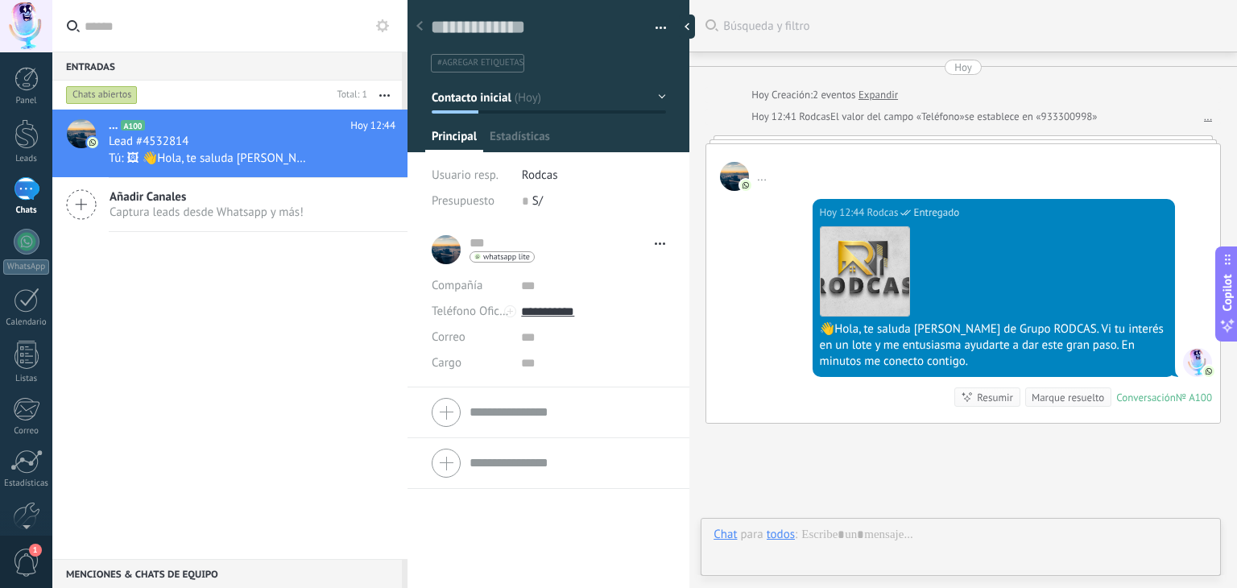
scroll to position [116, 0]
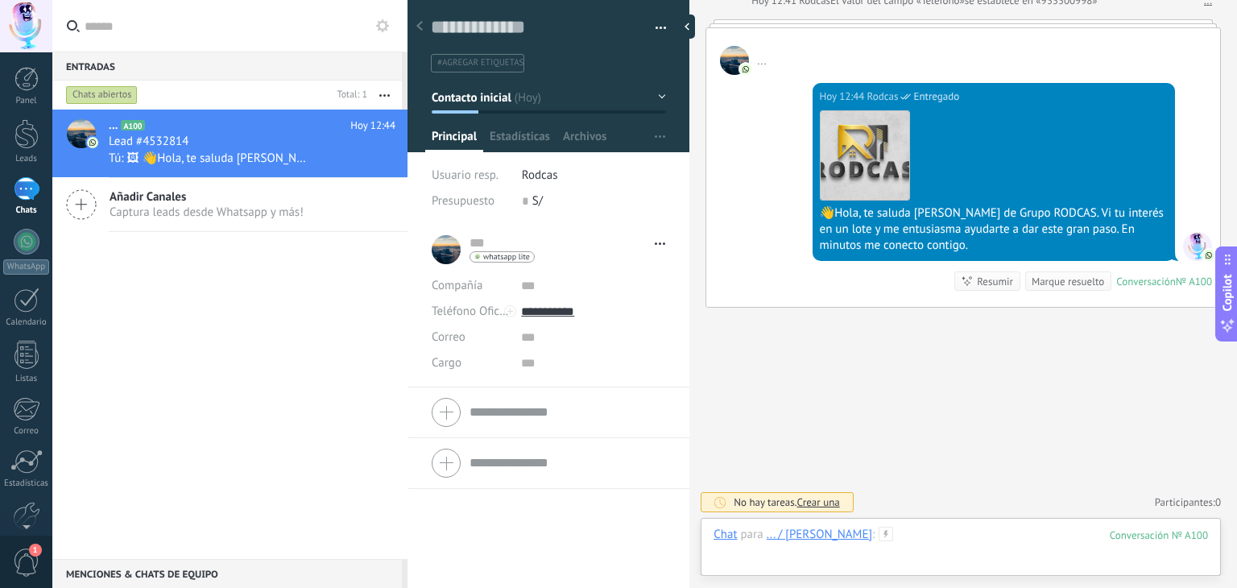
click at [866, 536] on div at bounding box center [960, 551] width 494 height 48
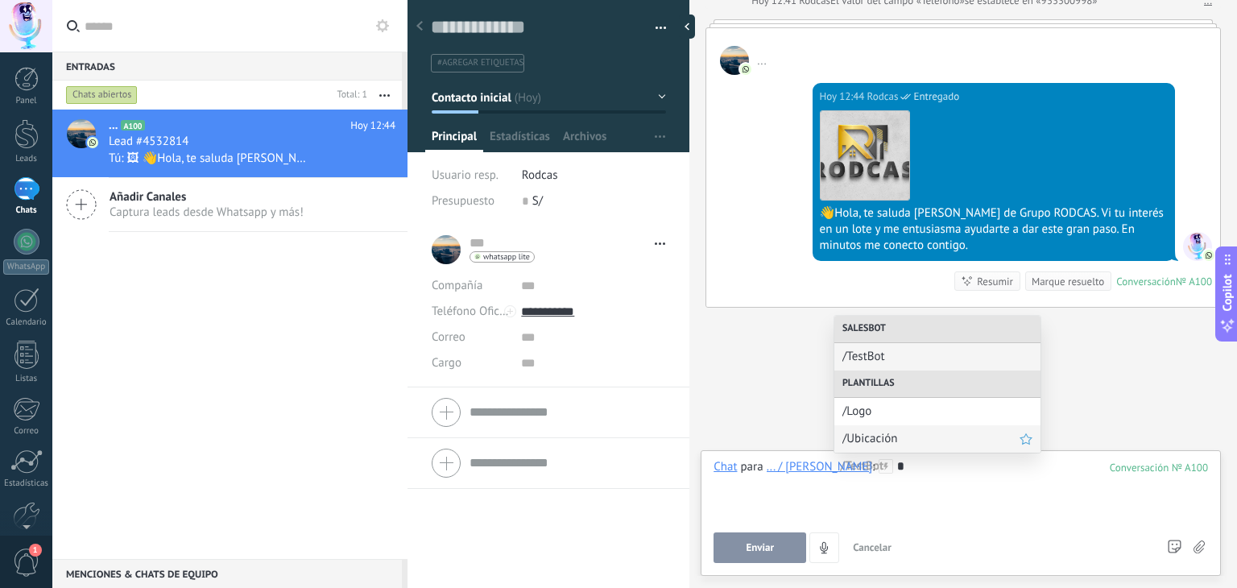
click at [873, 434] on span "/Ubicación" at bounding box center [930, 438] width 177 height 15
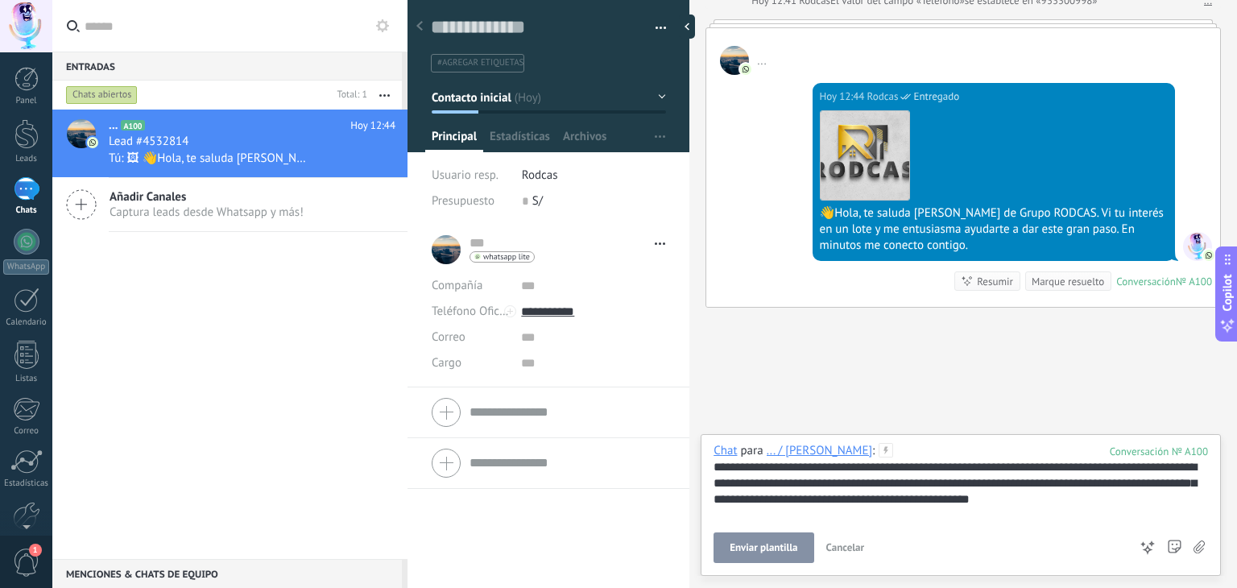
click at [763, 547] on span "Enviar plantilla" at bounding box center [763, 547] width 68 height 11
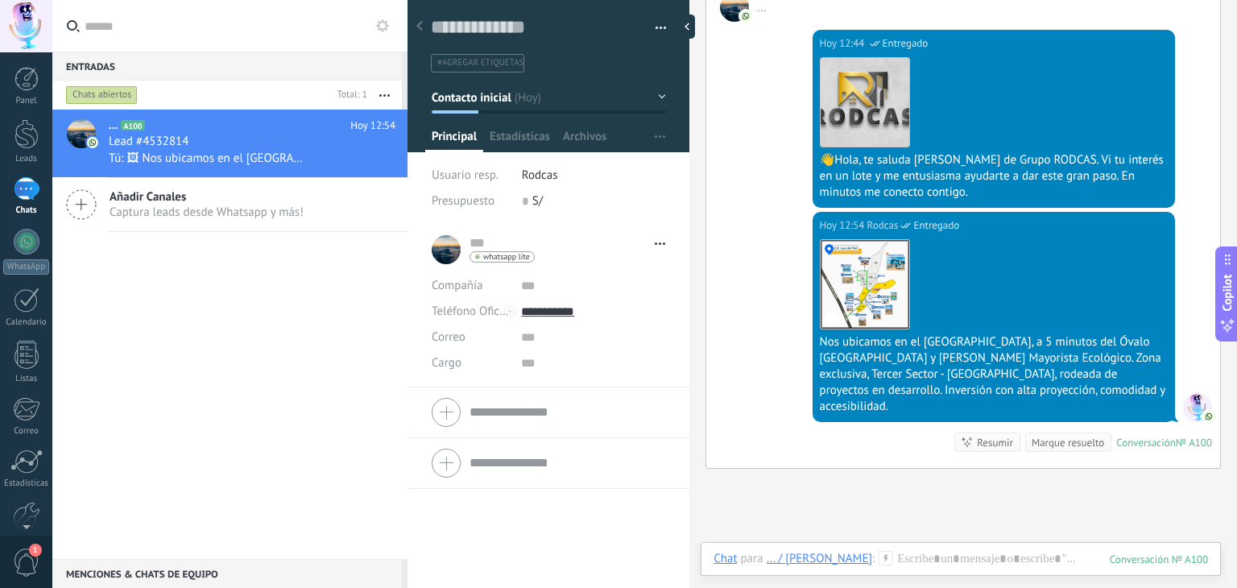
scroll to position [168, 0]
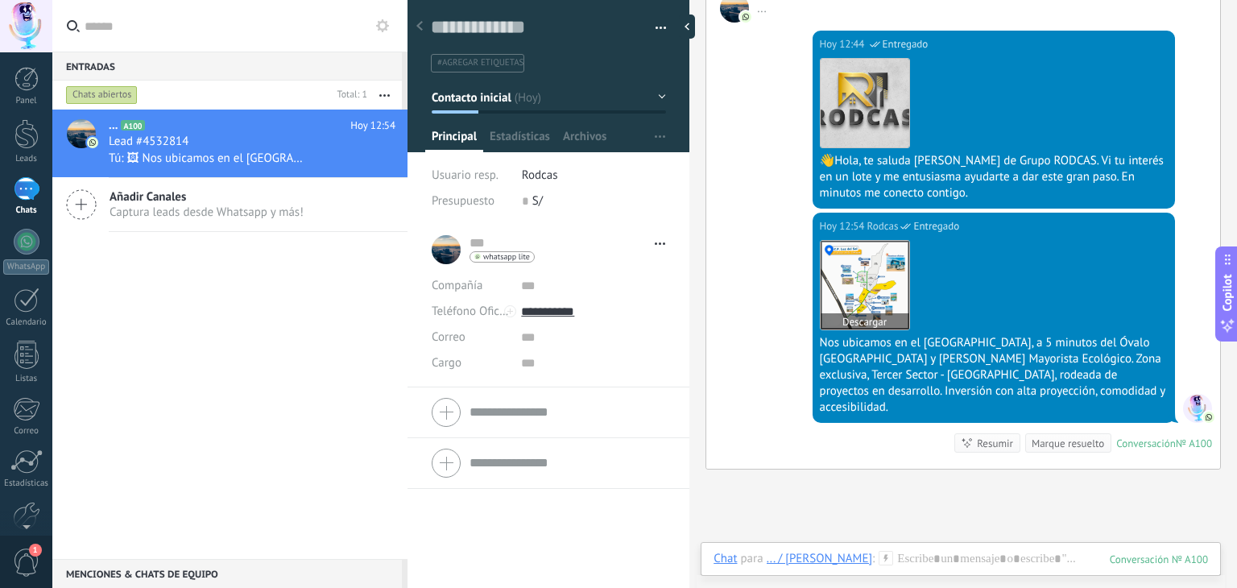
click at [838, 283] on img at bounding box center [864, 285] width 89 height 89
click at [291, 411] on div "... A100 [DATE] 12:54 Lead #4532814 Tú: 🖼 Nos ubicamos en el [GEOGRAPHIC_DATA],…" at bounding box center [229, 333] width 355 height 449
click at [184, 432] on div "... A100 [DATE] 12:54 Lead #4532814 Tú: 🖼 Nos ubicamos en el [GEOGRAPHIC_DATA],…" at bounding box center [229, 333] width 355 height 449
